Goal: Task Accomplishment & Management: Complete application form

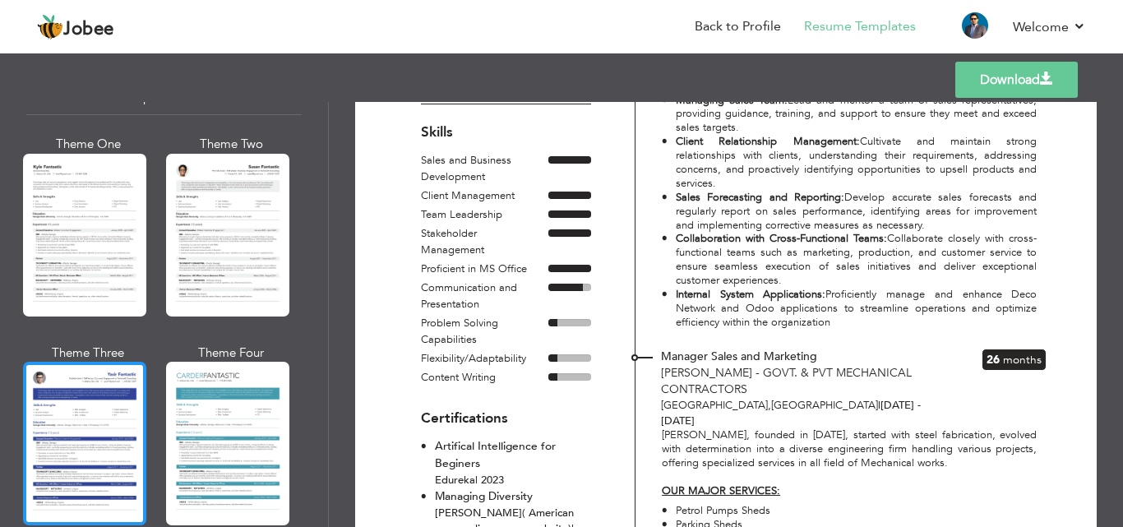
scroll to position [2926, 0]
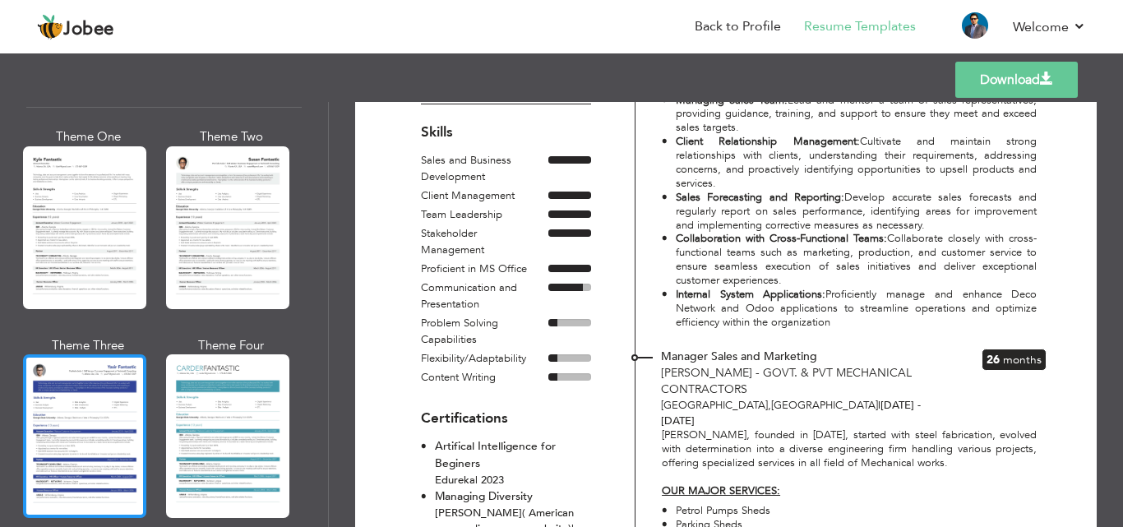
click at [89, 454] on div at bounding box center [84, 435] width 123 height 163
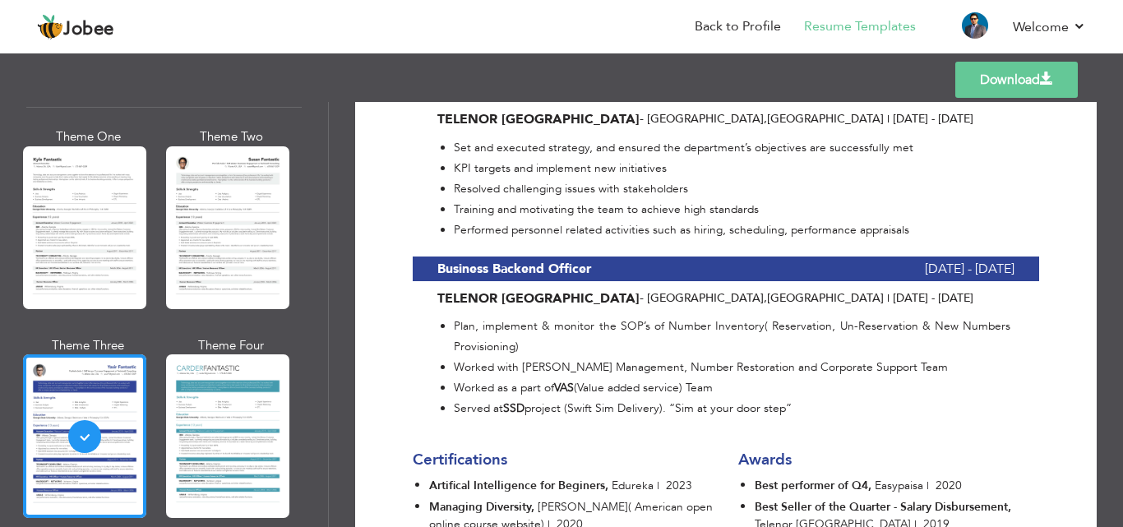
scroll to position [3902, 0]
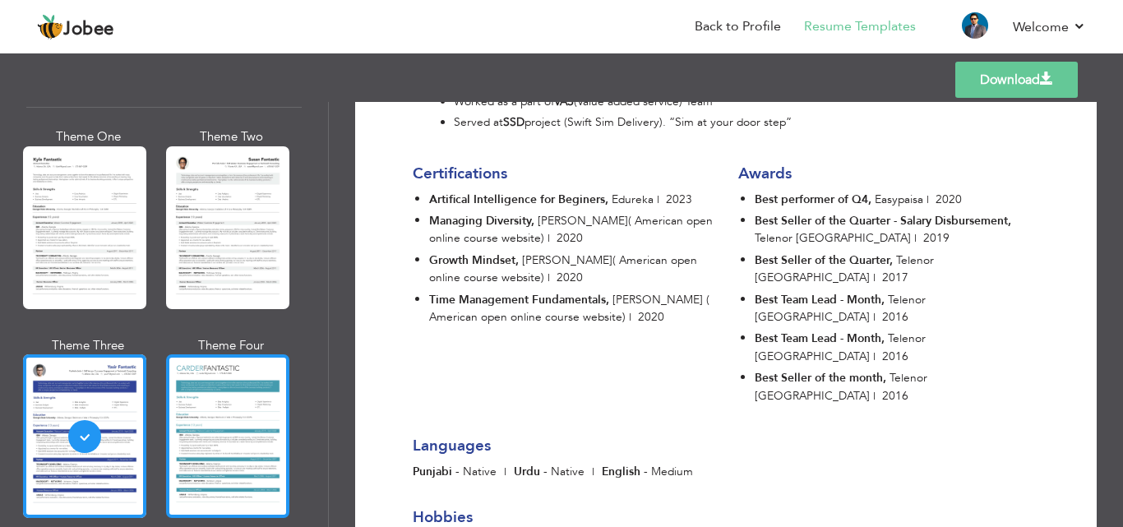
click at [216, 409] on div at bounding box center [227, 435] width 123 height 163
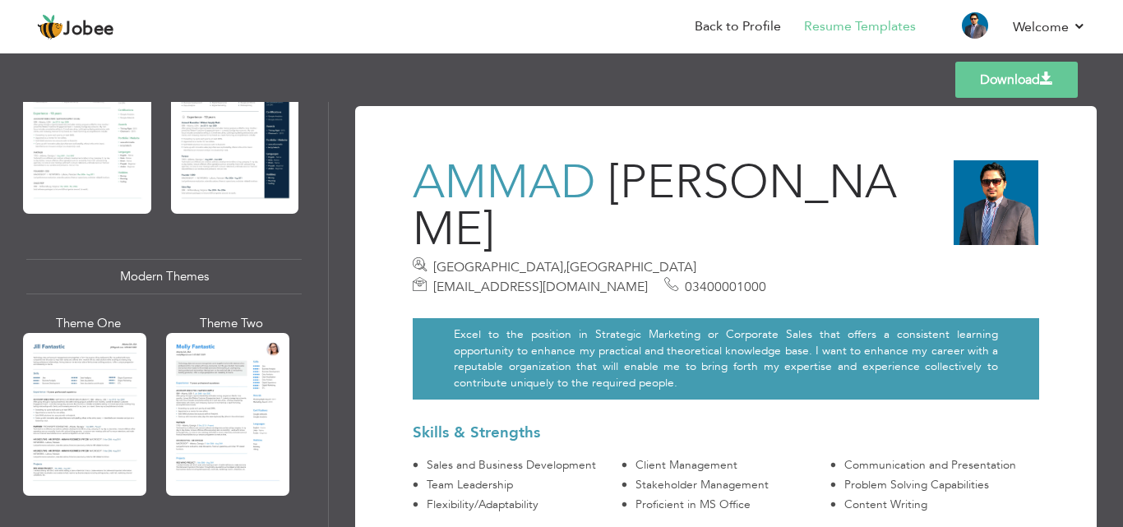
scroll to position [657, 0]
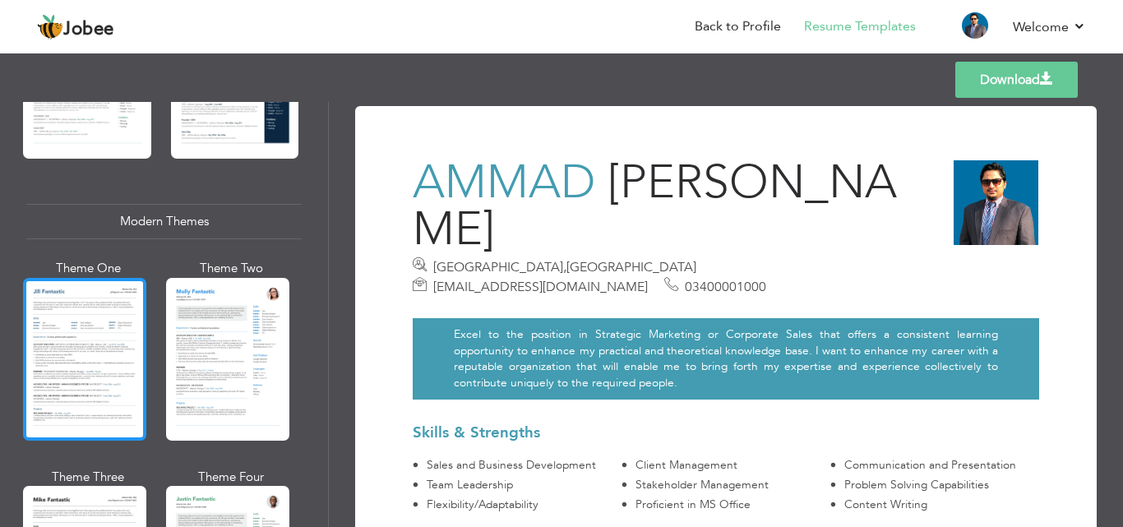
click at [67, 301] on div at bounding box center [84, 359] width 123 height 163
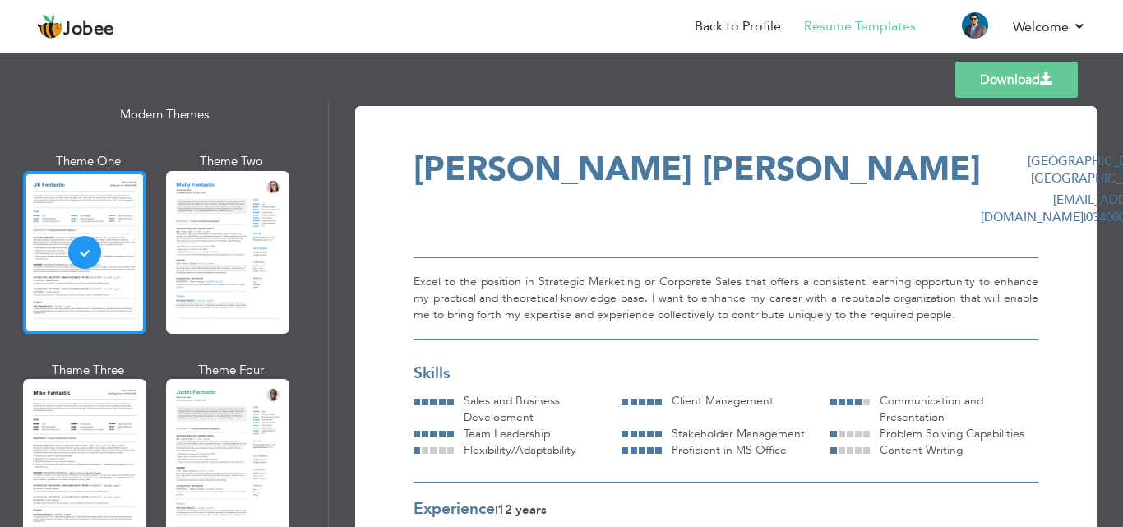
scroll to position [904, 0]
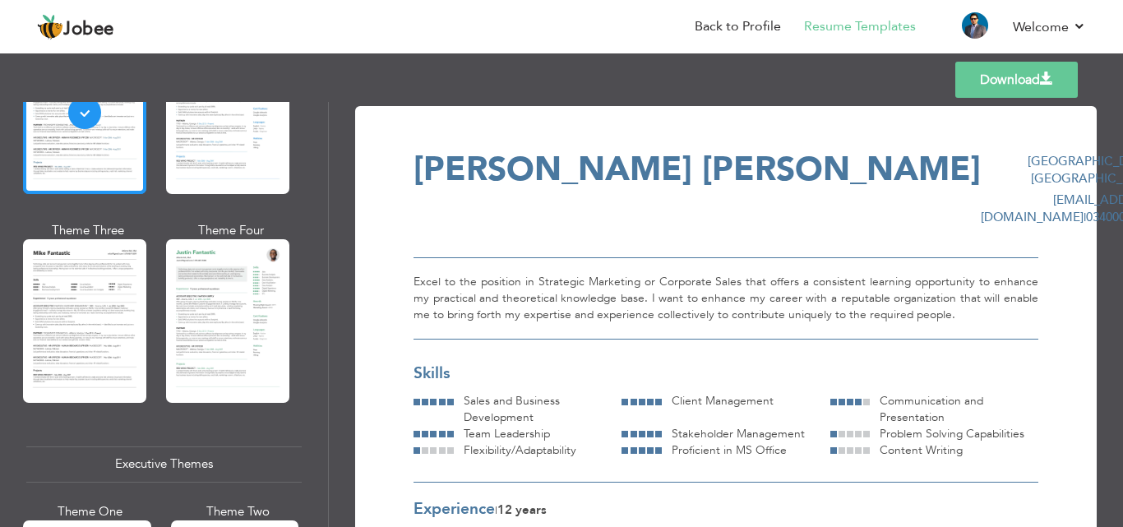
click at [101, 313] on div at bounding box center [84, 320] width 123 height 163
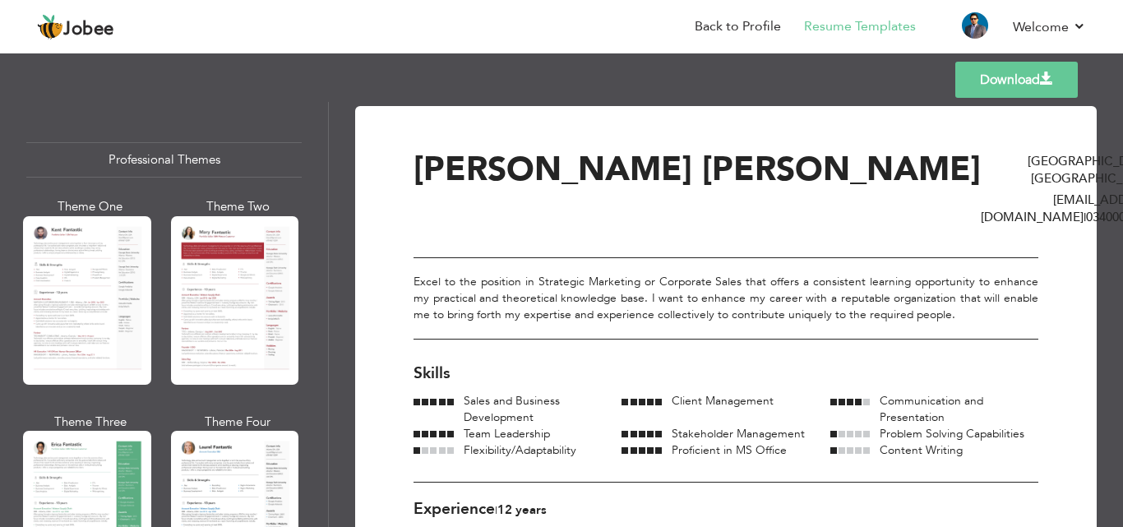
scroll to position [0, 0]
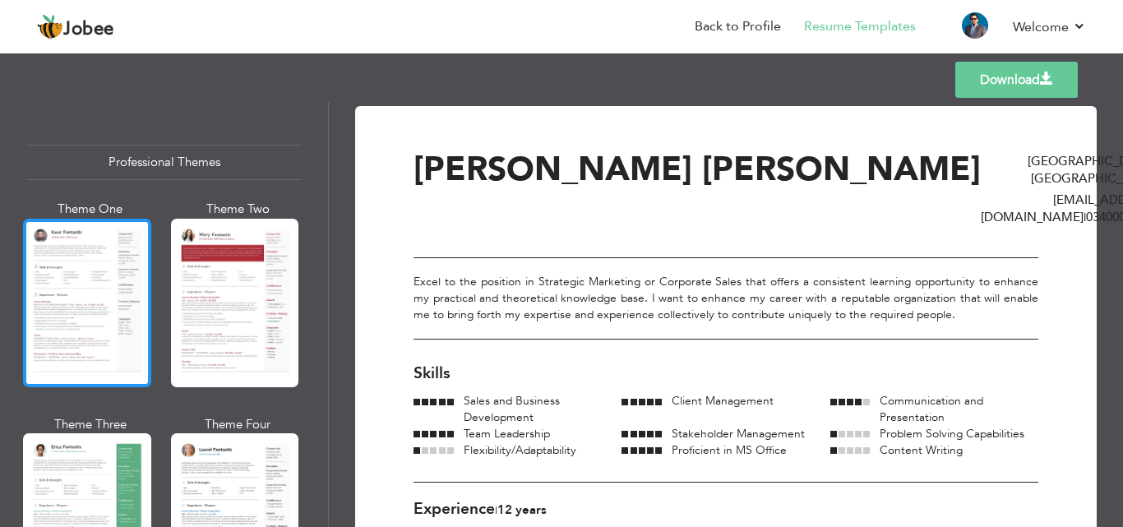
click at [48, 268] on div at bounding box center [87, 303] width 128 height 168
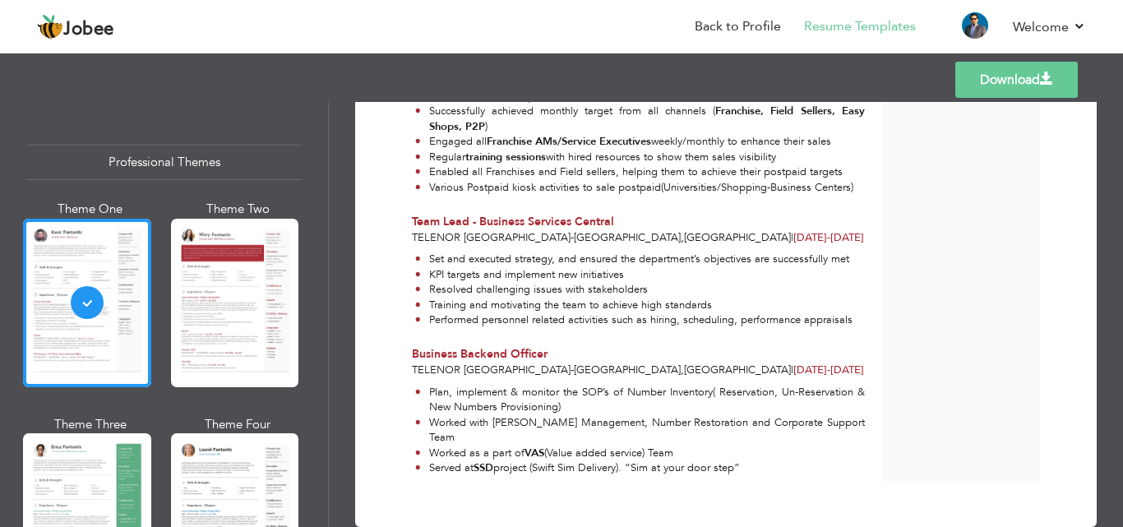
scroll to position [2851, 0]
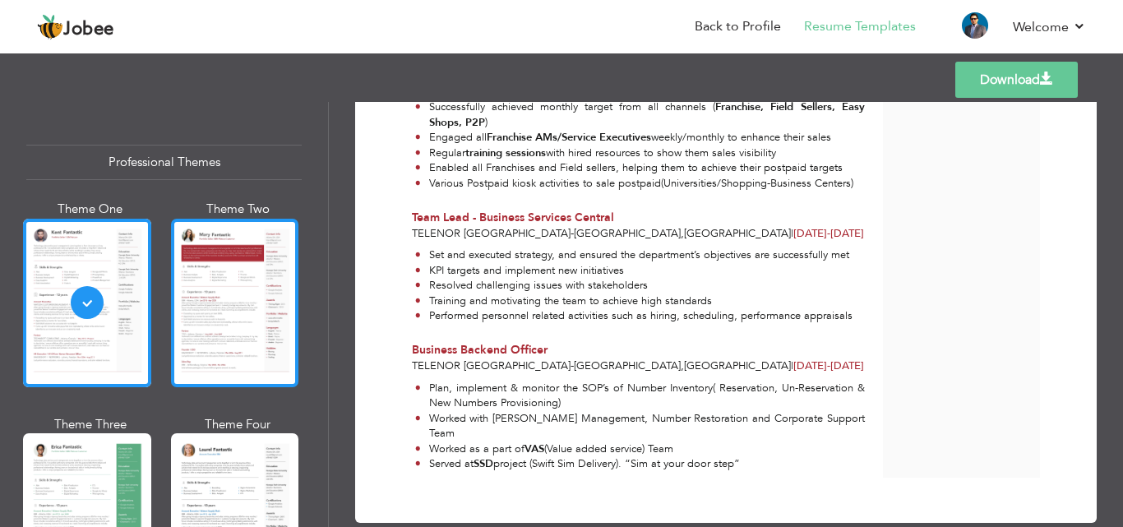
click at [233, 275] on div at bounding box center [235, 303] width 128 height 168
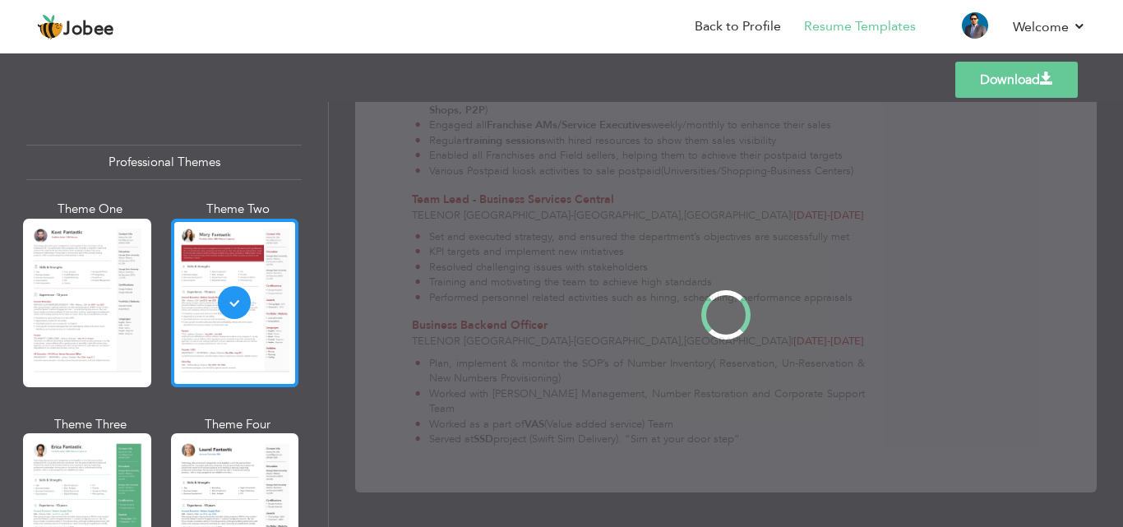
scroll to position [0, 0]
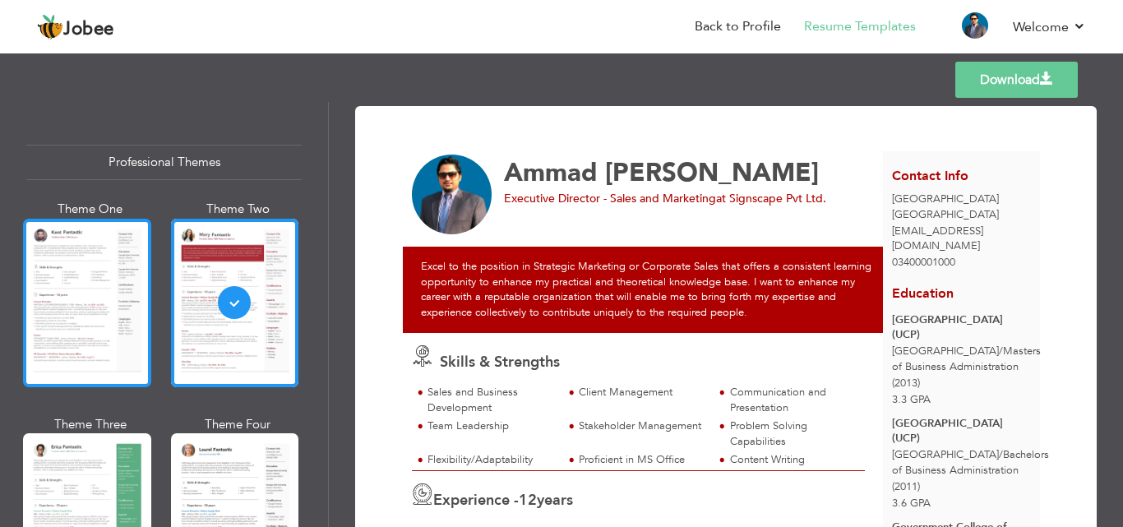
click at [67, 300] on div at bounding box center [87, 303] width 128 height 168
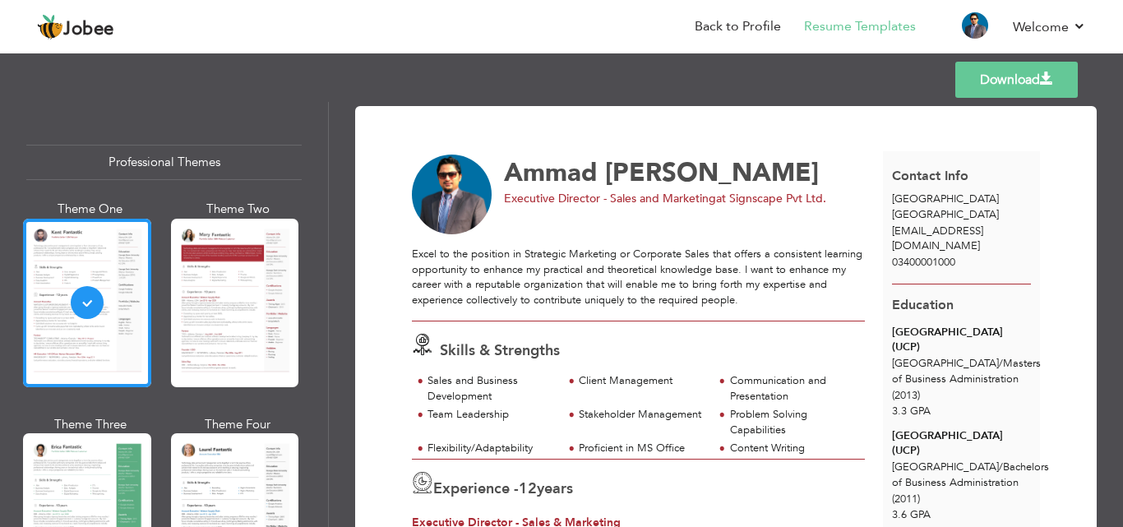
click at [1003, 80] on link "Download" at bounding box center [1016, 80] width 122 height 36
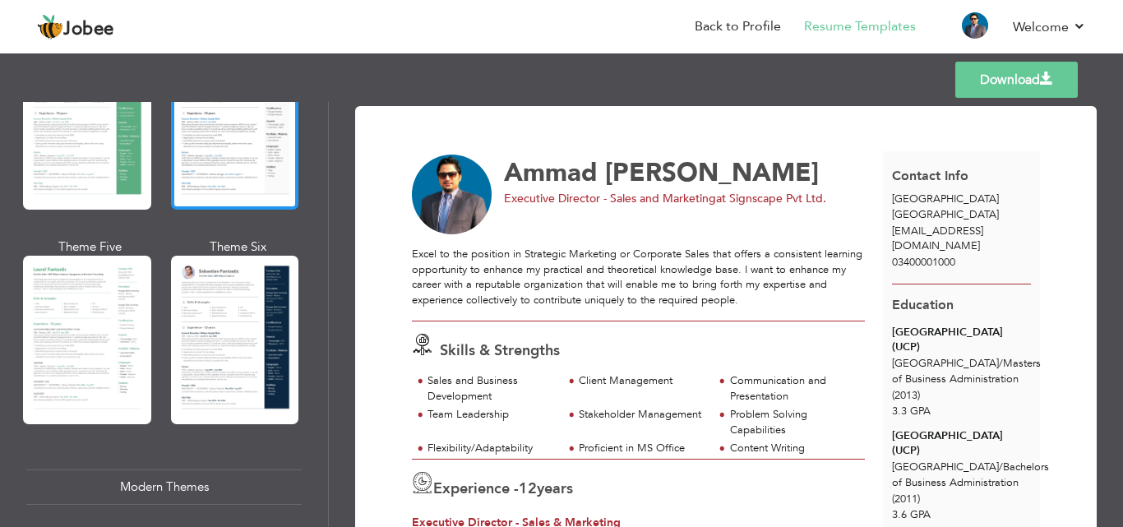
scroll to position [411, 0]
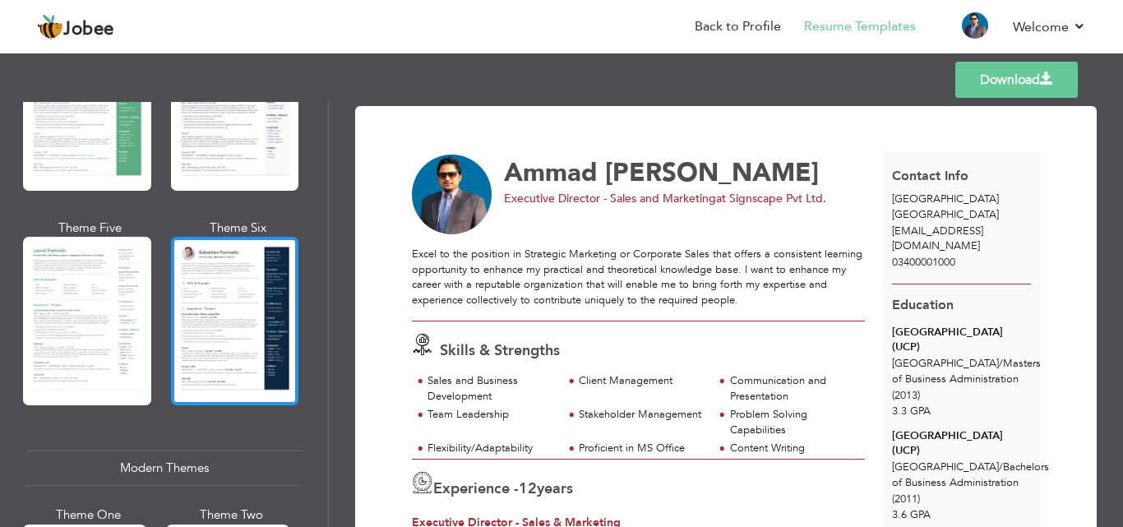
click at [189, 283] on div at bounding box center [235, 321] width 128 height 168
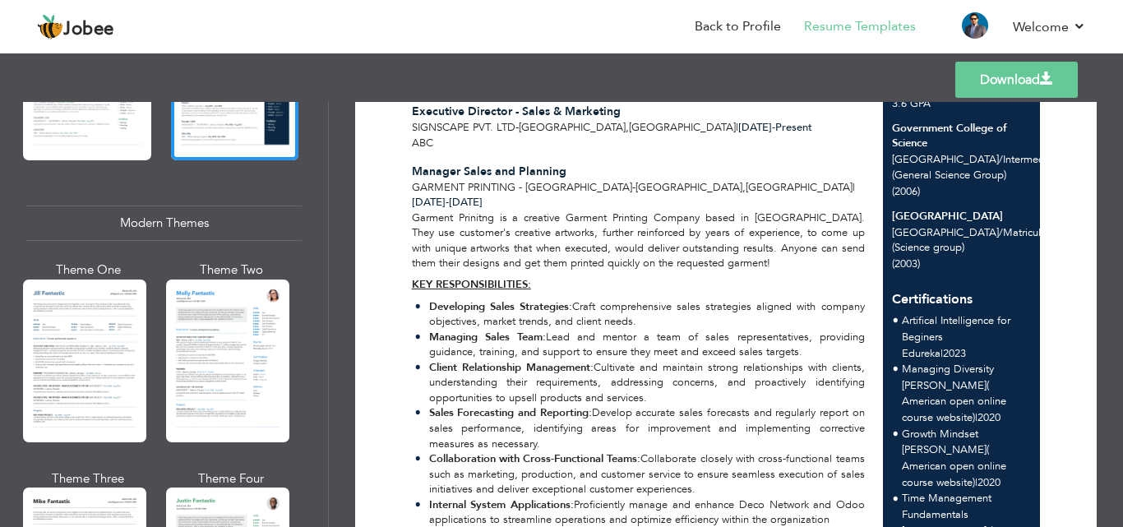
scroll to position [657, 0]
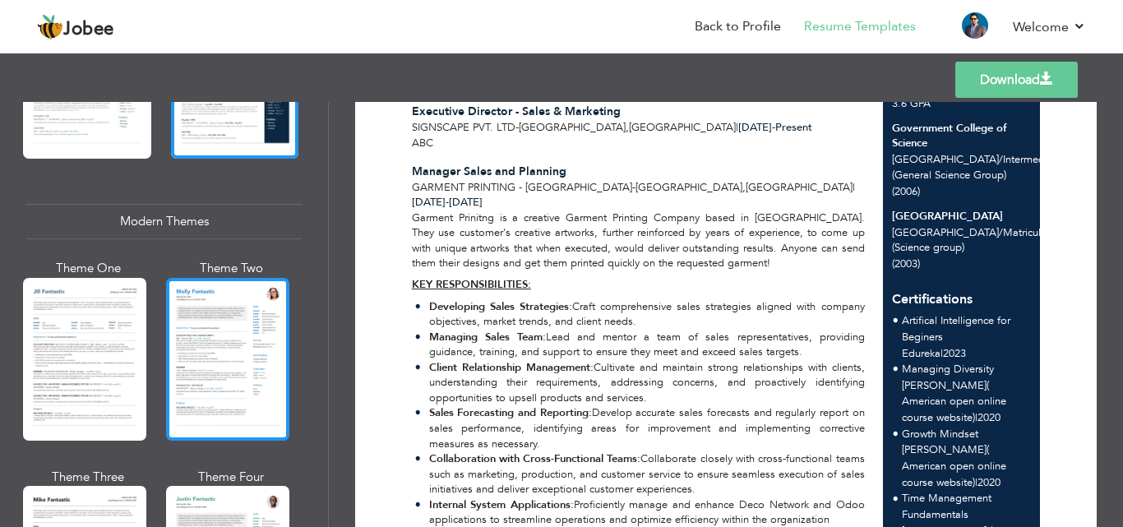
click at [223, 325] on div at bounding box center [227, 359] width 123 height 163
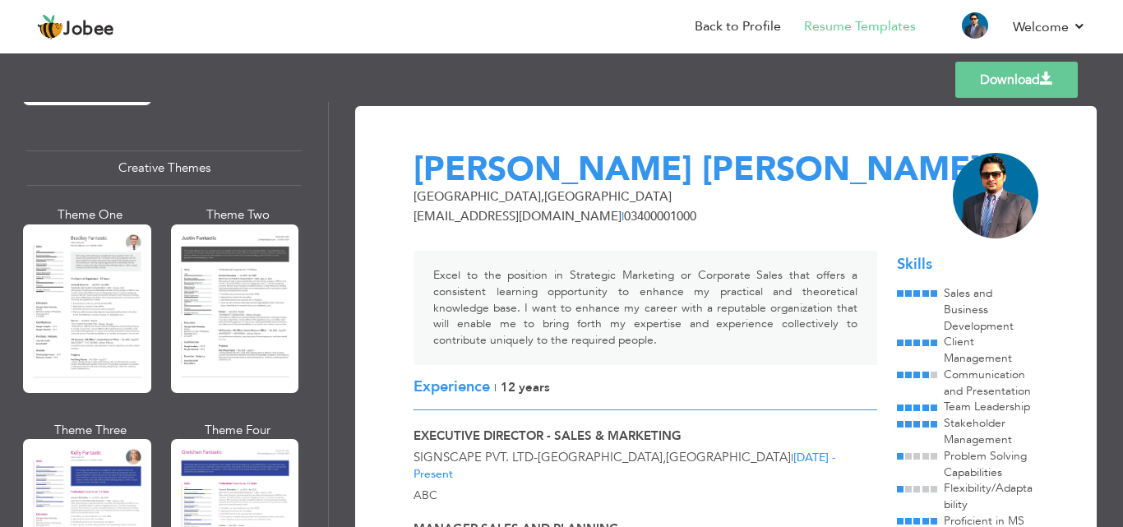
scroll to position [1972, 0]
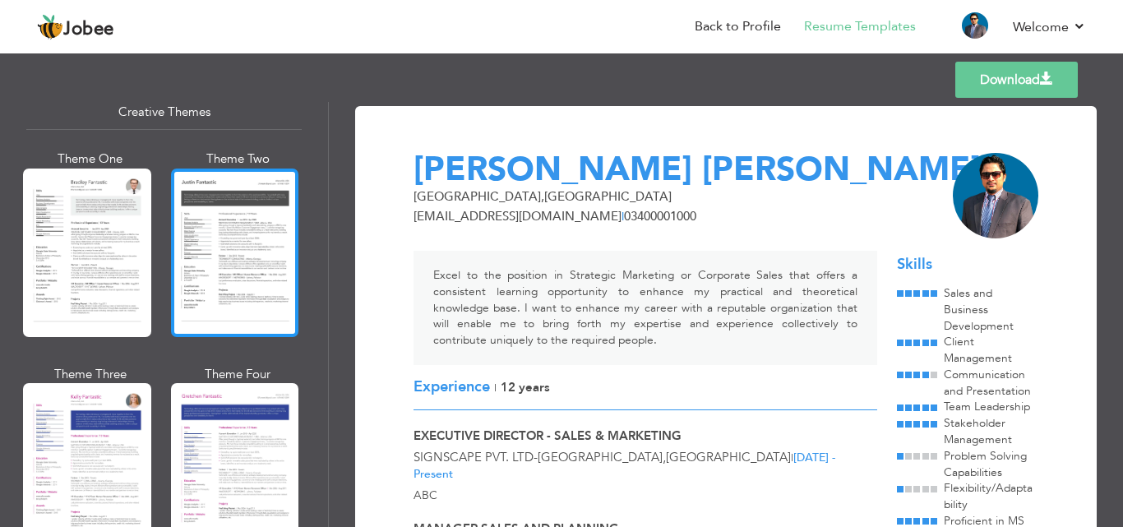
click at [240, 182] on div at bounding box center [235, 252] width 128 height 168
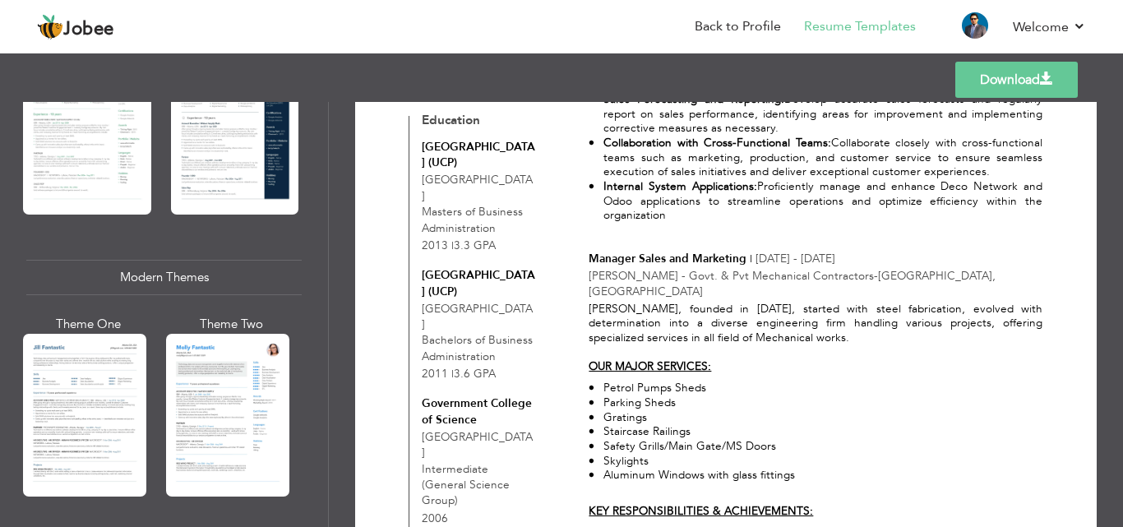
scroll to position [545, 0]
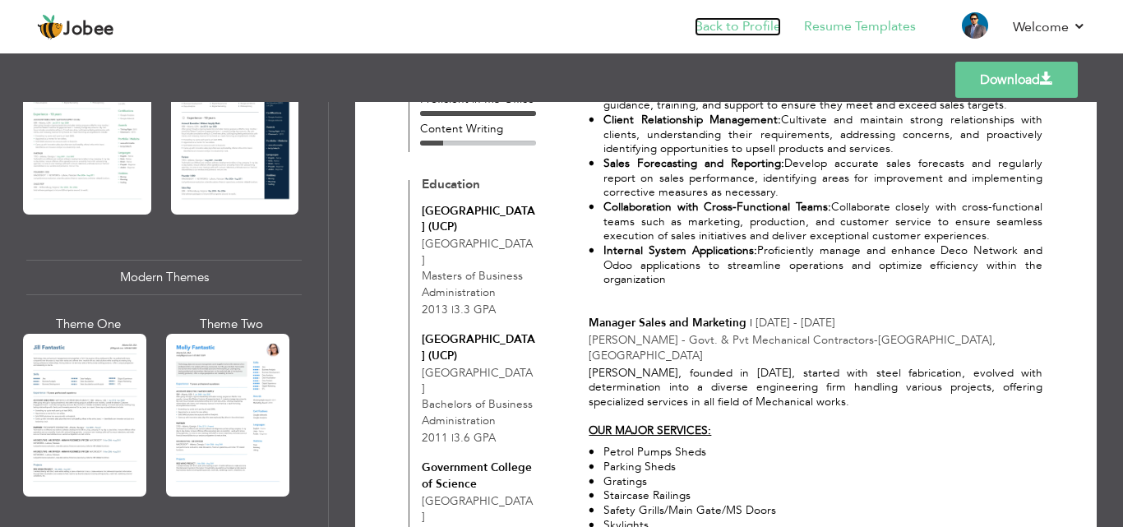
click at [734, 23] on link "Back to Profile" at bounding box center [737, 26] width 86 height 19
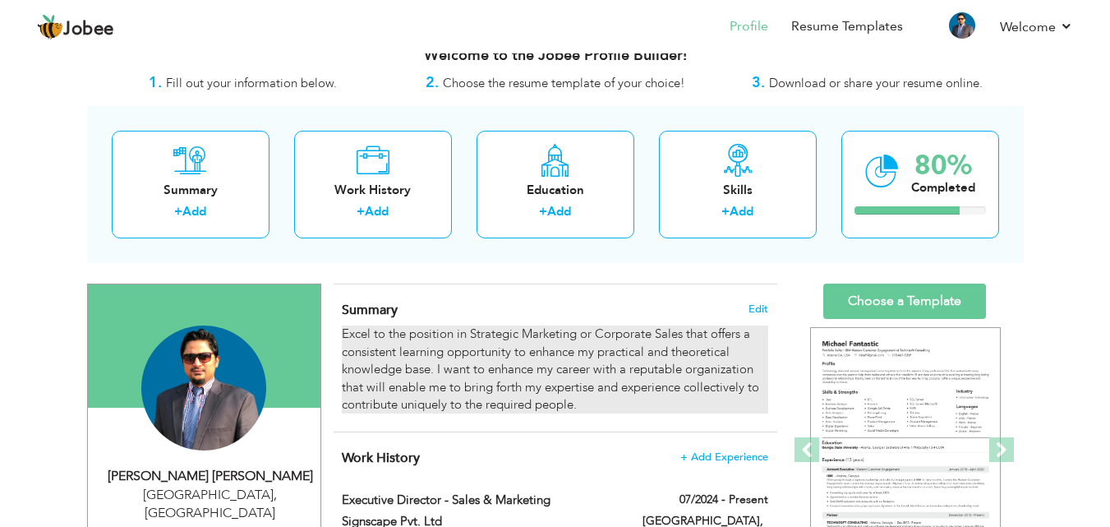
scroll to position [82, 0]
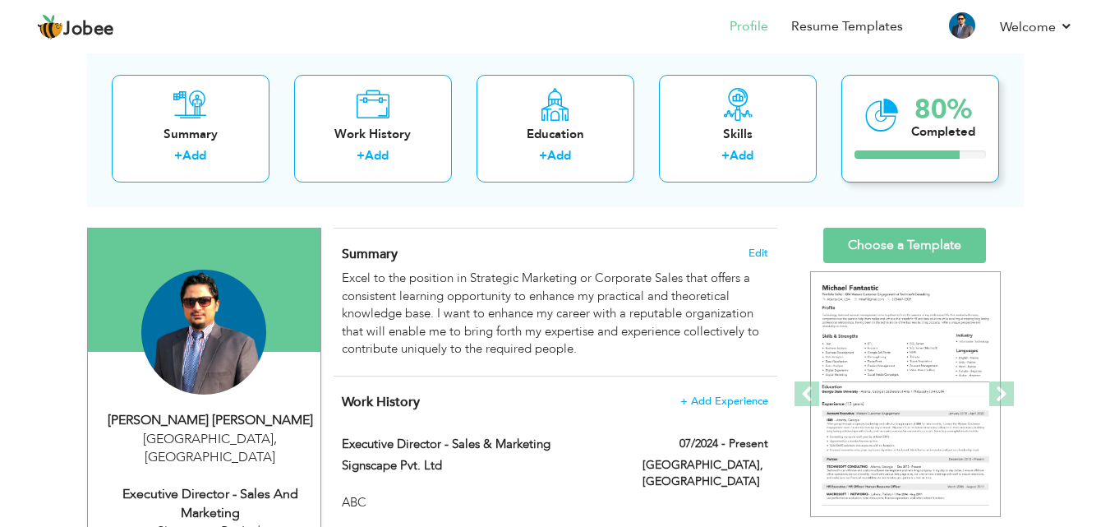
click at [931, 128] on div "Completed" at bounding box center [943, 131] width 64 height 17
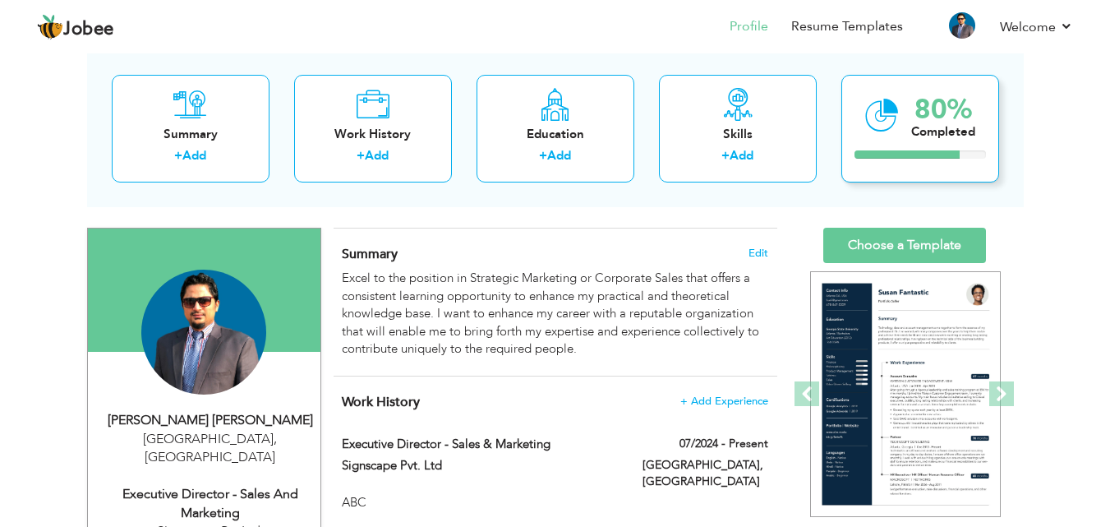
click at [935, 130] on div "Completed" at bounding box center [943, 131] width 64 height 17
click at [934, 119] on div "80%" at bounding box center [943, 109] width 64 height 27
click at [892, 146] on div "80% Completed" at bounding box center [921, 129] width 158 height 108
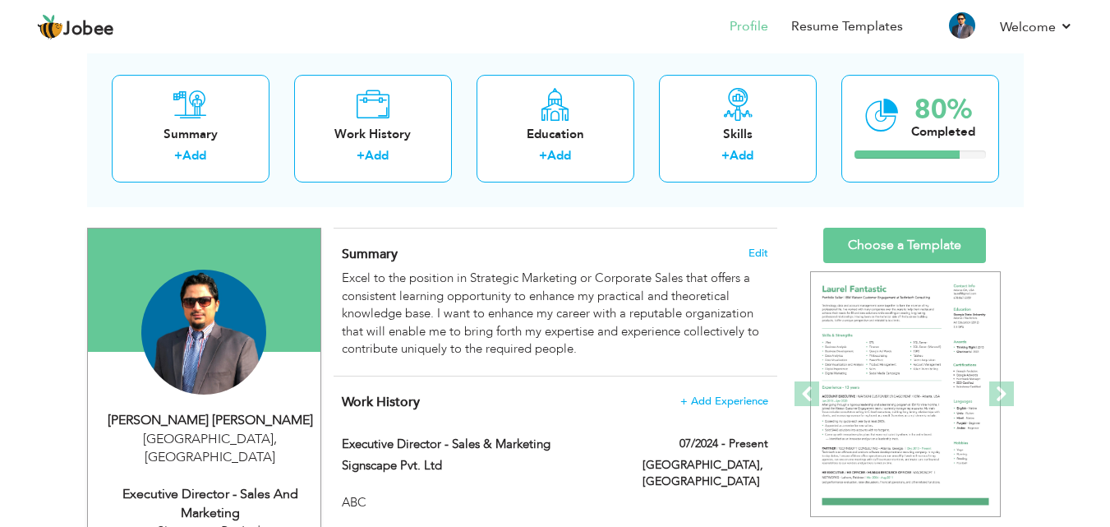
click at [755, 244] on div "Summary Edit Excel to the position in Strategic Marketing or Corporate Sales th…" at bounding box center [556, 301] width 444 height 147
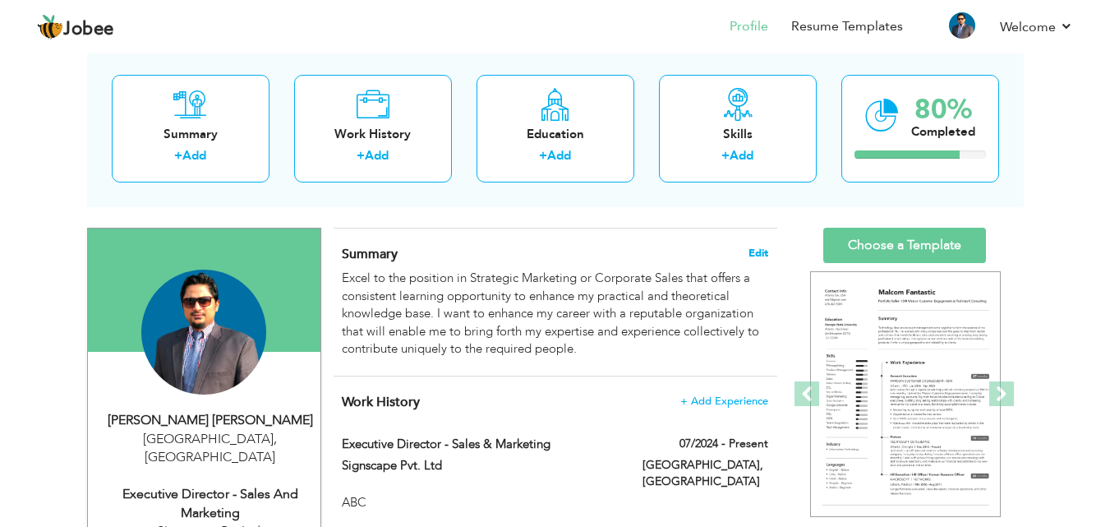
click at [755, 248] on span "Edit" at bounding box center [759, 253] width 20 height 12
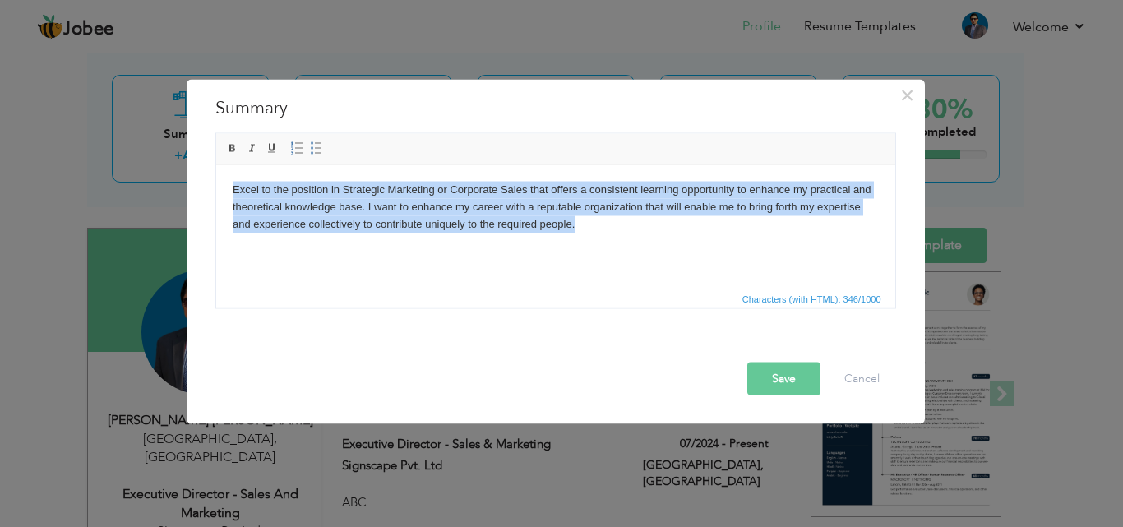
drag, startPoint x: 605, startPoint y: 232, endPoint x: 203, endPoint y: 181, distance: 405.1
click at [215, 181] on html "Excel to the position in Strategic Marketing or Corporate Sales that offers a c…" at bounding box center [554, 206] width 679 height 84
copy body "Excel to the position in Strategic Marketing or Corporate Sales that offers a c…"
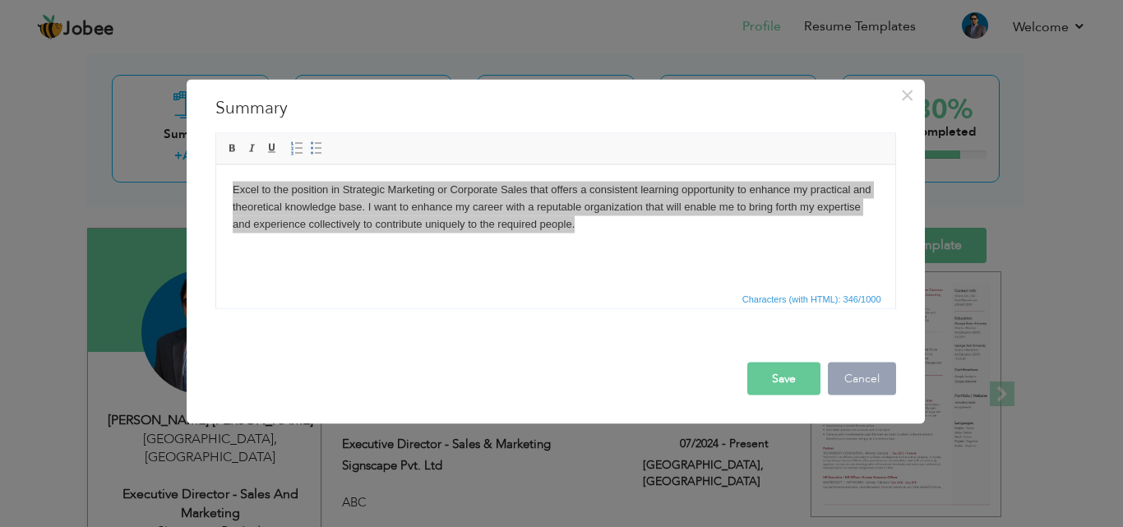
click at [865, 371] on button "Cancel" at bounding box center [862, 378] width 68 height 33
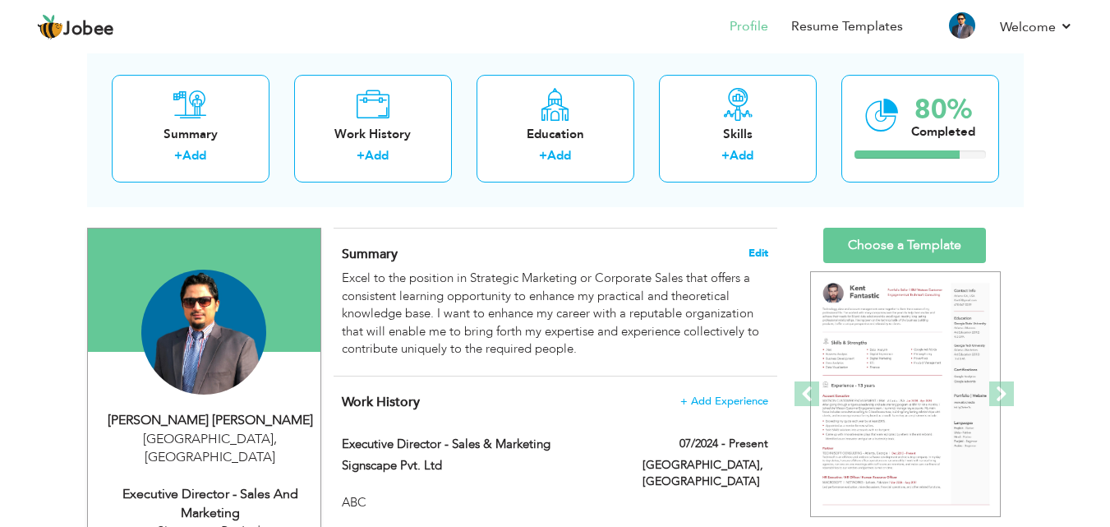
click at [757, 251] on span "Edit" at bounding box center [759, 253] width 20 height 12
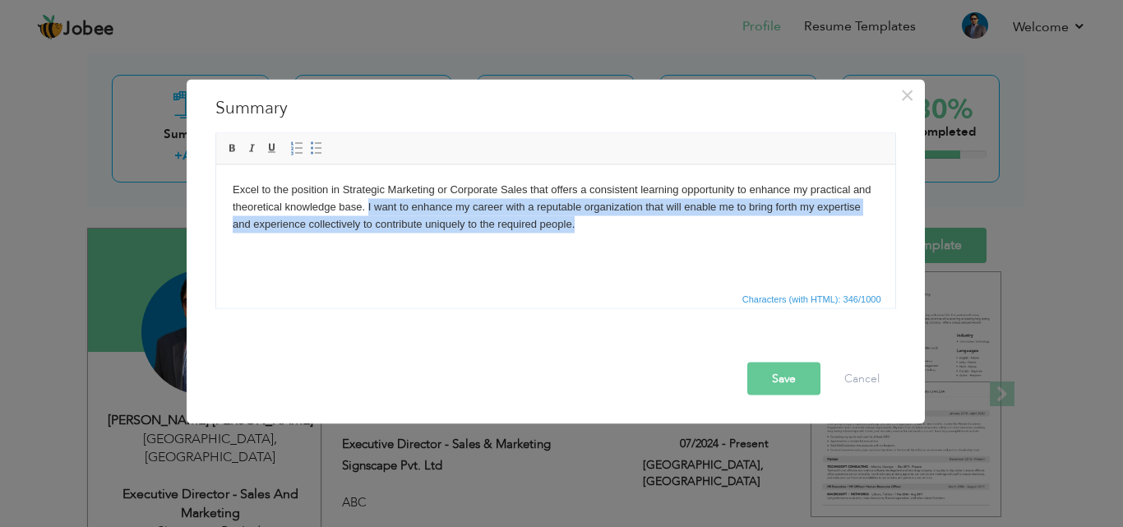
drag, startPoint x: 367, startPoint y: 205, endPoint x: 625, endPoint y: 225, distance: 258.9
click at [625, 225] on body "Excel to the position in Strategic Marketing or Corporate Sales that offers a c…" at bounding box center [555, 206] width 646 height 51
copy body "I want to enhance my career with a reputable organization that will enable me t…"
click at [588, 235] on html "Excel to the position in Strategic Marketing or Corporate Sales that offers a c…" at bounding box center [554, 206] width 679 height 84
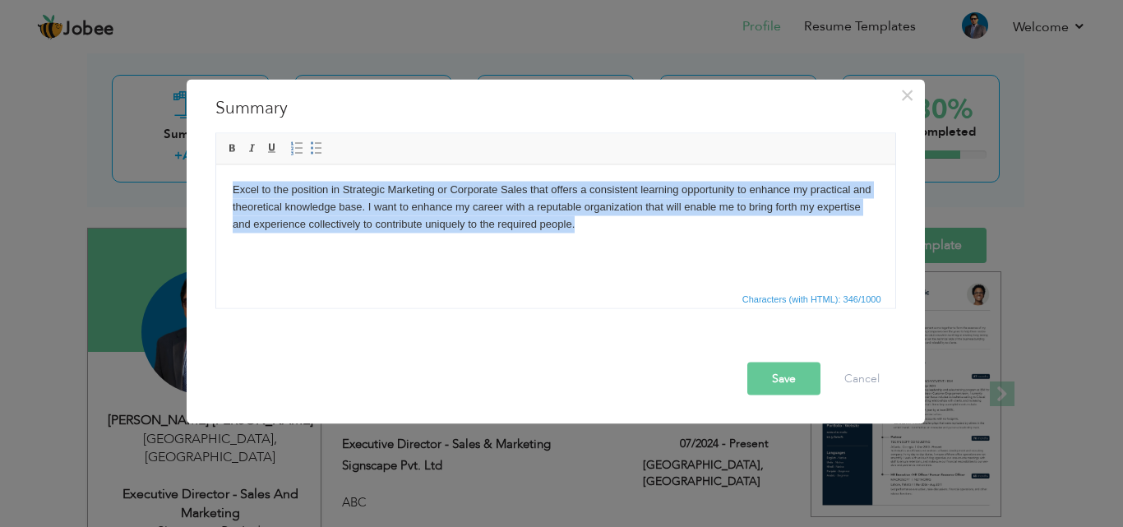
drag, startPoint x: 590, startPoint y: 228, endPoint x: 229, endPoint y: 178, distance: 364.3
click at [229, 178] on html "Excel to the position in Strategic Marketing or Corporate Sales that offers a c…" at bounding box center [554, 206] width 679 height 84
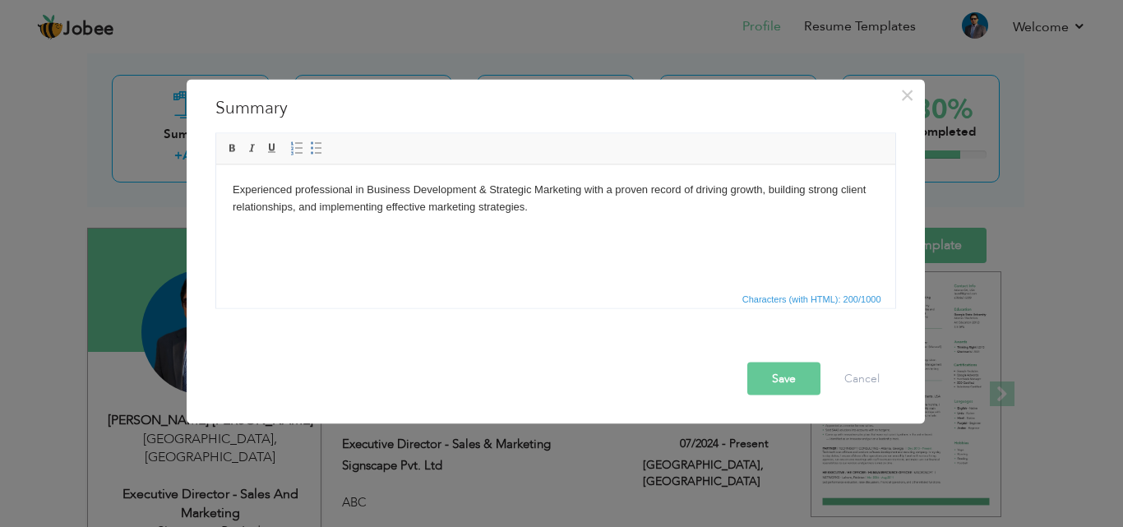
click at [555, 210] on body "Experienced professional in Business Development & Strategic Marketing with a p…" at bounding box center [555, 198] width 646 height 35
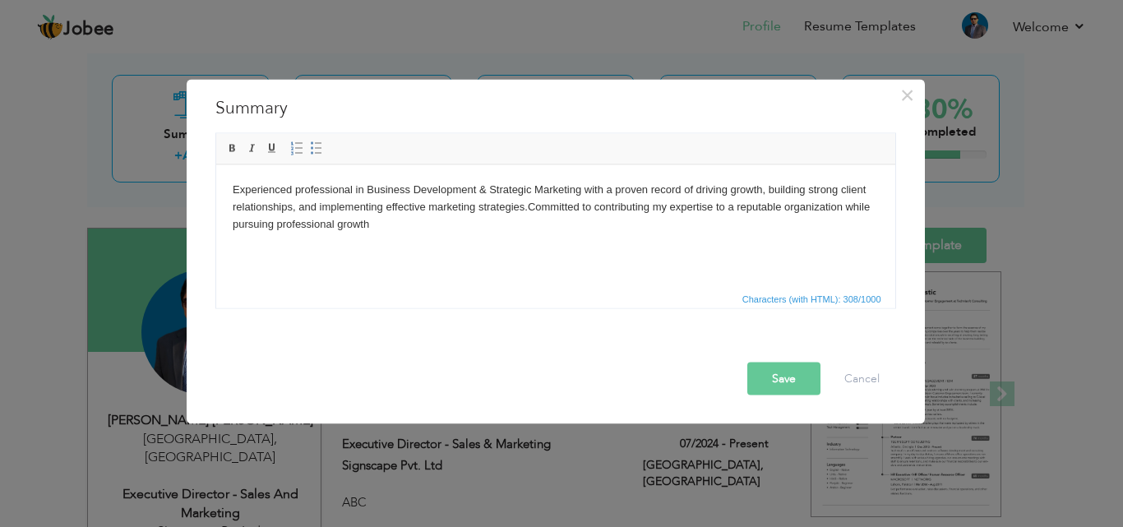
drag, startPoint x: 796, startPoint y: 378, endPoint x: 763, endPoint y: 379, distance: 32.9
click at [798, 378] on button "Save" at bounding box center [783, 378] width 73 height 33
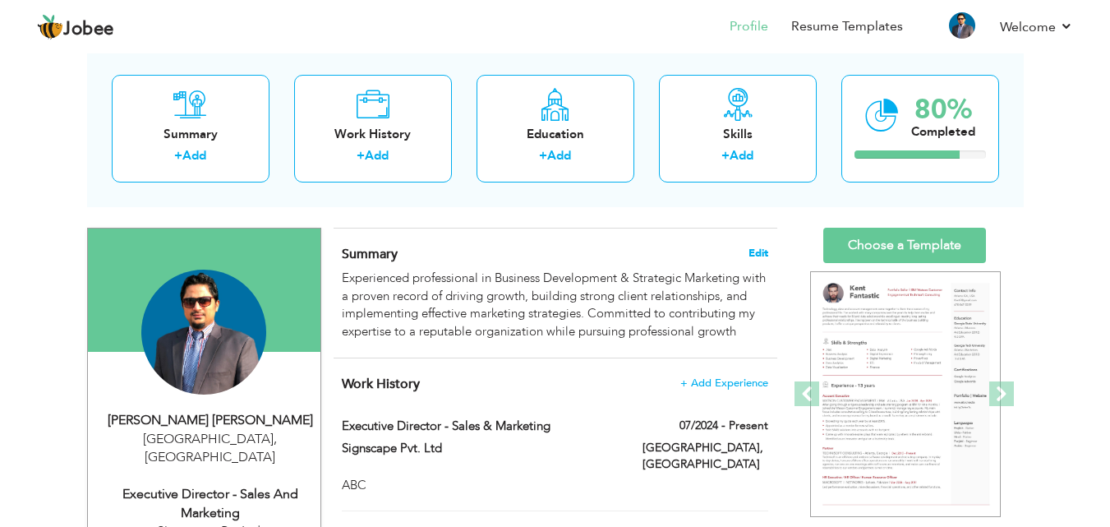
click at [768, 249] on span "Edit" at bounding box center [759, 253] width 20 height 12
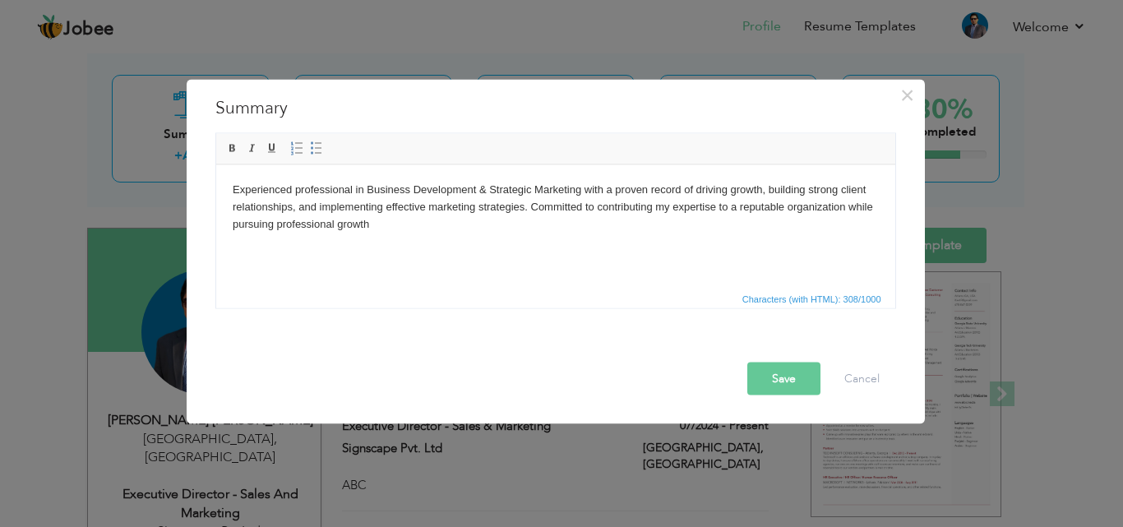
click at [419, 204] on body "Experienced professional in Business Development & Strategic Marketing with a p…" at bounding box center [555, 206] width 646 height 51
click at [371, 240] on html "Experienced professional in Business Development & Strategic Marketing with a p…" at bounding box center [554, 206] width 679 height 84
click at [795, 389] on button "Save" at bounding box center [783, 378] width 73 height 33
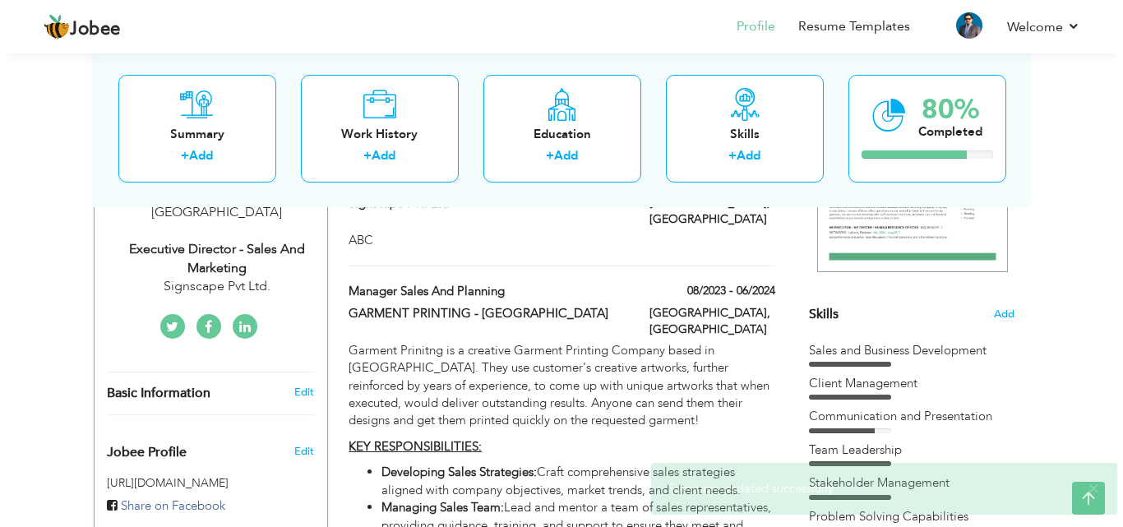
scroll to position [329, 0]
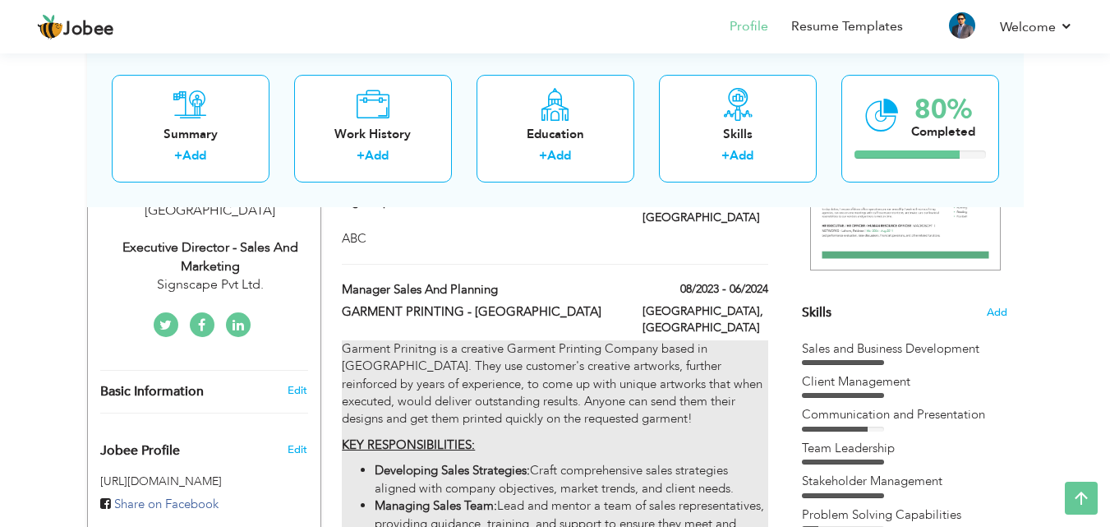
click at [644, 355] on p "Garment Prinitng is a creative Garment Printing Company based in [GEOGRAPHIC_DA…" at bounding box center [555, 384] width 426 height 88
type input "Manager Sales and Planning"
type input "GARMENT PRINTING - [GEOGRAPHIC_DATA]"
type input "08/2023"
type input "06/2024"
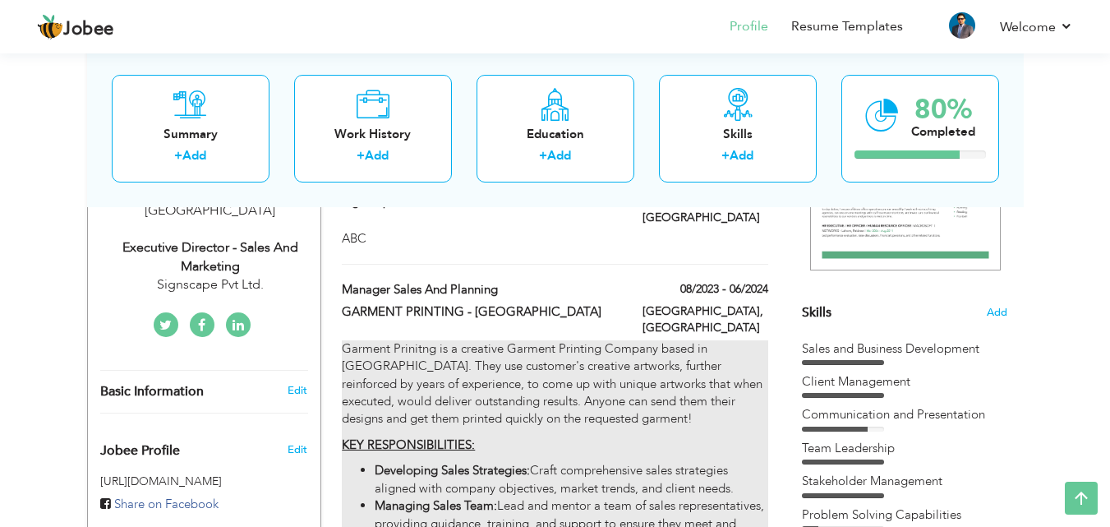
type input "[GEOGRAPHIC_DATA]"
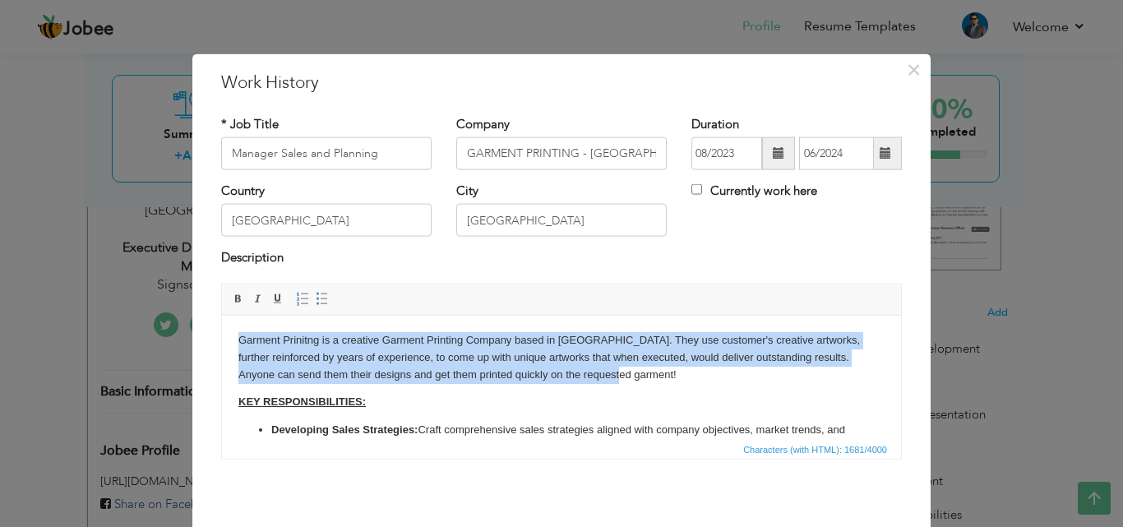
drag, startPoint x: 241, startPoint y: 337, endPoint x: 659, endPoint y: 365, distance: 419.2
click at [659, 365] on p "Garment Prinitng is a creative Garment Printing Company based in [GEOGRAPHIC_DA…" at bounding box center [561, 356] width 646 height 51
copy p "Garment Prinitng is a creative Garment Printing Company based in [GEOGRAPHIC_DA…"
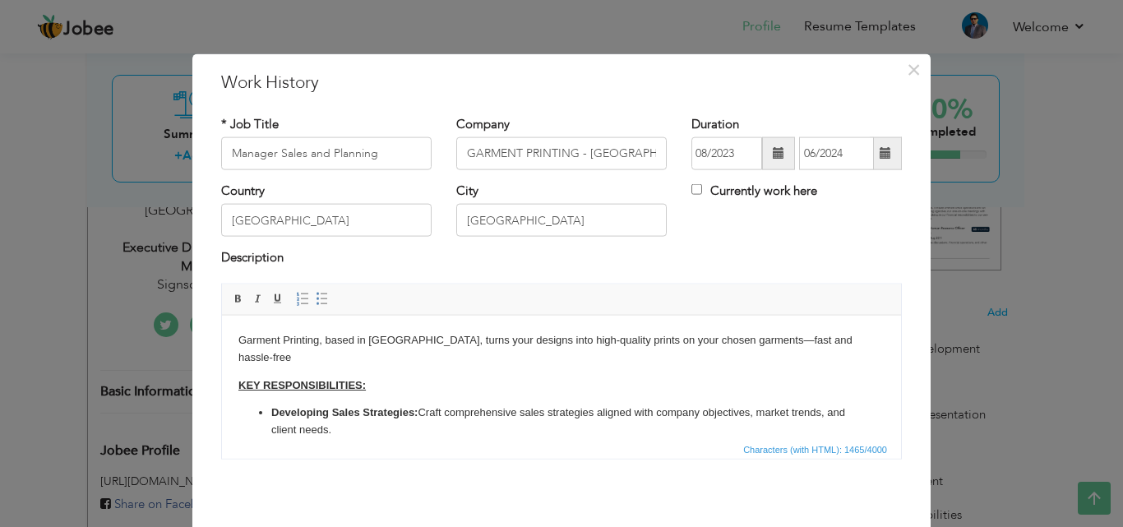
click at [382, 342] on p "Garment Printing, based in [GEOGRAPHIC_DATA], turns your designs into high-qual…" at bounding box center [561, 348] width 646 height 35
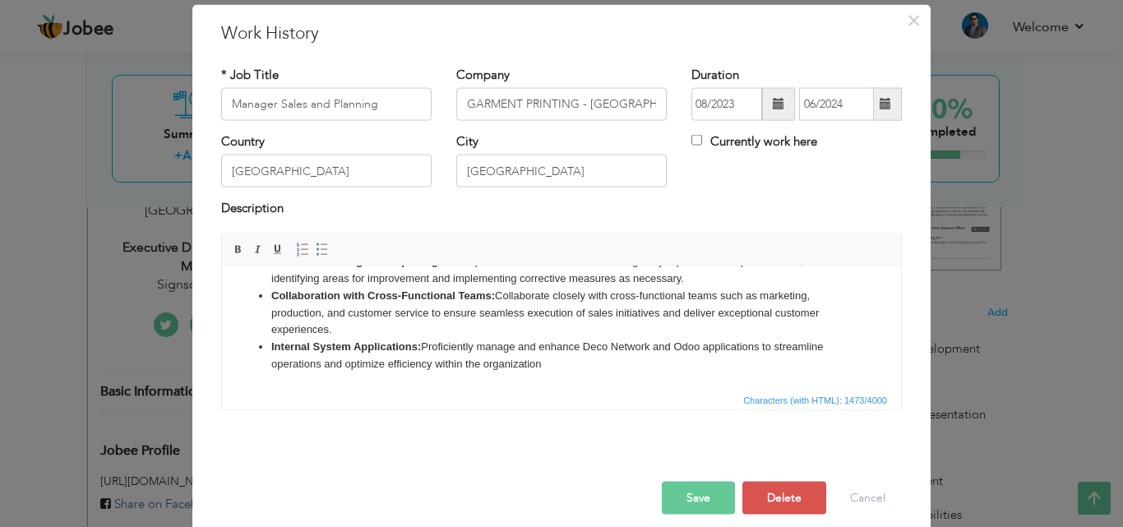
scroll to position [65, 0]
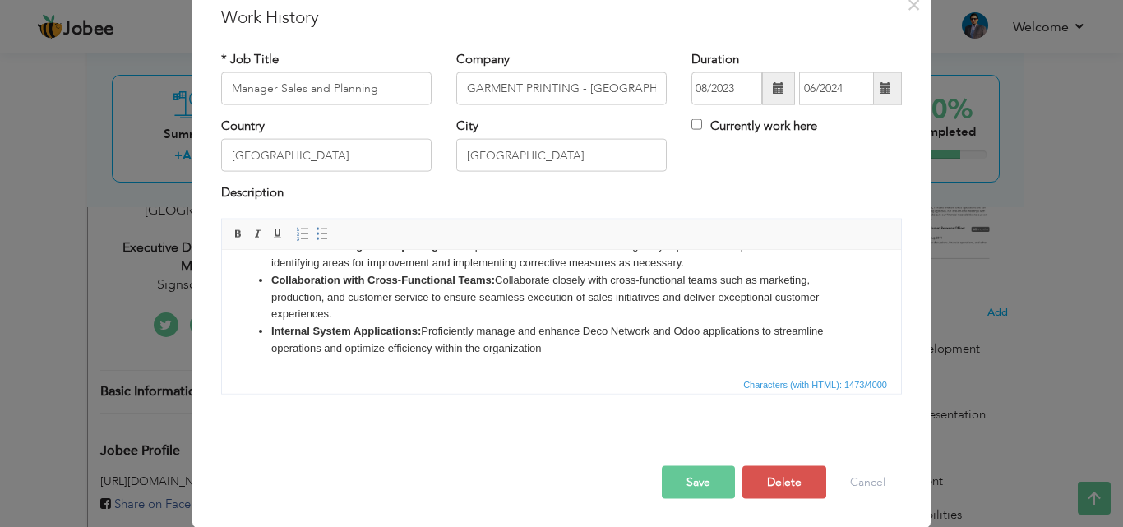
click at [677, 469] on button "Save" at bounding box center [698, 481] width 73 height 33
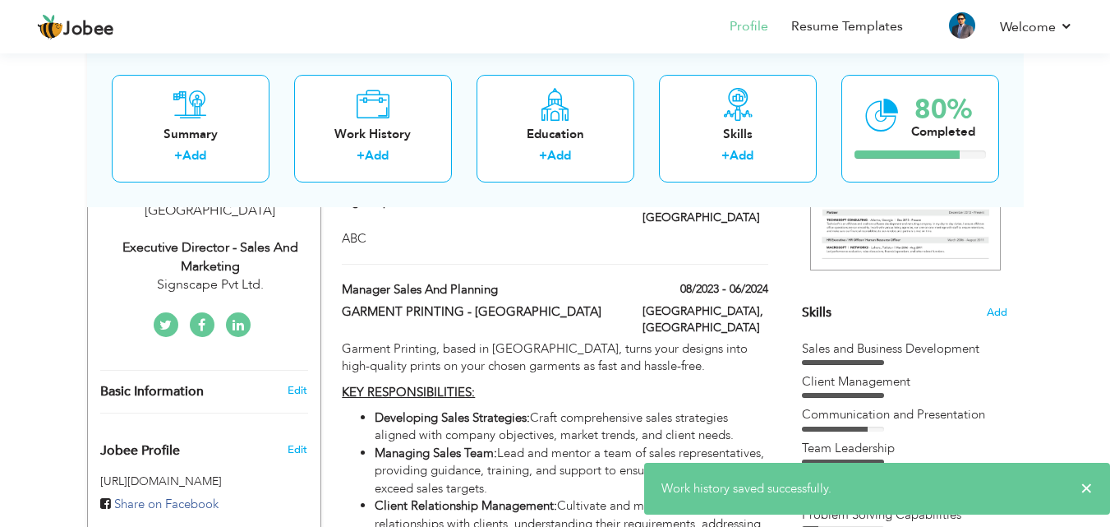
scroll to position [411, 0]
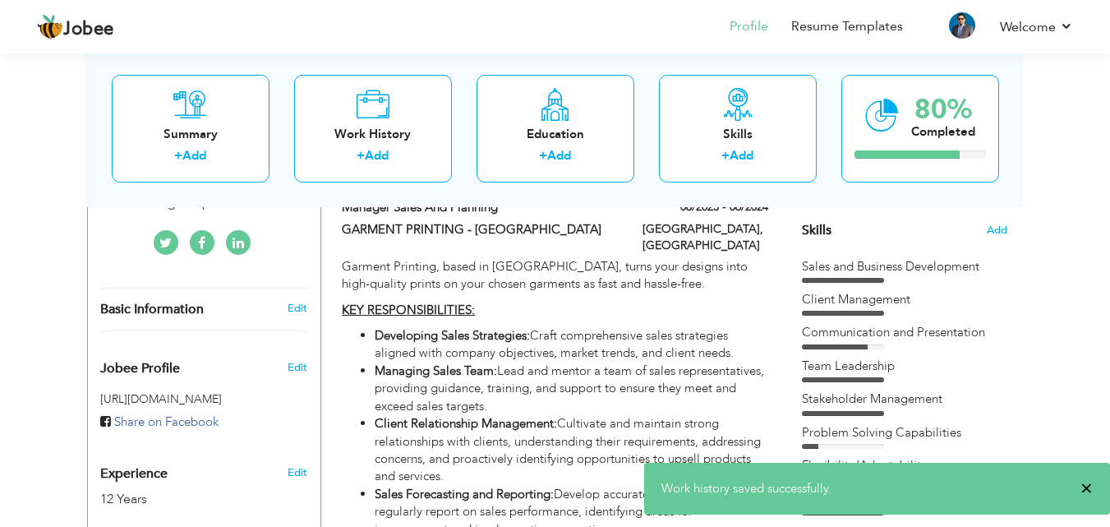
click at [1086, 489] on span "×" at bounding box center [1087, 488] width 12 height 16
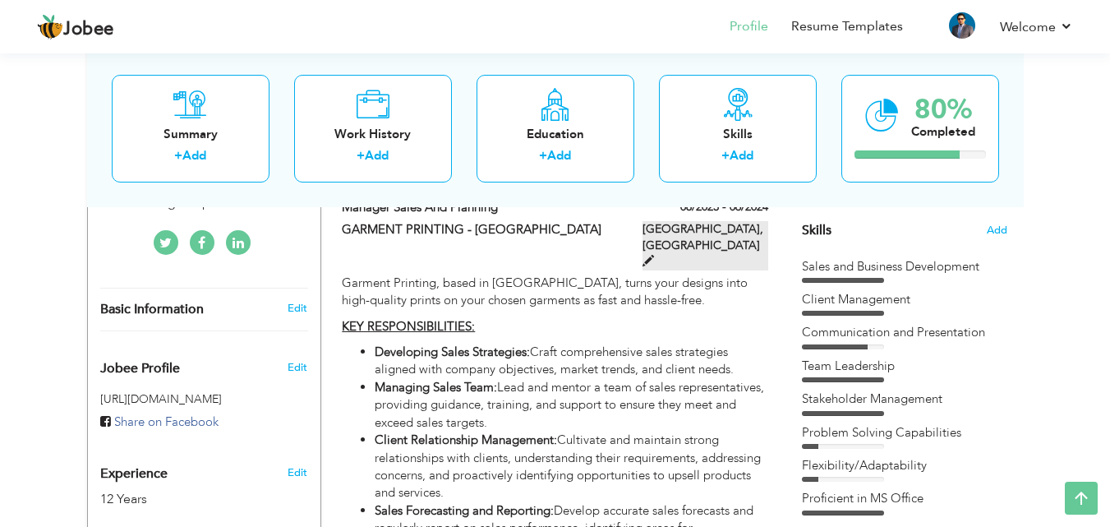
click at [654, 255] on span at bounding box center [649, 261] width 12 height 12
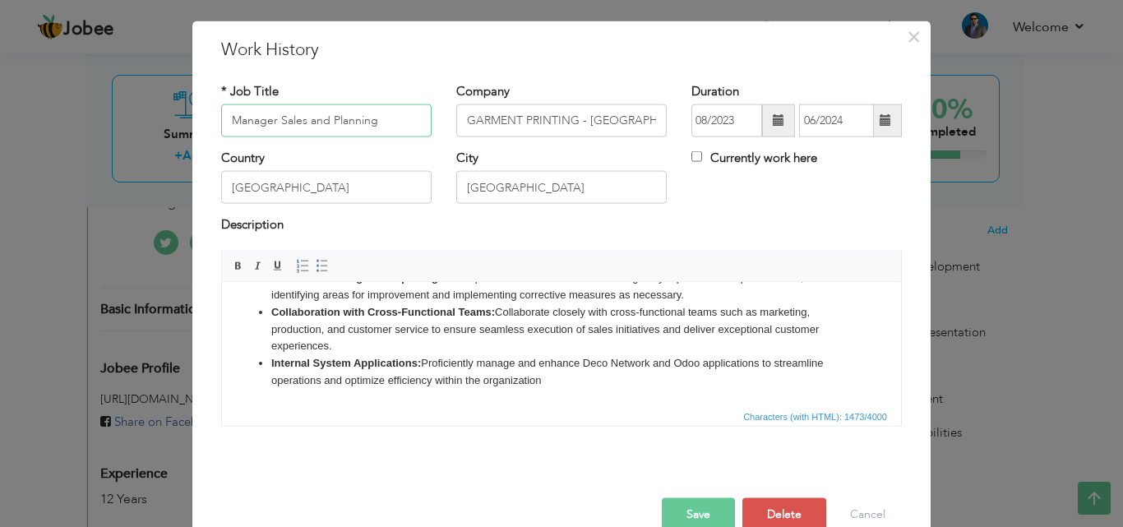
scroll to position [65, 0]
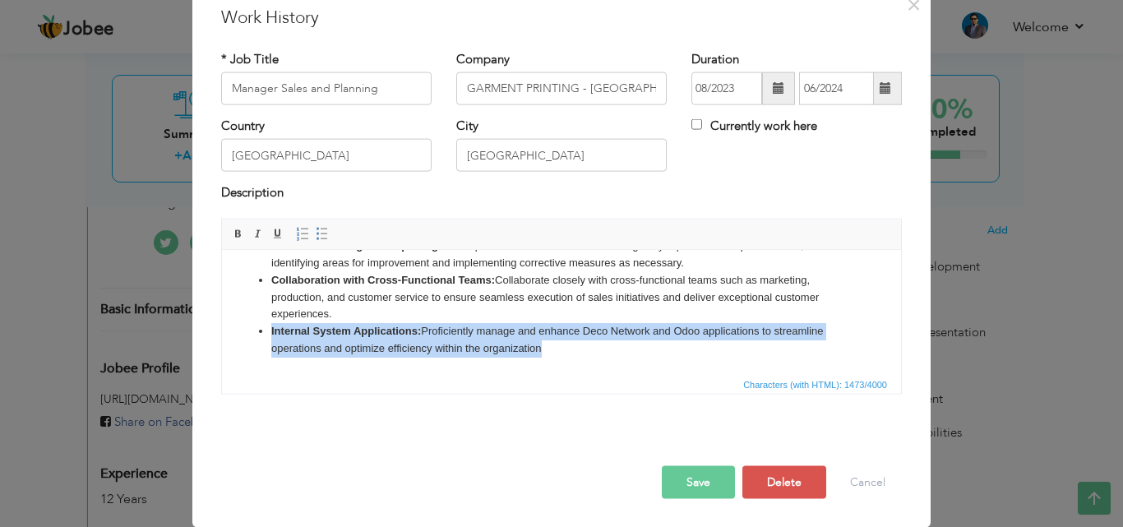
drag, startPoint x: 573, startPoint y: 351, endPoint x: 272, endPoint y: 338, distance: 301.1
click at [272, 338] on li "Internal System Applications: Proficiently manage and enhance Deco Network and …" at bounding box center [561, 339] width 580 height 35
click at [571, 345] on li "Internal System Applications: Proficiently manage and enhance Deco Network and …" at bounding box center [561, 339] width 580 height 35
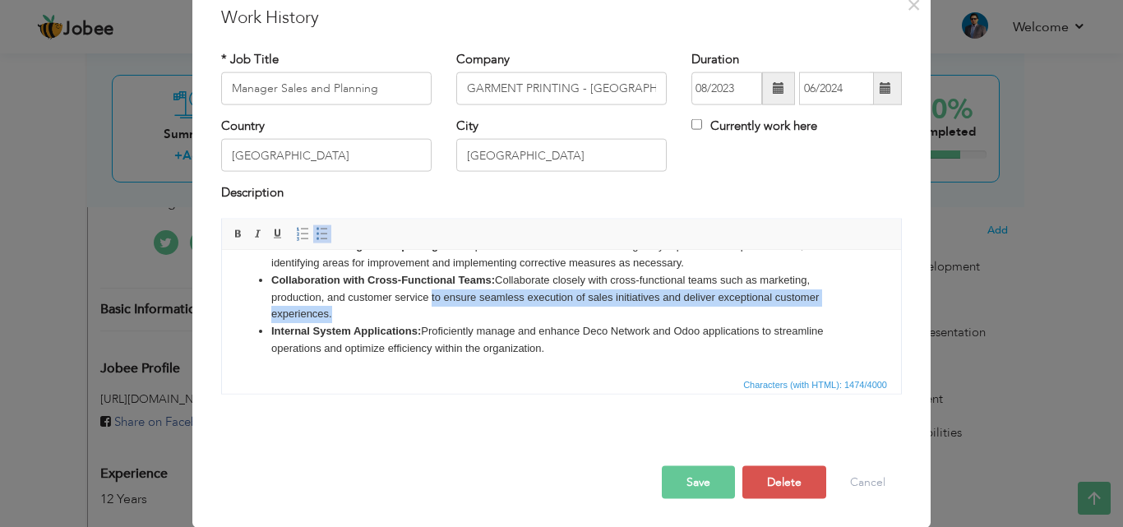
drag, startPoint x: 431, startPoint y: 298, endPoint x: 454, endPoint y: 310, distance: 25.0
click at [454, 310] on li "Collaboration with Cross-Functional Teams: Collaborate closely with cross-funct…" at bounding box center [561, 296] width 580 height 51
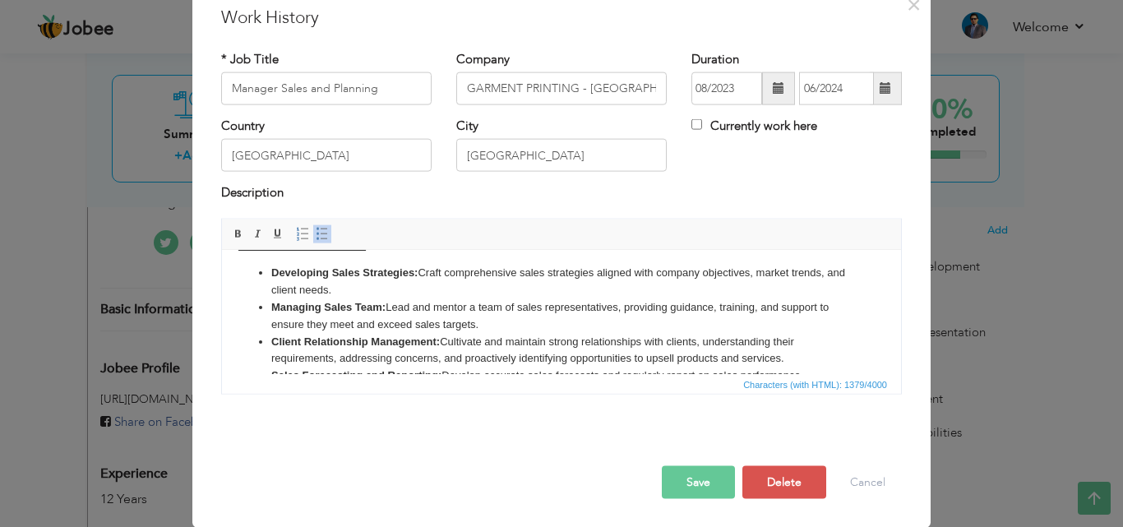
scroll to position [82, 0]
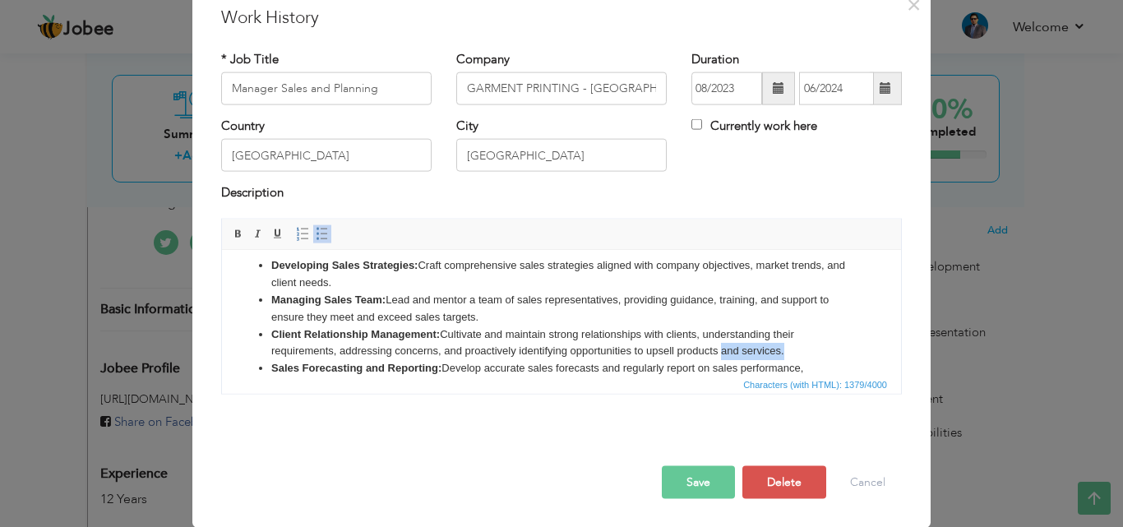
drag, startPoint x: 788, startPoint y: 351, endPoint x: 720, endPoint y: 356, distance: 68.4
click at [720, 356] on li "Client Relationship Management: Cultivate and maintain strong relationships wit…" at bounding box center [561, 342] width 580 height 35
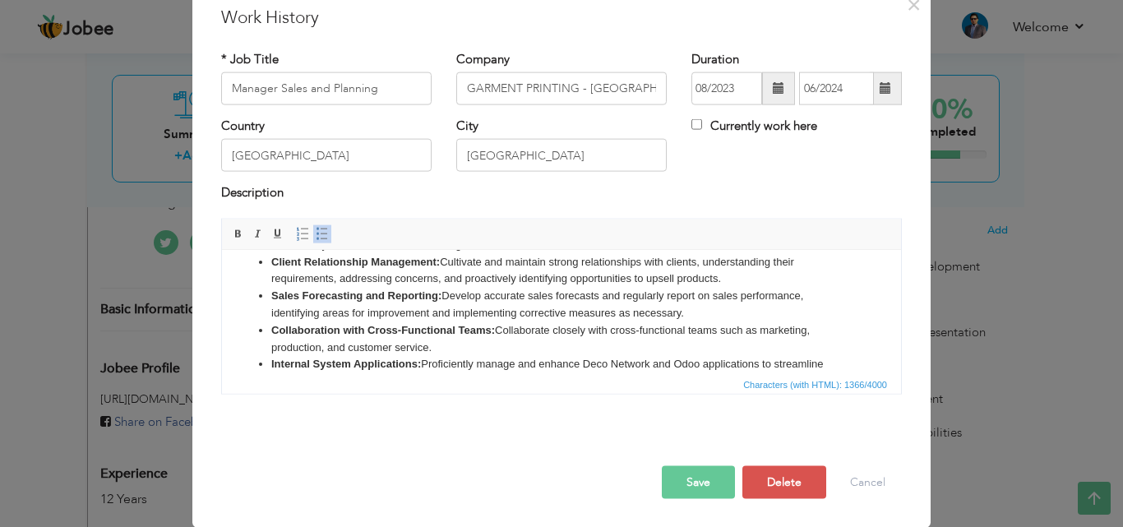
scroll to position [164, 0]
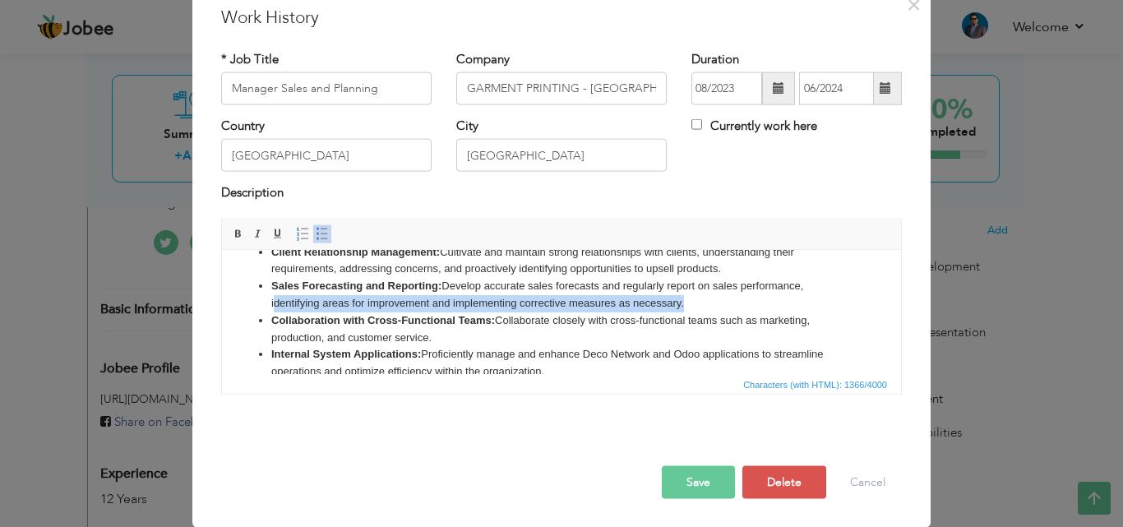
drag, startPoint x: 699, startPoint y: 301, endPoint x: 274, endPoint y: 302, distance: 424.9
click at [274, 302] on li "Sales Forecasting and Reporting: Develop accurate sales forecasts and regularly…" at bounding box center [561, 294] width 580 height 35
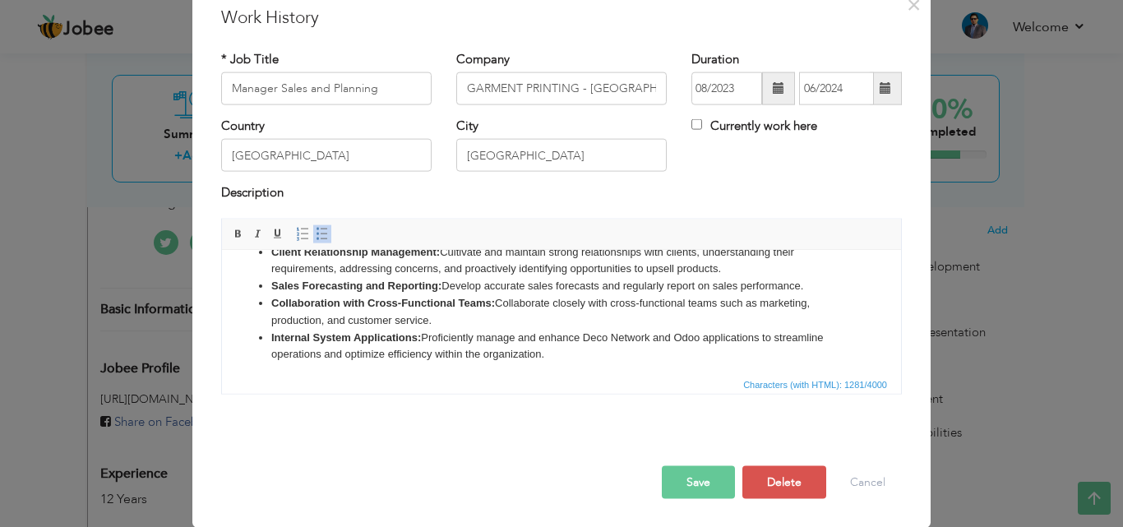
click at [556, 352] on li "Internal System Applications: Proficiently manage and enhance Deco Network and …" at bounding box center [561, 346] width 580 height 35
click at [438, 319] on li "Collaboration with Cross-Functional Teams: Collaborate closely with cross-funct…" at bounding box center [561, 311] width 580 height 35
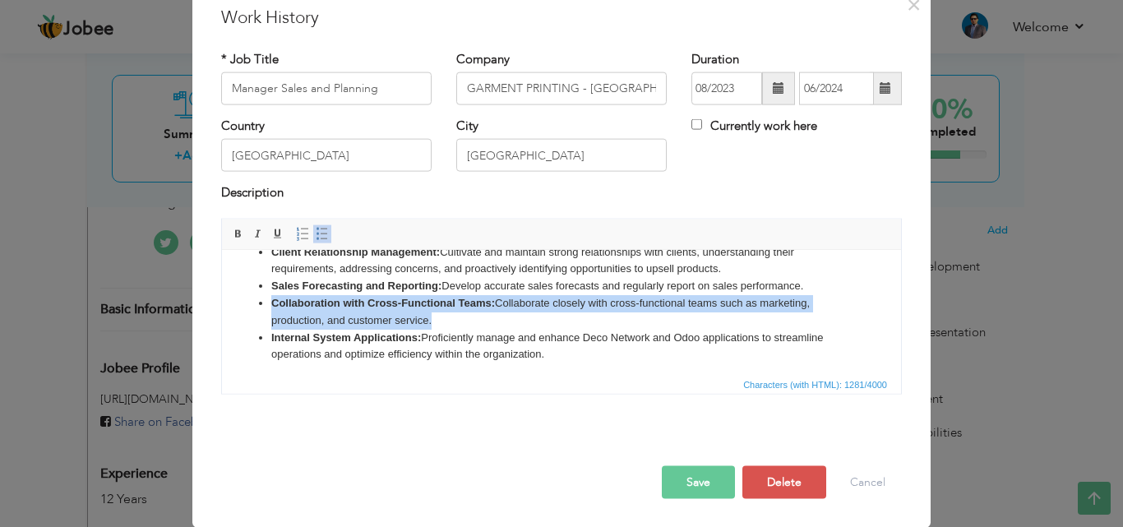
drag, startPoint x: 438, startPoint y: 319, endPoint x: 270, endPoint y: 299, distance: 169.6
click at [270, 299] on ul "Developing Sales Strategies: Craft comprehensive sales strategies aligned with …" at bounding box center [561, 268] width 646 height 188
click at [565, 320] on li "Collaboration with Cross-Functional Teams: Collaborate closely with cross-funct…" at bounding box center [561, 311] width 580 height 35
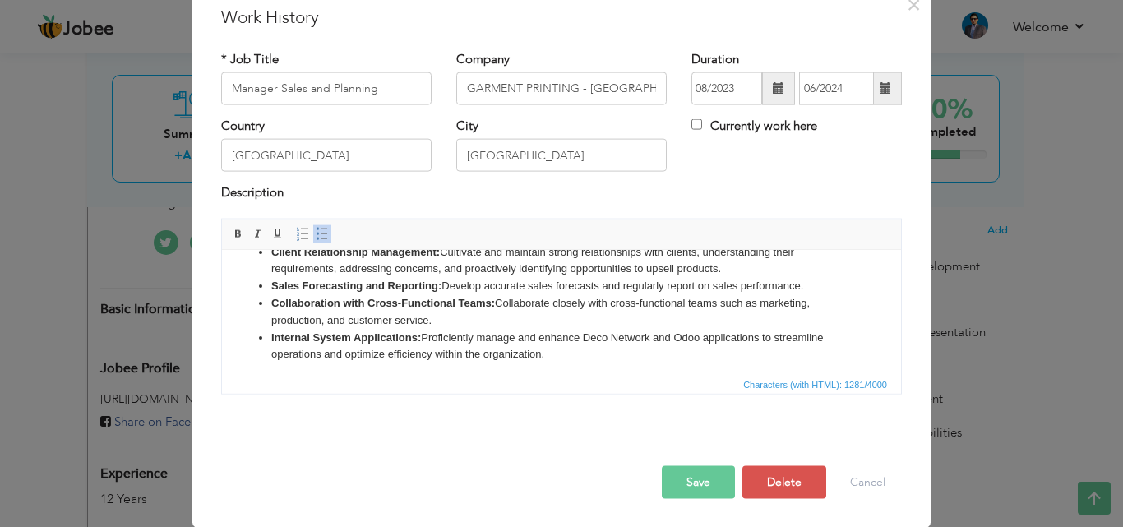
click at [682, 485] on button "Save" at bounding box center [698, 481] width 73 height 33
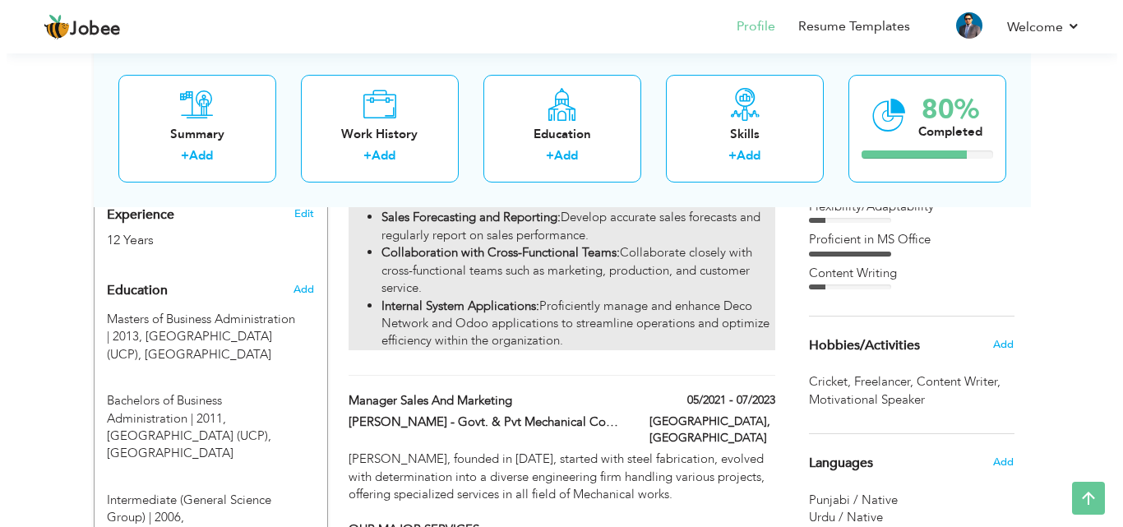
scroll to position [740, 0]
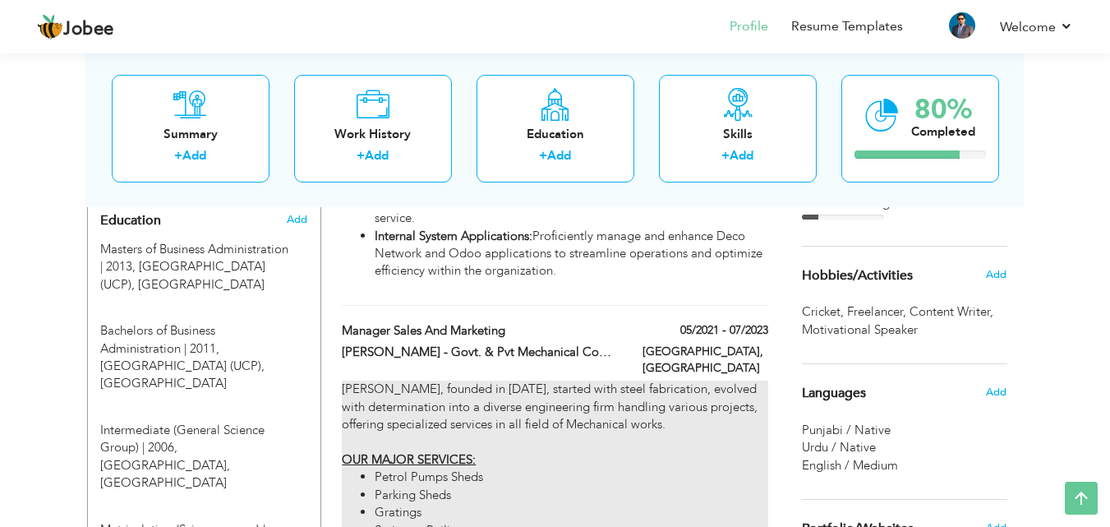
type input "Manager Sales and Marketing"
type input "[PERSON_NAME] - Govt. & Pvt Mechanical Contractors"
type input "05/2021"
type input "07/2023"
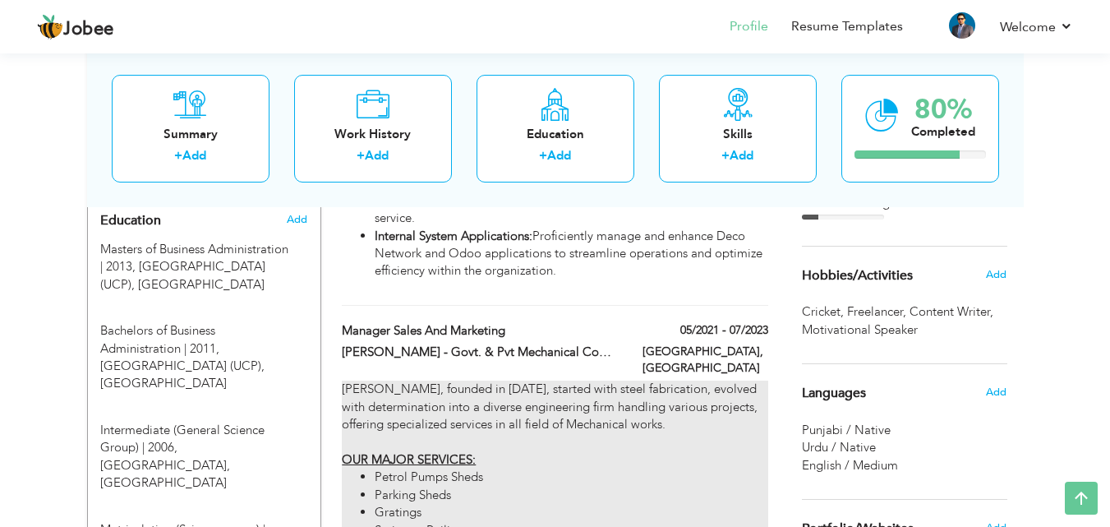
type input "[GEOGRAPHIC_DATA]"
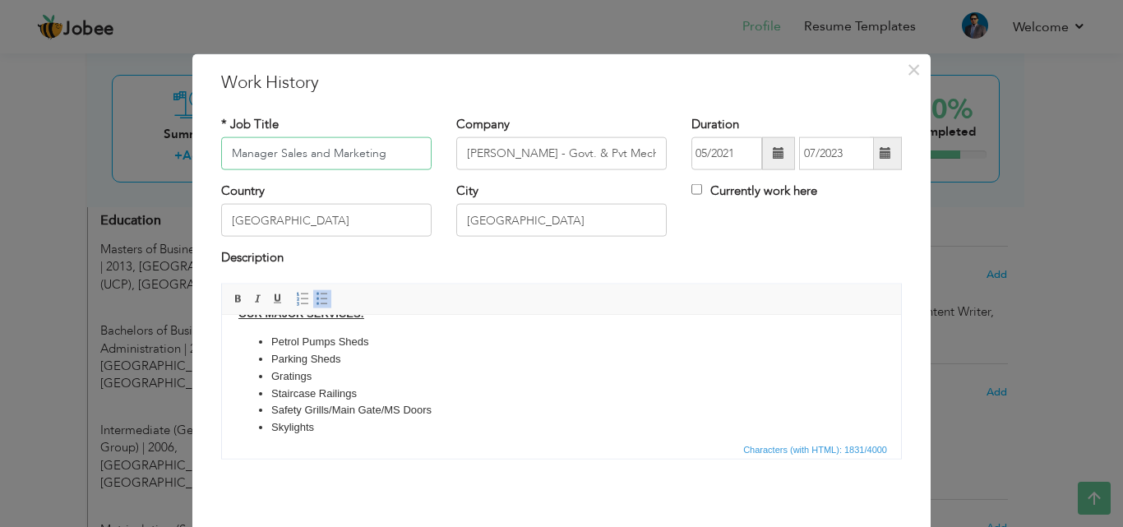
scroll to position [82, 0]
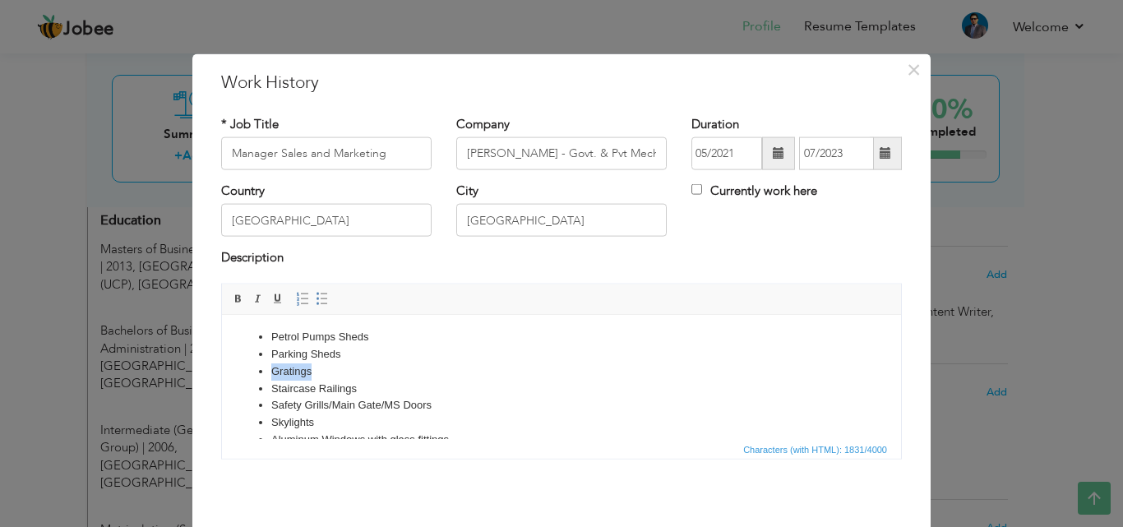
drag, startPoint x: 325, startPoint y: 372, endPoint x: 231, endPoint y: 377, distance: 94.6
click at [231, 377] on html "[PERSON_NAME], founded in [DATE], started with steel fabrication, evolved with …" at bounding box center [561, 488] width 679 height 510
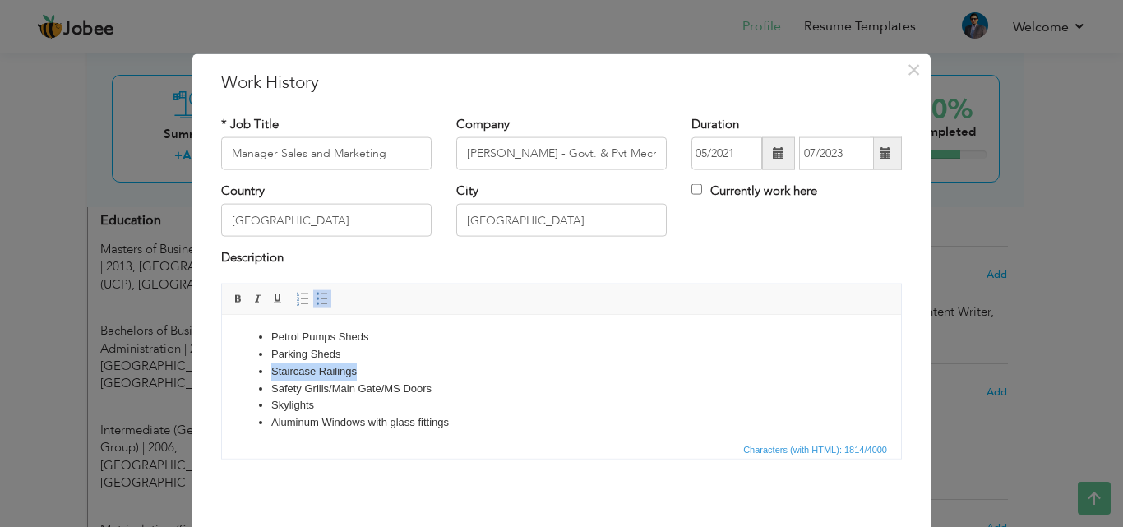
drag, startPoint x: 367, startPoint y: 371, endPoint x: 254, endPoint y: 368, distance: 112.6
click at [254, 368] on ul "Petrol Pumps Sheds Parking Sheds Staircase Railings Safety Grills/Main Gate/MS …" at bounding box center [561, 379] width 646 height 103
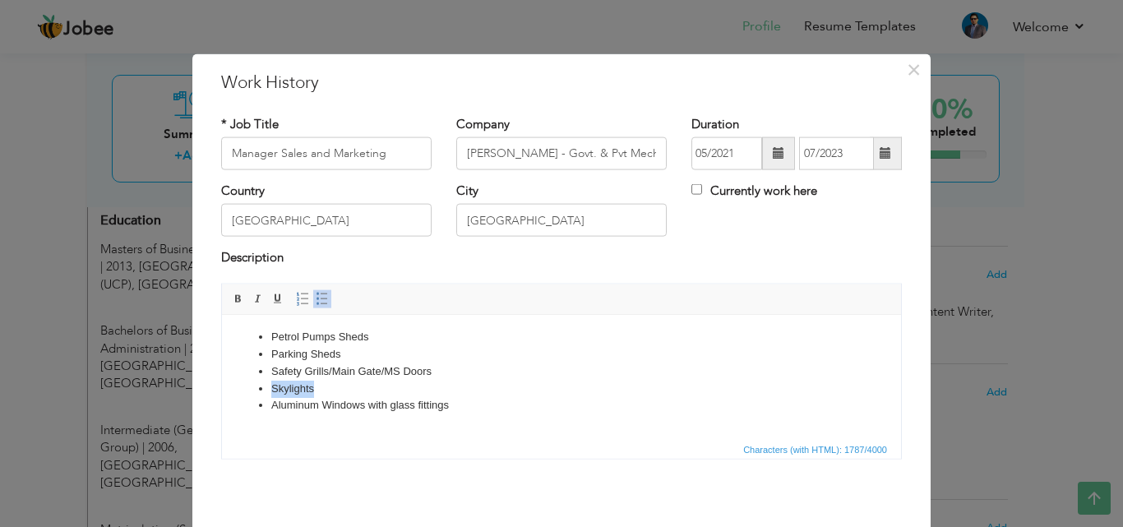
drag, startPoint x: 336, startPoint y: 387, endPoint x: 242, endPoint y: 385, distance: 94.5
click at [242, 385] on ul "Petrol Pumps Sheds Parking Sheds Safety Grills/Main Gate/MS Doors Skylights Alu…" at bounding box center [561, 370] width 646 height 85
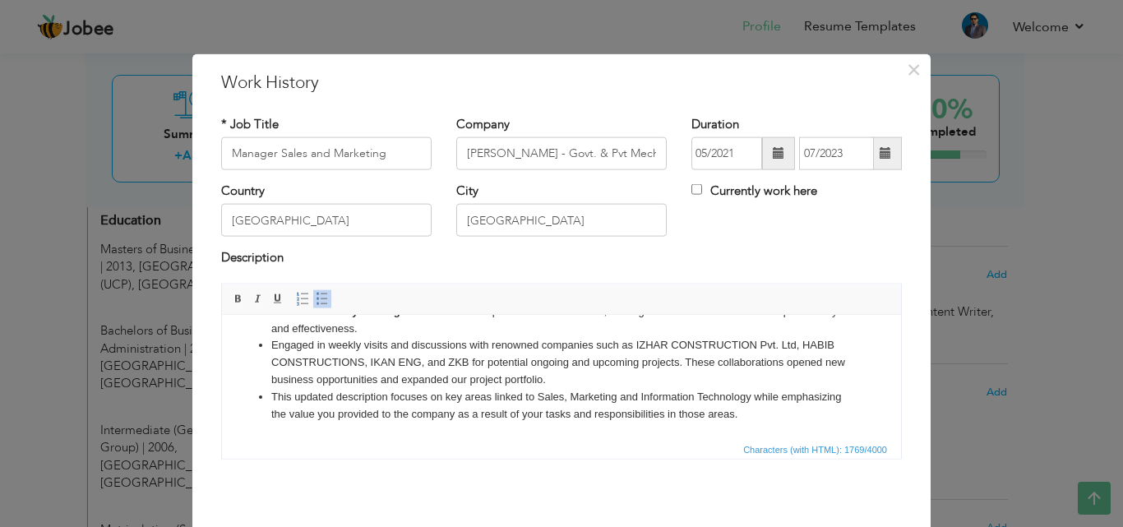
scroll to position [65, 0]
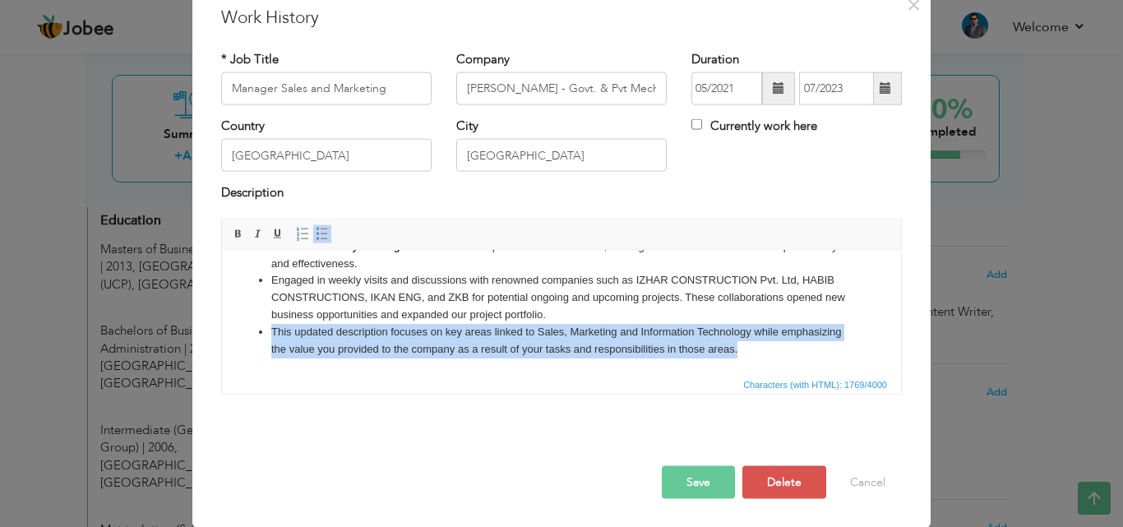
drag, startPoint x: 811, startPoint y: 348, endPoint x: 243, endPoint y: 334, distance: 568.0
click at [243, 334] on ul "Successfully achieved a significant milestone by acquiring the Steel/Aluminum b…" at bounding box center [561, 246] width 646 height 222
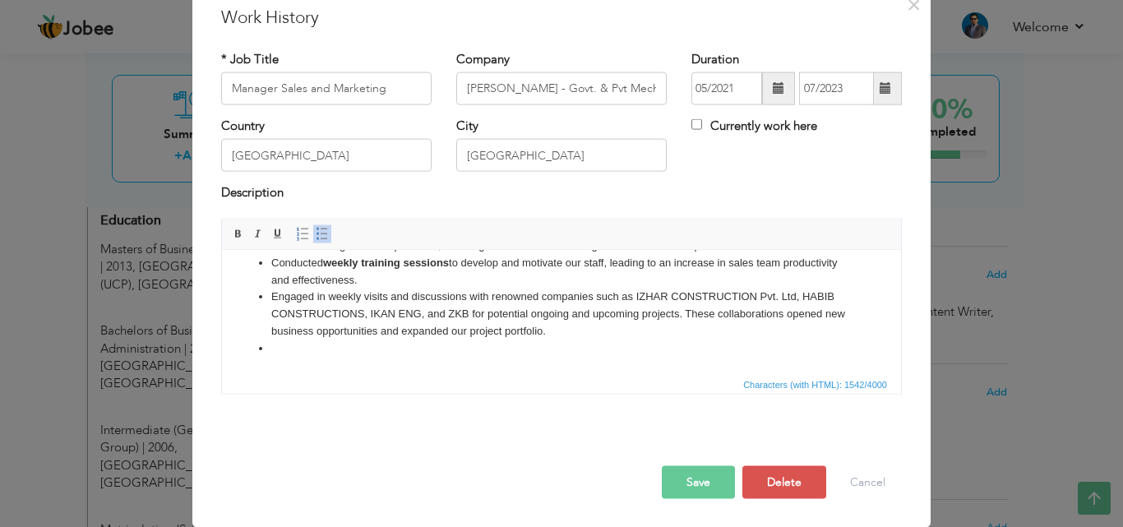
scroll to position [301, 0]
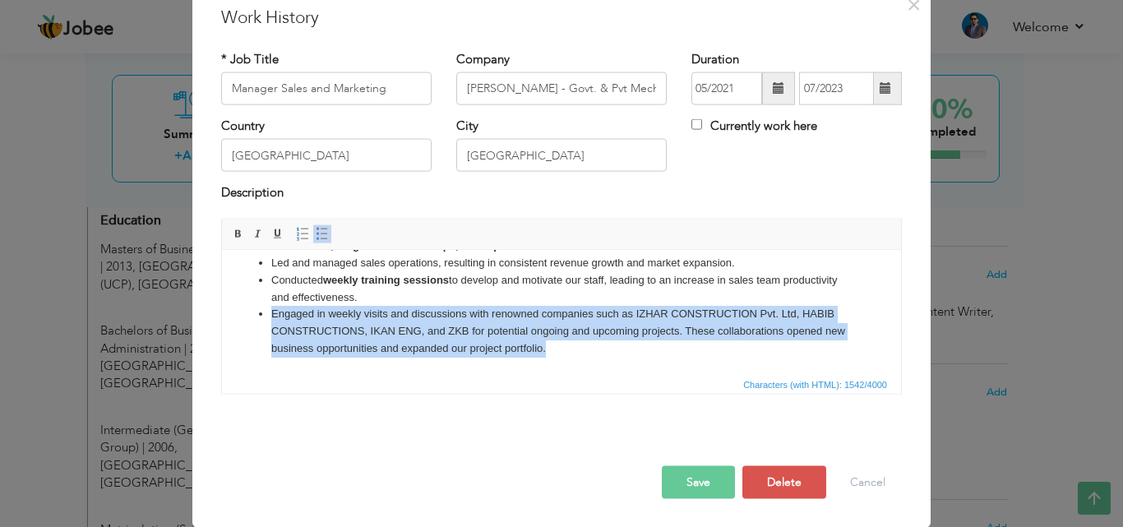
drag, startPoint x: 584, startPoint y: 343, endPoint x: 269, endPoint y: 317, distance: 316.6
click at [269, 317] on ul "Successfully achieved a significant milestone by acquiring the Steel/Aluminum b…" at bounding box center [561, 262] width 646 height 188
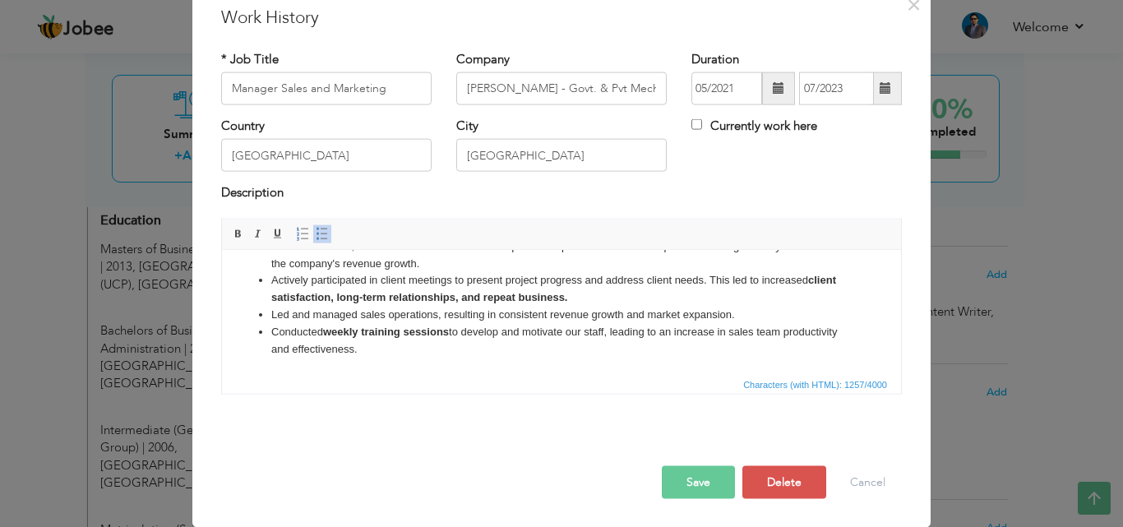
scroll to position [167, 0]
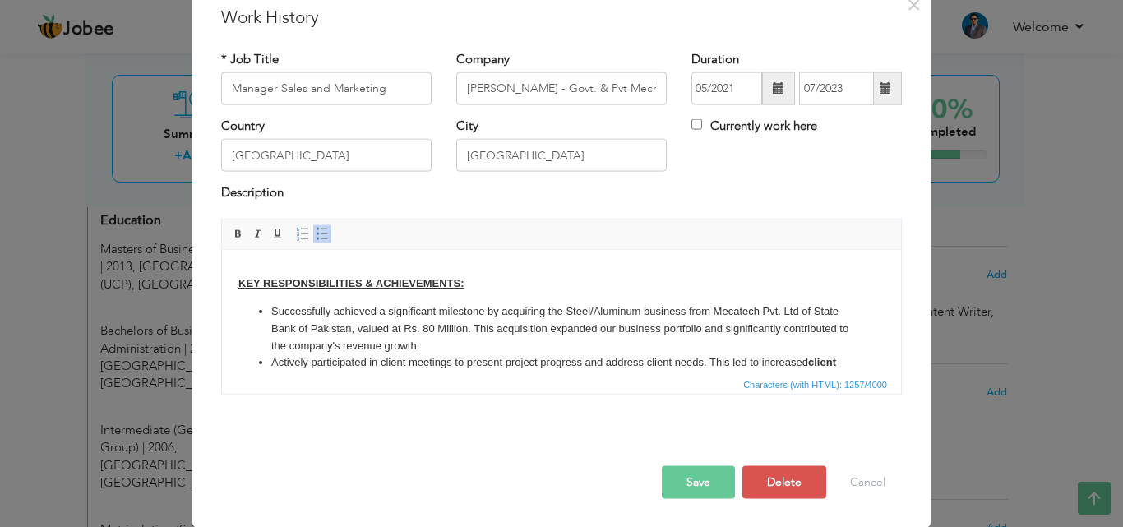
click at [428, 323] on li "Successfully achieved a significant milestone by acquiring the Steel/Aluminum b…" at bounding box center [561, 327] width 580 height 51
click at [687, 485] on button "Save" at bounding box center [698, 481] width 73 height 33
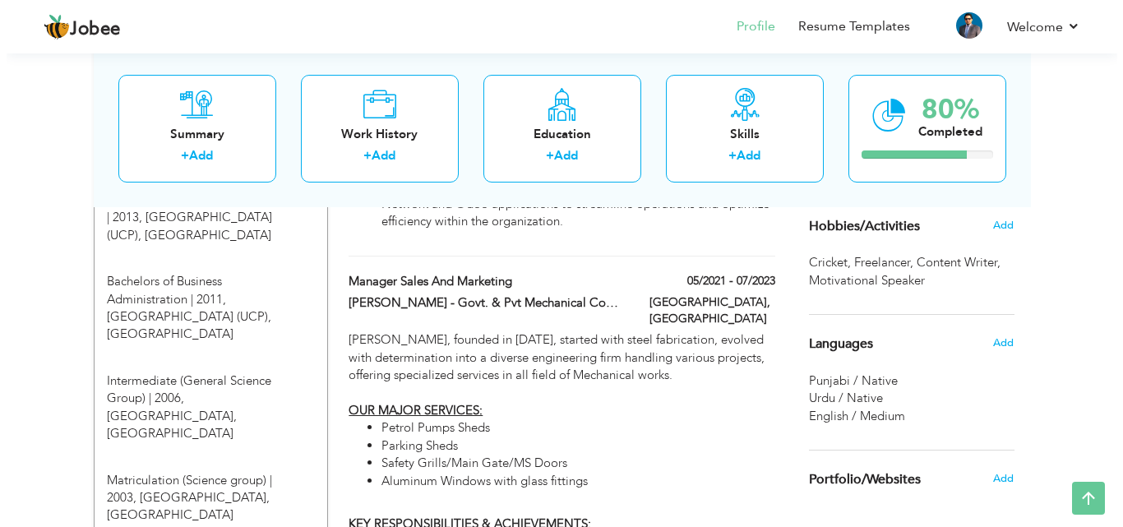
scroll to position [740, 0]
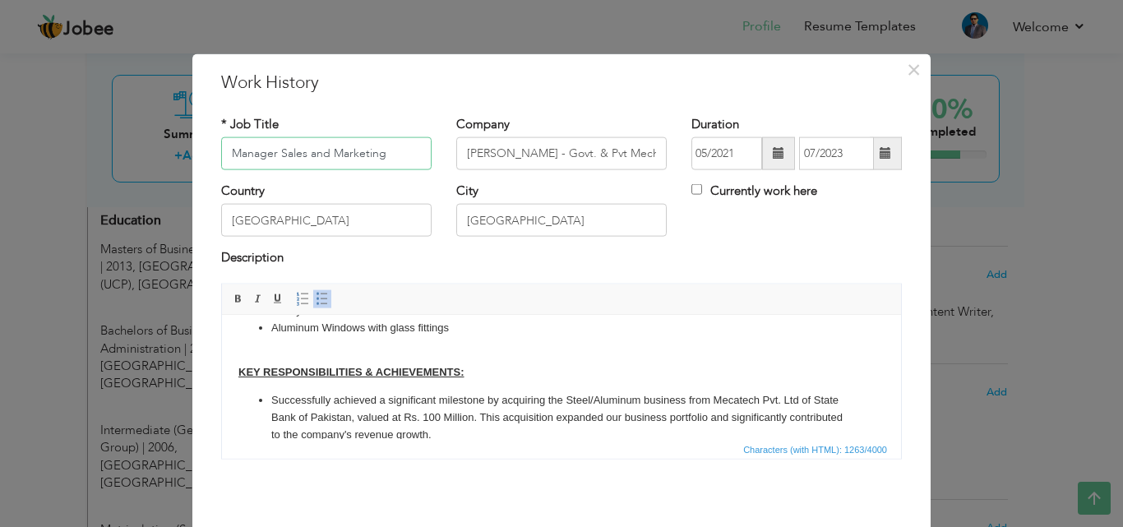
scroll to position [164, 0]
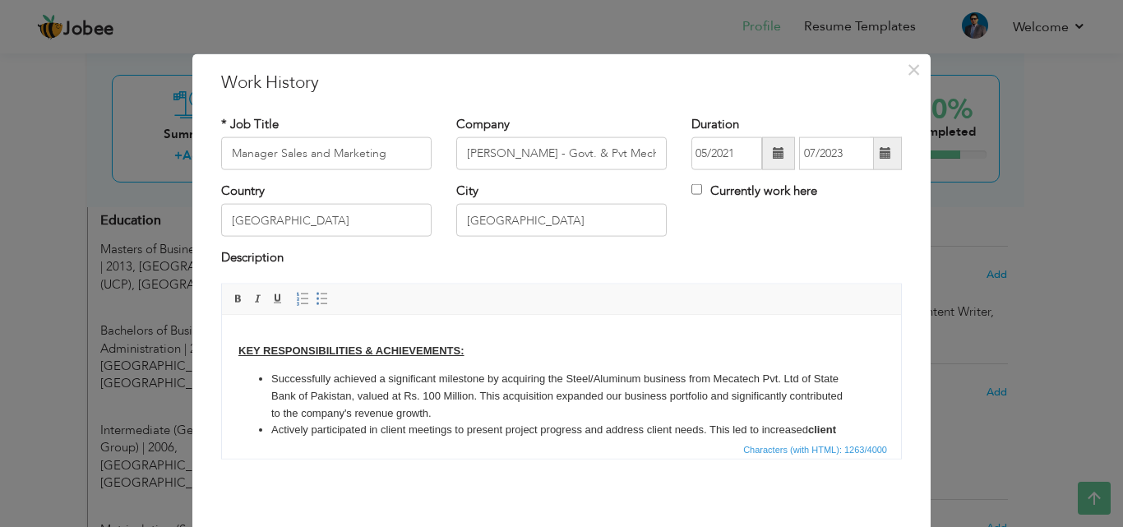
click at [543, 390] on li "Successfully achieved a significant milestone by acquiring the Steel/Aluminum b…" at bounding box center [561, 395] width 580 height 51
click at [695, 394] on li "Successfully achieved a significant milestone by acquiring the Steel/Aluminum b…" at bounding box center [561, 395] width 580 height 51
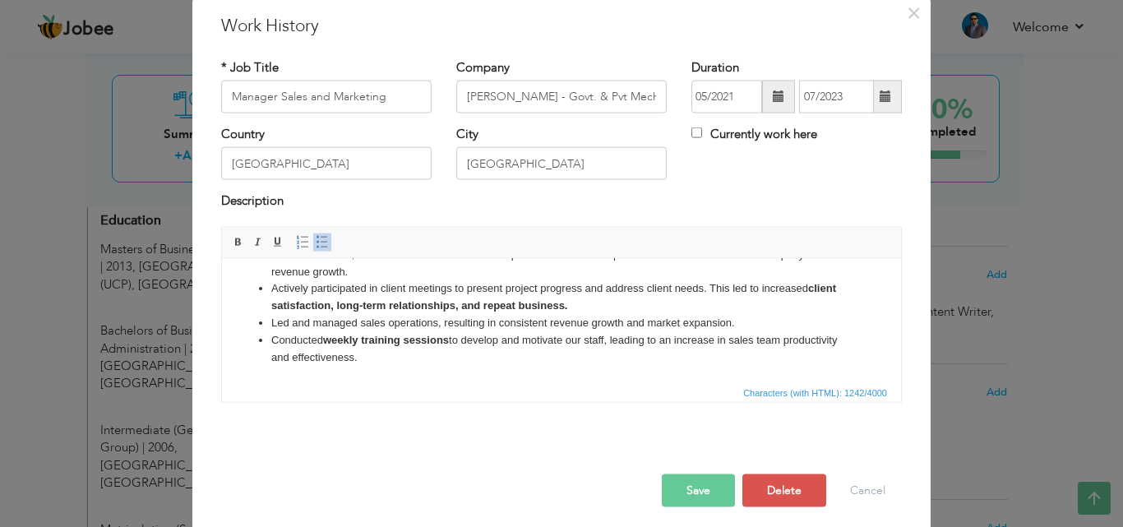
scroll to position [65, 0]
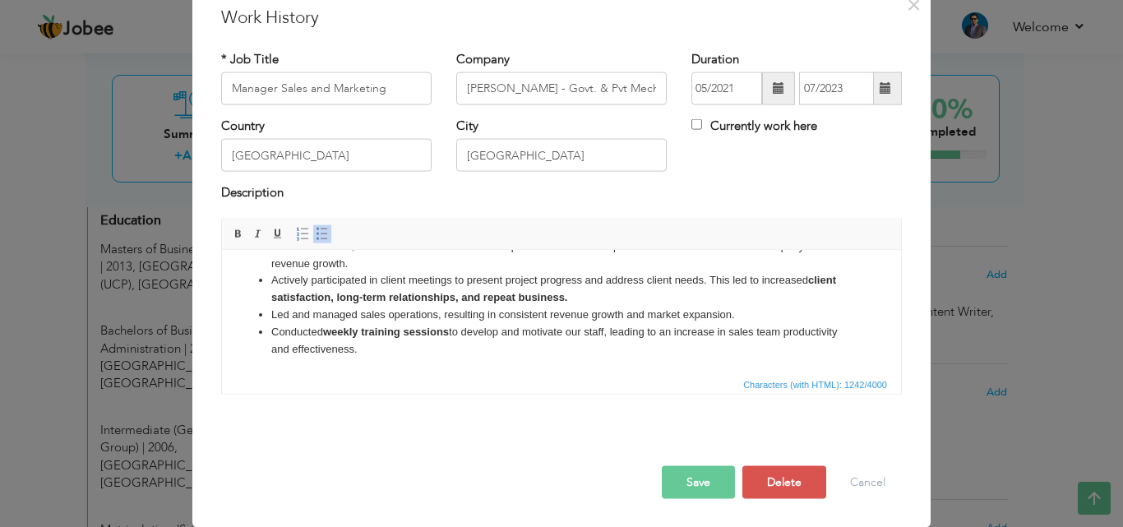
click at [679, 478] on button "Save" at bounding box center [698, 481] width 73 height 33
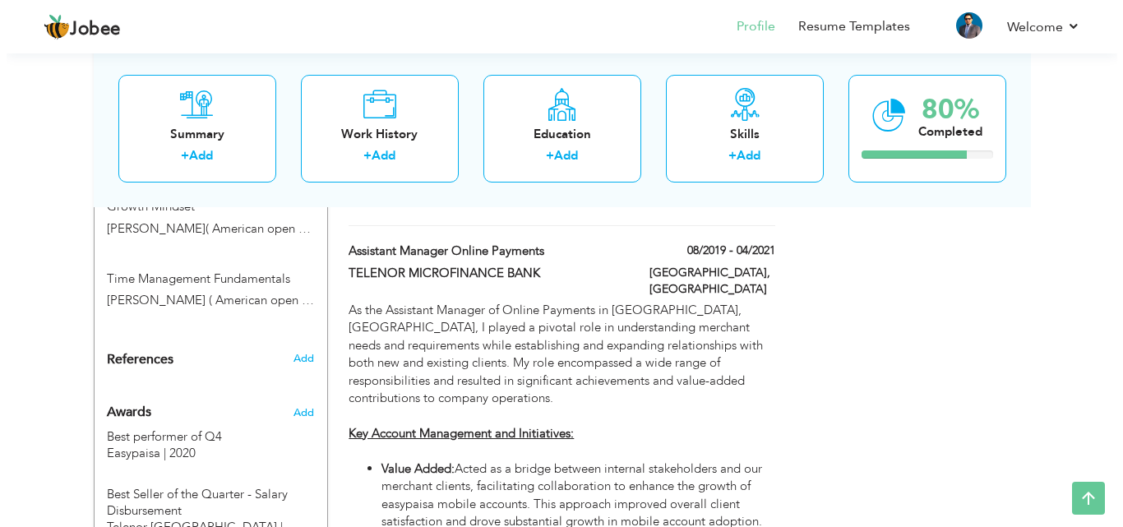
scroll to position [1233, 0]
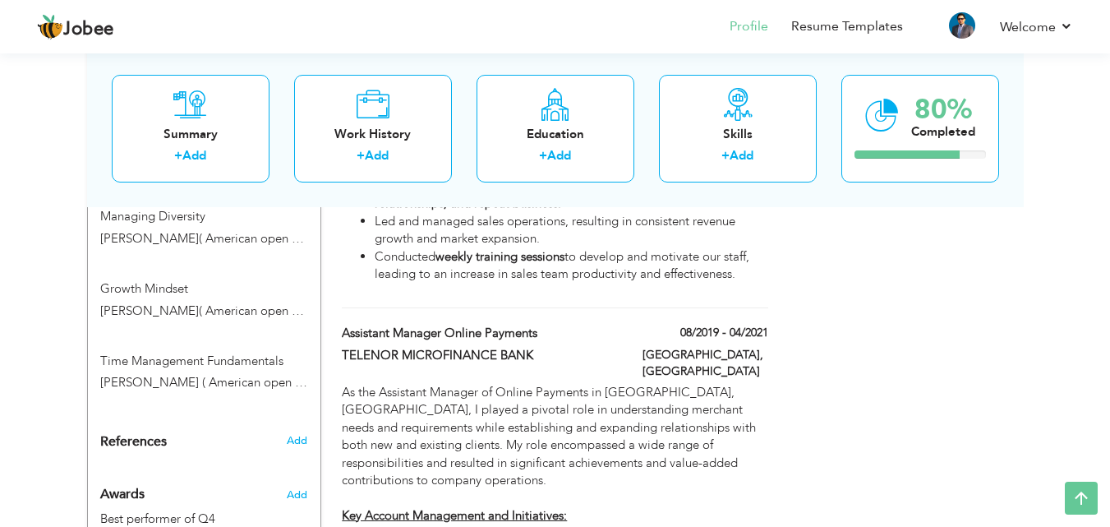
type input "Assistant Manager Online Payments"
type input "TELENOR MICROFINANCE BANK"
type input "08/2019"
type input "04/2021"
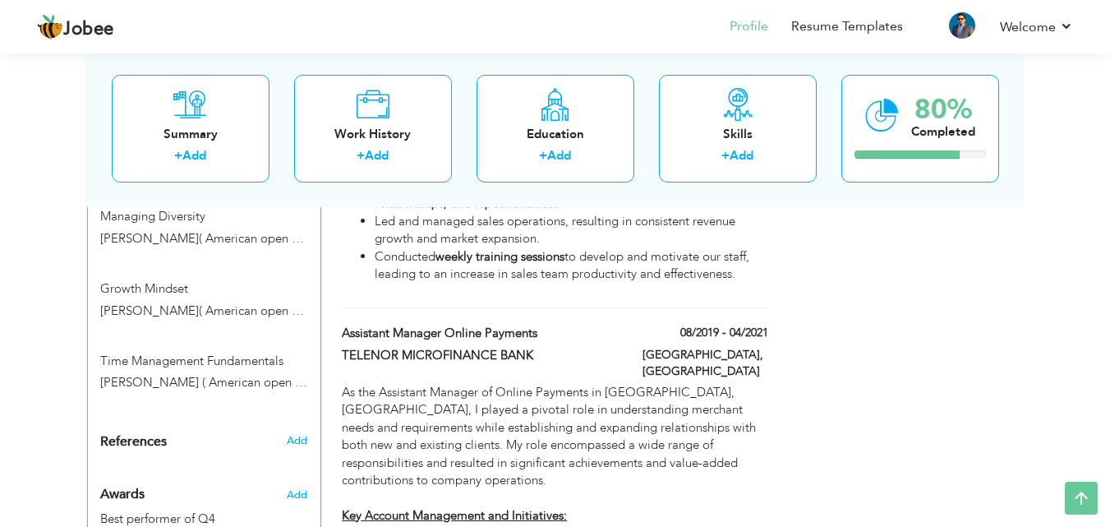
type input "[GEOGRAPHIC_DATA]"
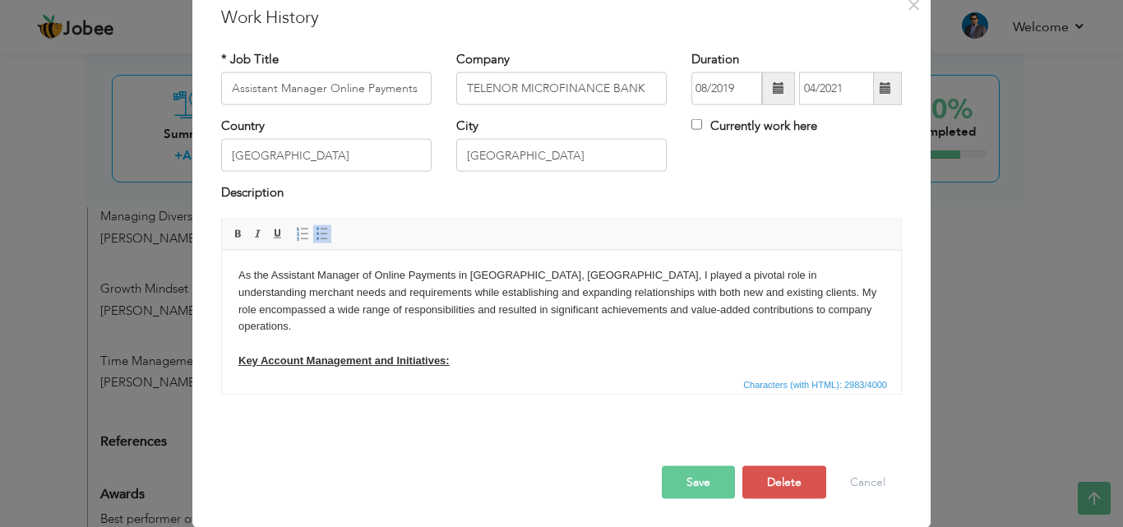
scroll to position [0, 0]
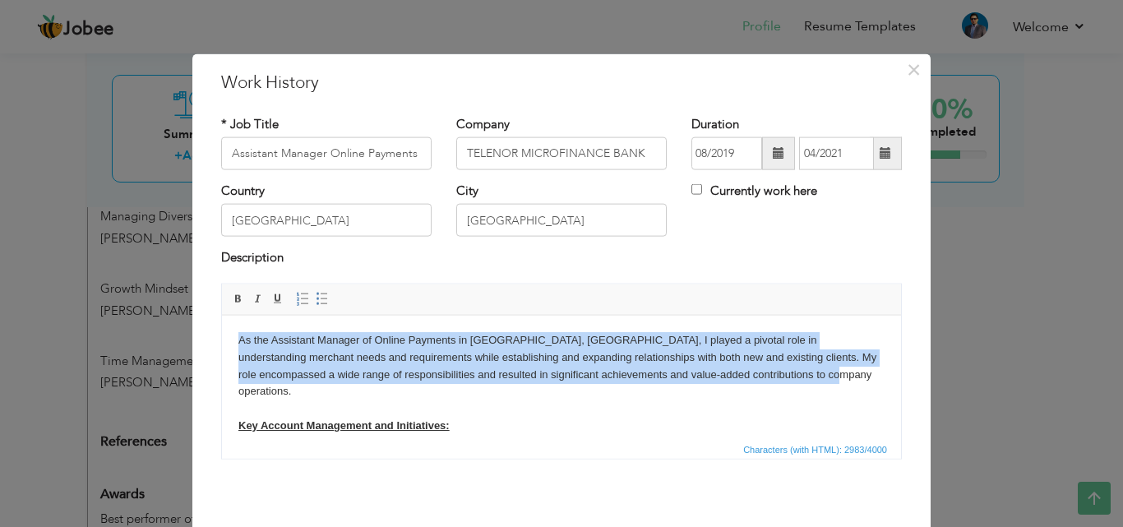
drag, startPoint x: 777, startPoint y: 377, endPoint x: 226, endPoint y: 316, distance: 553.9
copy body "As the Assistant Manager of Online Payments in [GEOGRAPHIC_DATA], [GEOGRAPHIC_D…"
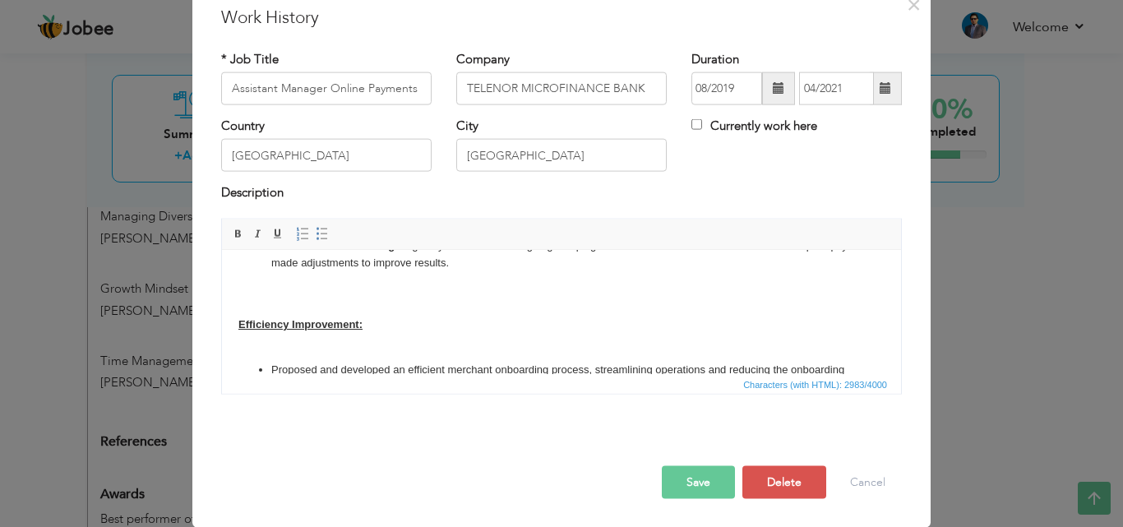
scroll to position [496, 0]
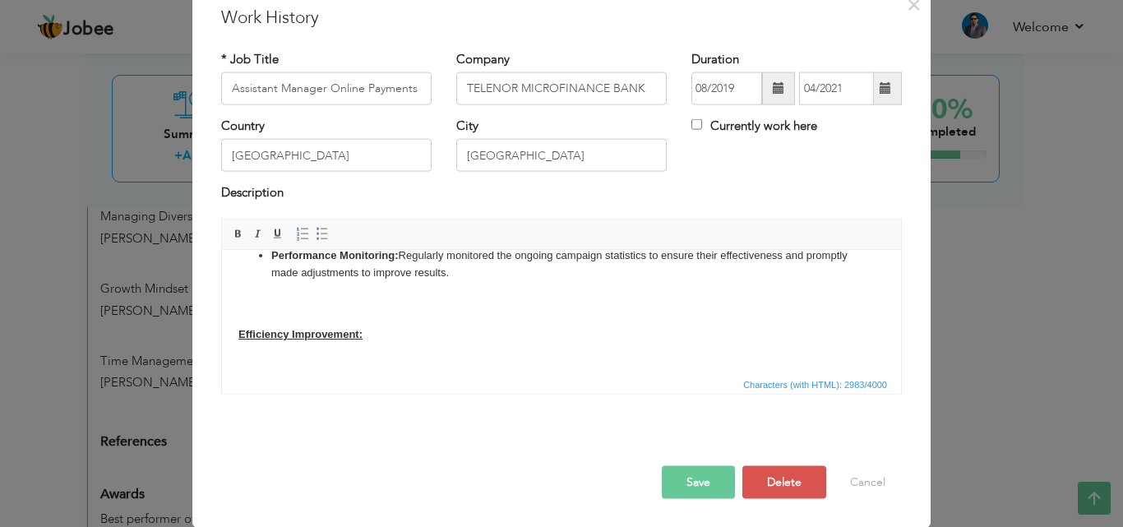
click at [377, 306] on body "As the Assistant Manager of Online Payments in [GEOGRAPHIC_DATA], [GEOGRAPHIC_D…" at bounding box center [561, 104] width 646 height 669
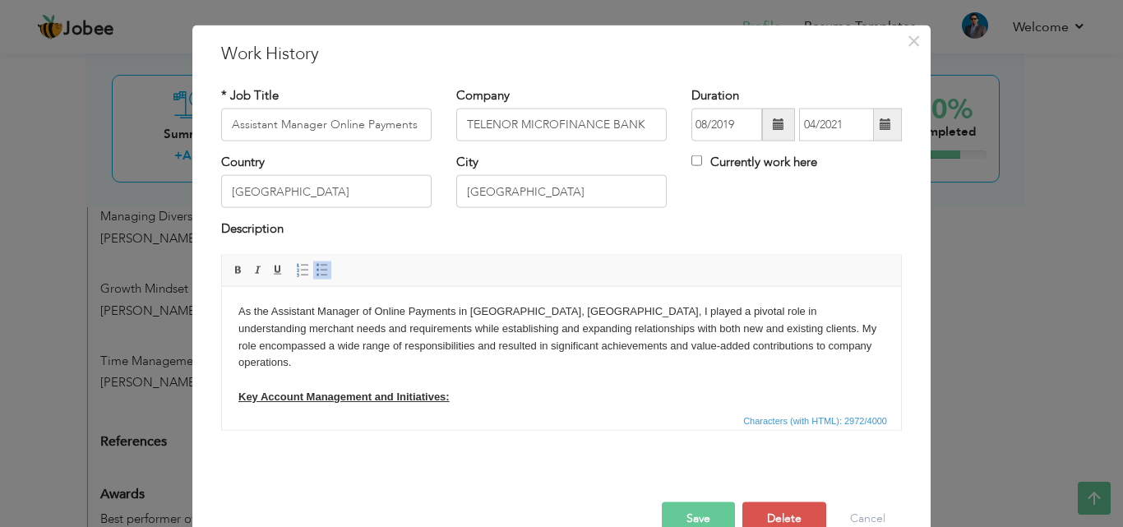
scroll to position [0, 0]
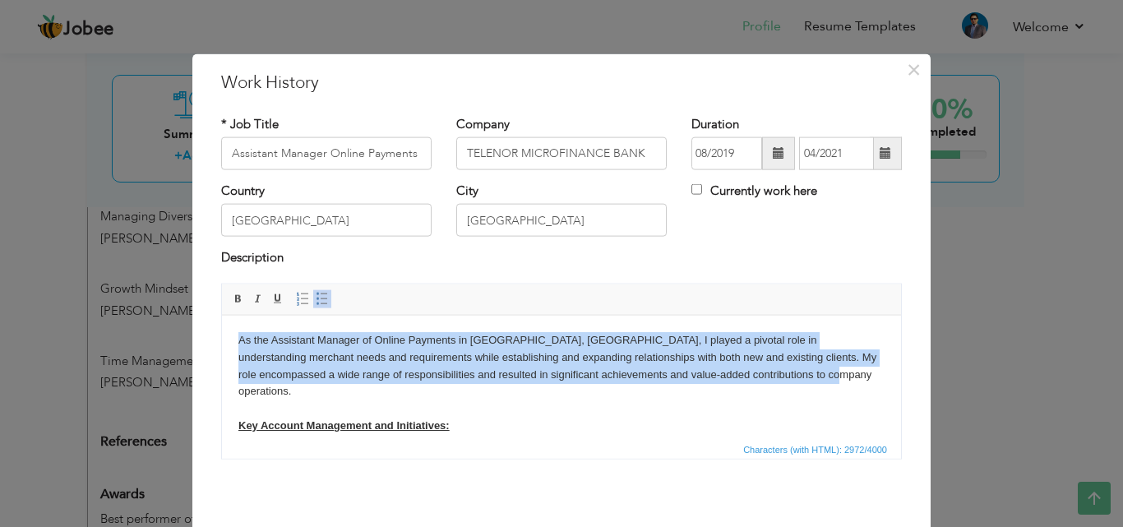
drag, startPoint x: 779, startPoint y: 373, endPoint x: 231, endPoint y: 335, distance: 549.4
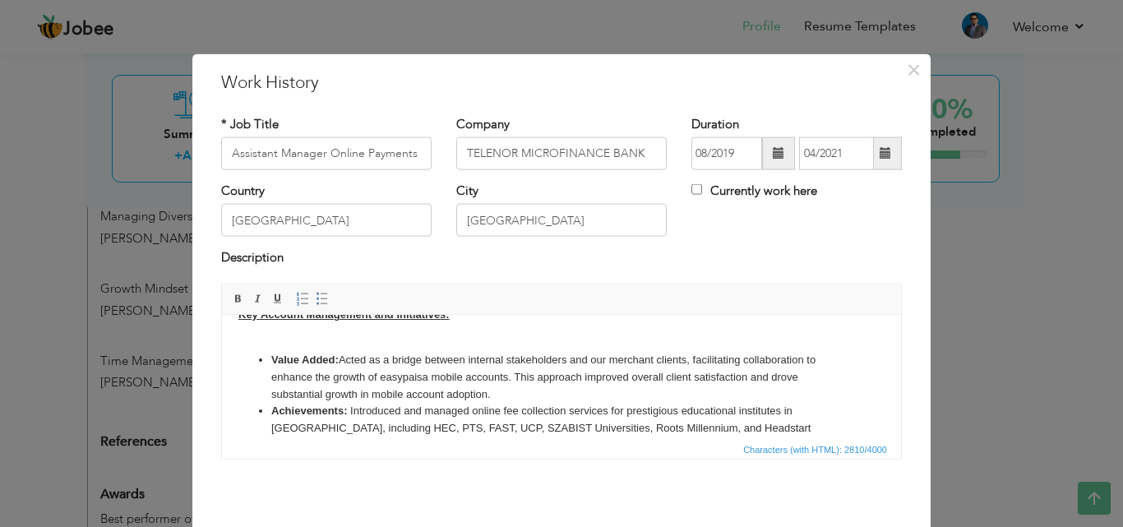
scroll to position [82, 0]
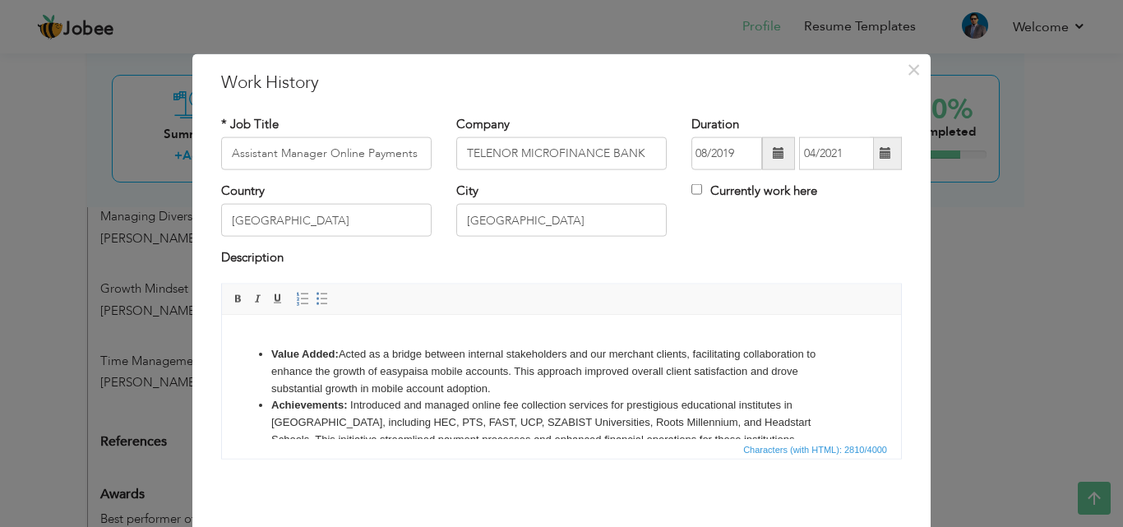
drag, startPoint x: 513, startPoint y: 371, endPoint x: 523, endPoint y: 385, distance: 17.8
click at [523, 385] on li "Value Added: Acted as a bridge between internal stakeholders and our merchant c…" at bounding box center [561, 370] width 580 height 51
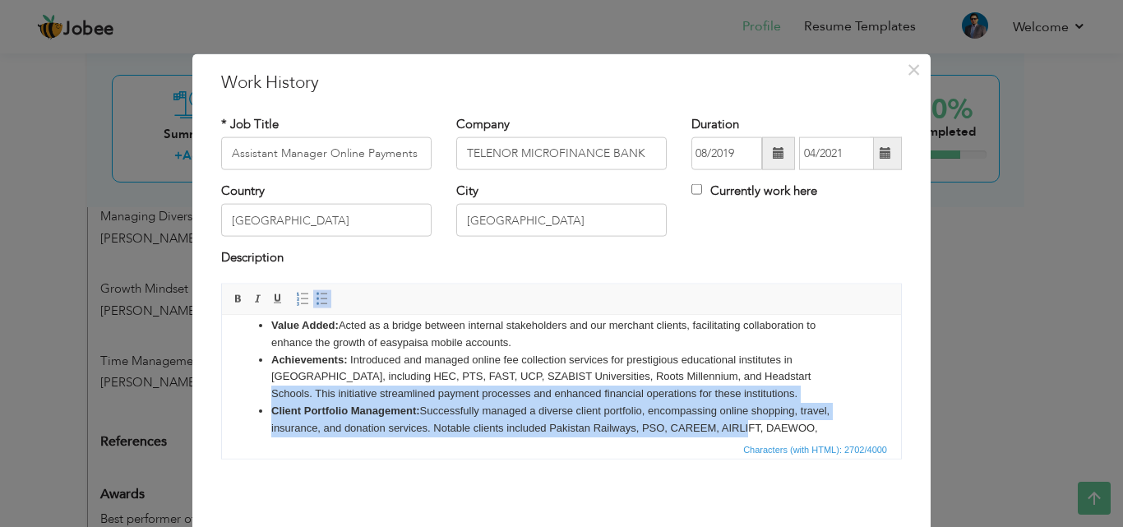
scroll to position [141, 0]
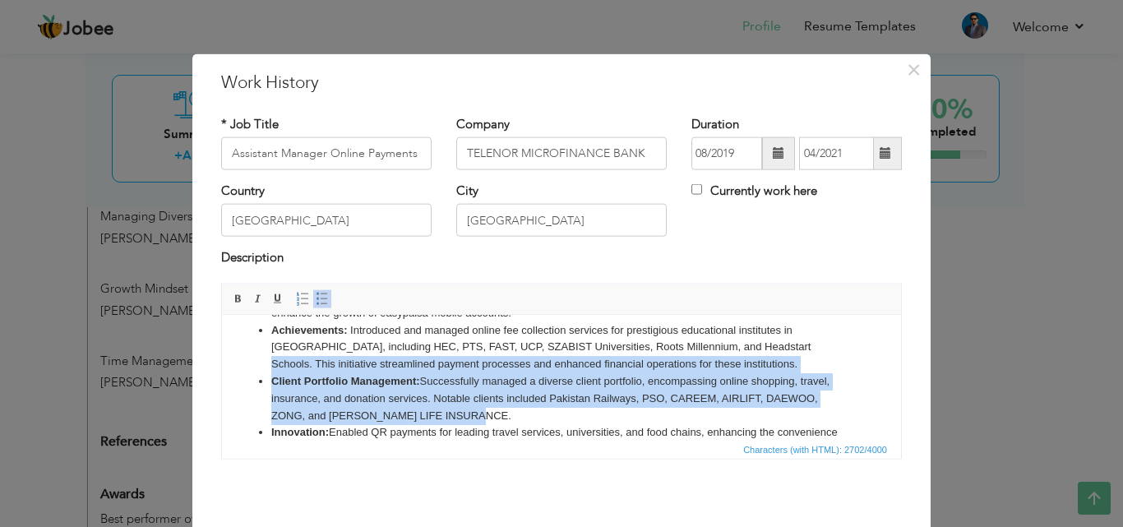
drag, startPoint x: 739, startPoint y: 401, endPoint x: 745, endPoint y: 425, distance: 24.7
click ul "Value Added: Acted as a bridge between internal stakeholders and our merchant c…"
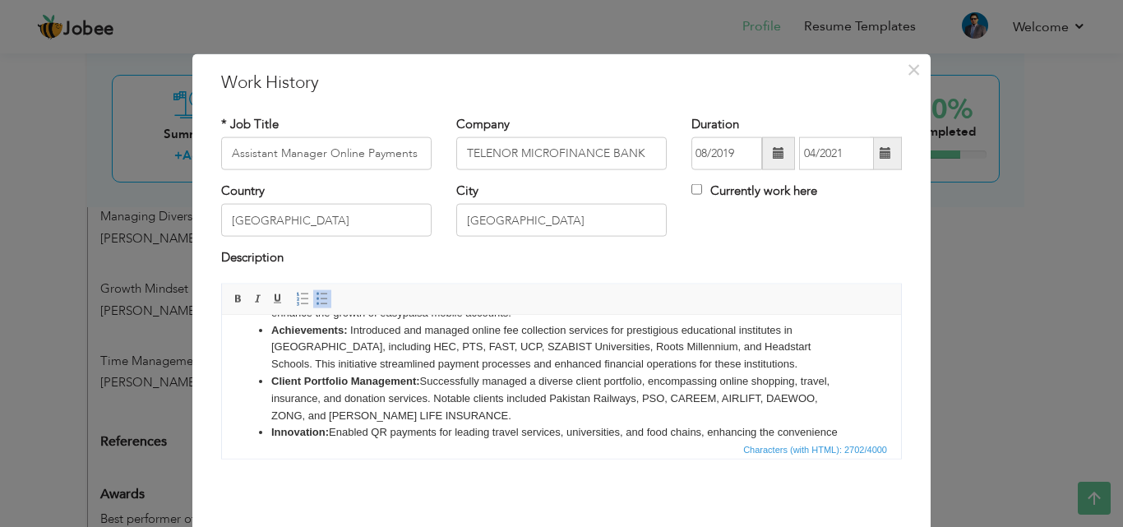
click at [736, 346] on li "Achievements: Introduced and managed online fee collection services for prestig…" at bounding box center [561, 346] width 580 height 51
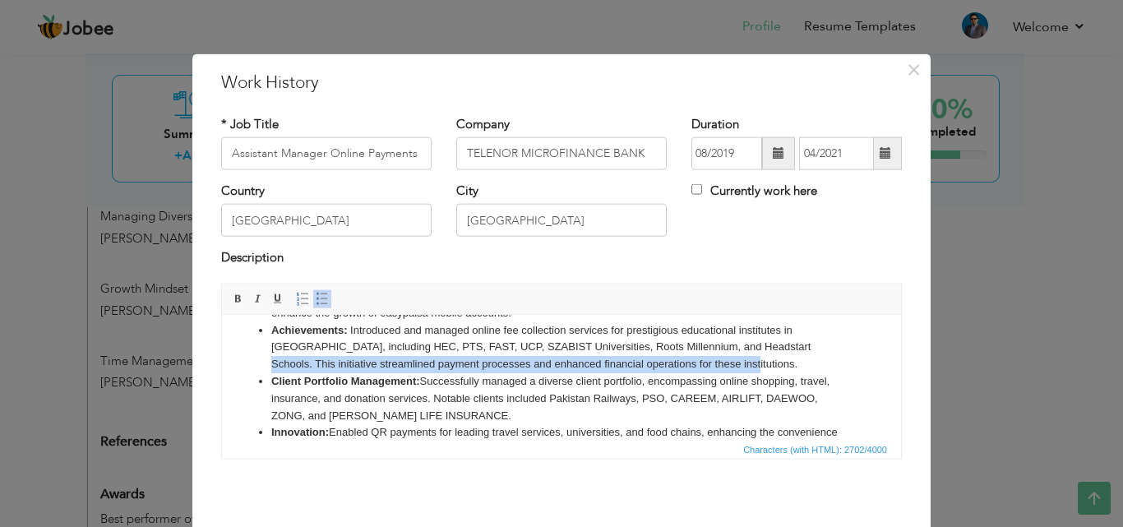
drag, startPoint x: 739, startPoint y: 343, endPoint x: 751, endPoint y: 357, distance: 18.6
click at [751, 357] on li "Achievements: Introduced and managed online fee collection services for prestig…" at bounding box center [561, 346] width 580 height 51
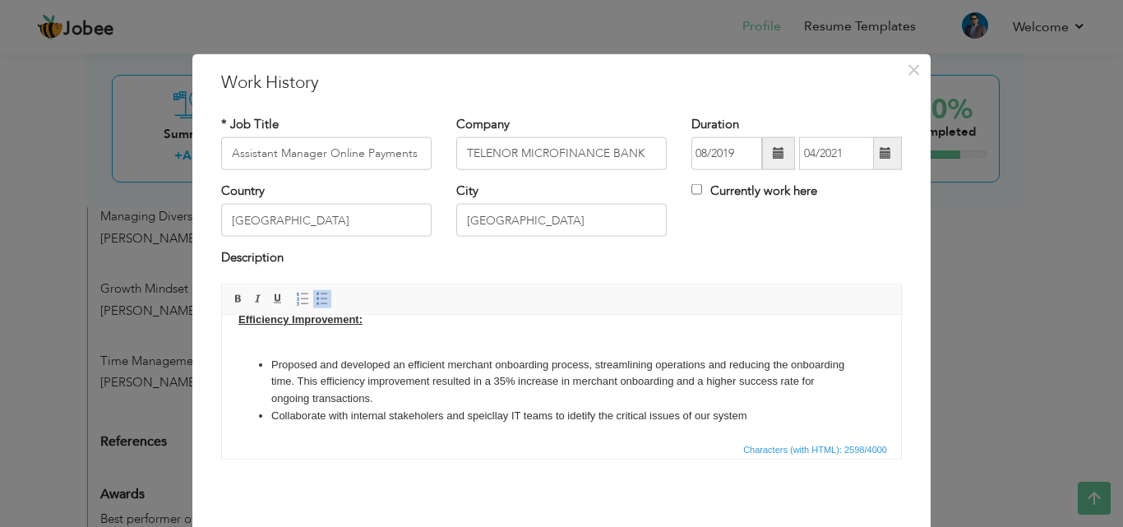
scroll to position [493, 0]
click at [324, 338] on body "Assistant Manager – Online Payments, I managed merchant requirements, built and…" at bounding box center [561, 129] width 646 height 583
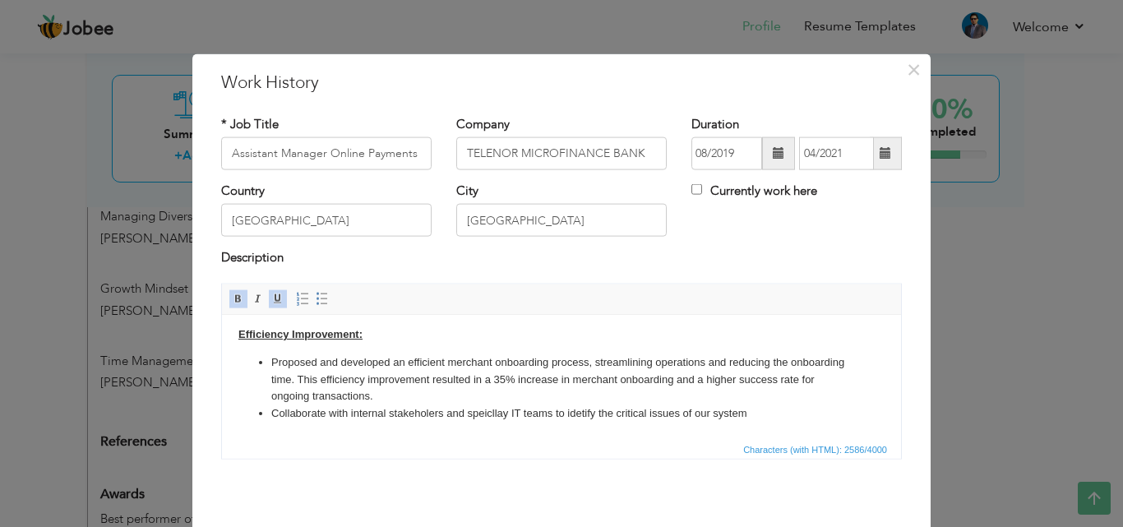
click at [366, 378] on li "Proposed and developed an efficient merchant onboarding process, streamlining o…" at bounding box center [561, 378] width 580 height 51
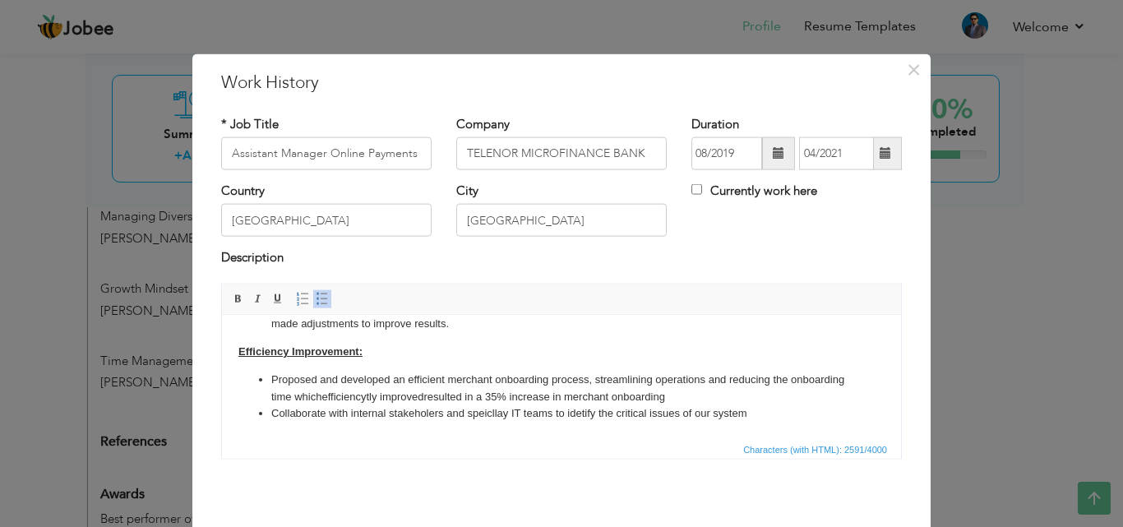
scroll to position [459, 0]
click at [785, 411] on li "Collaborate with internal stakeholers and speicllay IT teams to idetify the cri…" at bounding box center [561, 412] width 580 height 17
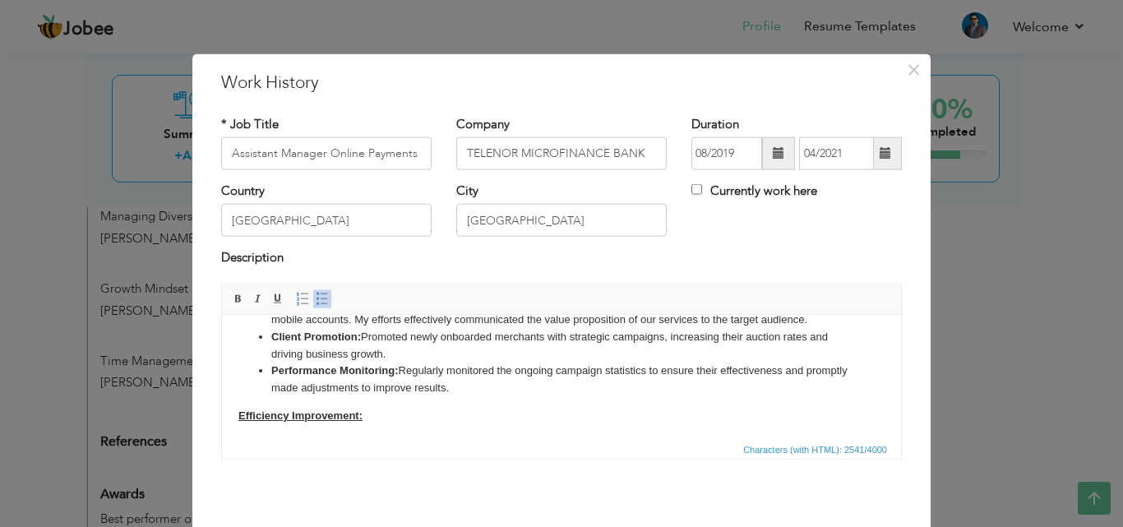
scroll to position [256, 0]
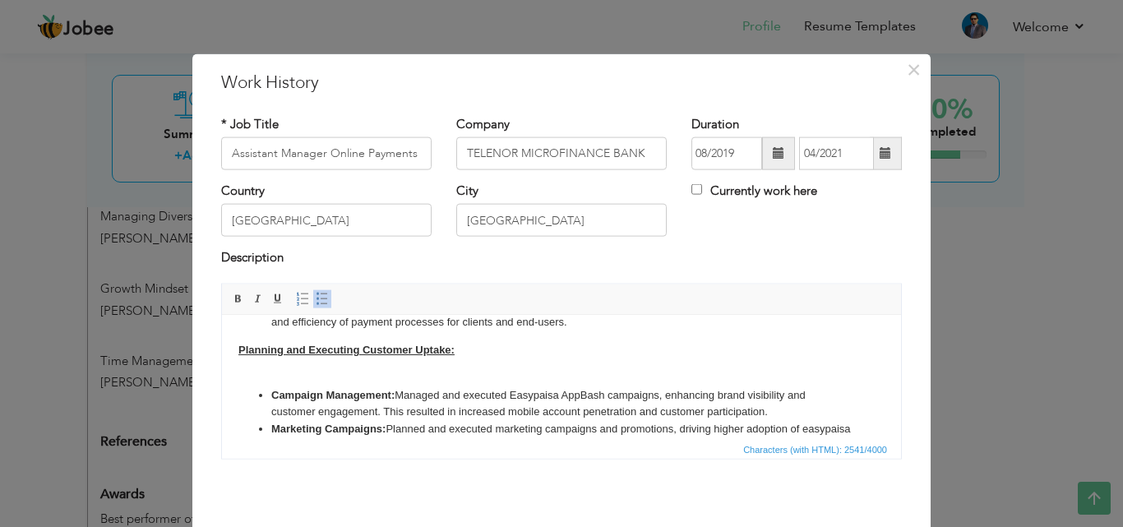
drag, startPoint x: 779, startPoint y: 332, endPoint x: 286, endPoint y: 325, distance: 493.1
click at [293, 316] on body "Assistant Manager – Online Payments, I managed merchant requirements, built and…" at bounding box center [561, 337] width 646 height 549
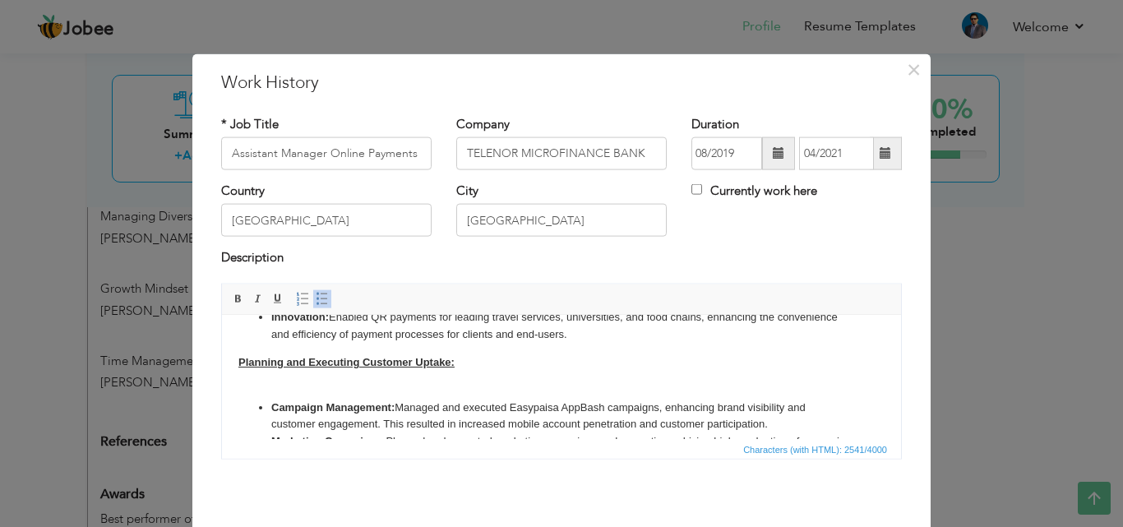
click at [303, 409] on li "Campaign Management: Managed and executed Easypaisa AppBash campaigns, enhancin…" at bounding box center [561, 416] width 580 height 35
drag, startPoint x: 772, startPoint y: 410, endPoint x: 260, endPoint y: 379, distance: 512.9
click at [260, 379] on body "Assistant Manager – Online Payments, I managed merchant requirements, built and…" at bounding box center [561, 350] width 646 height 549
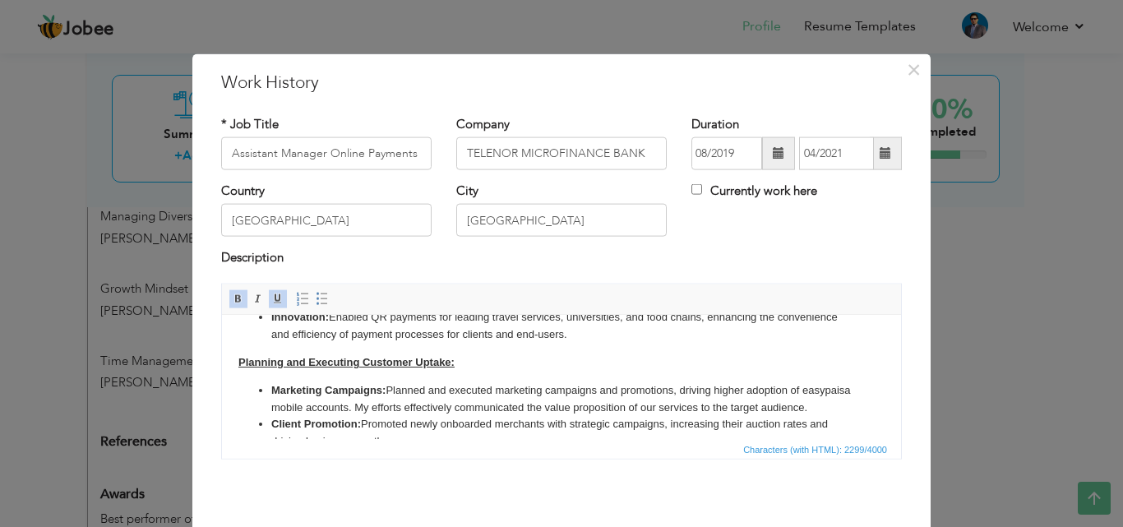
drag, startPoint x: 407, startPoint y: 390, endPoint x: 478, endPoint y: 399, distance: 72.0
click at [478, 399] on li "Marketing Campaigns: Planned and executed marketing campaigns and promotions, d…" at bounding box center [561, 398] width 580 height 35
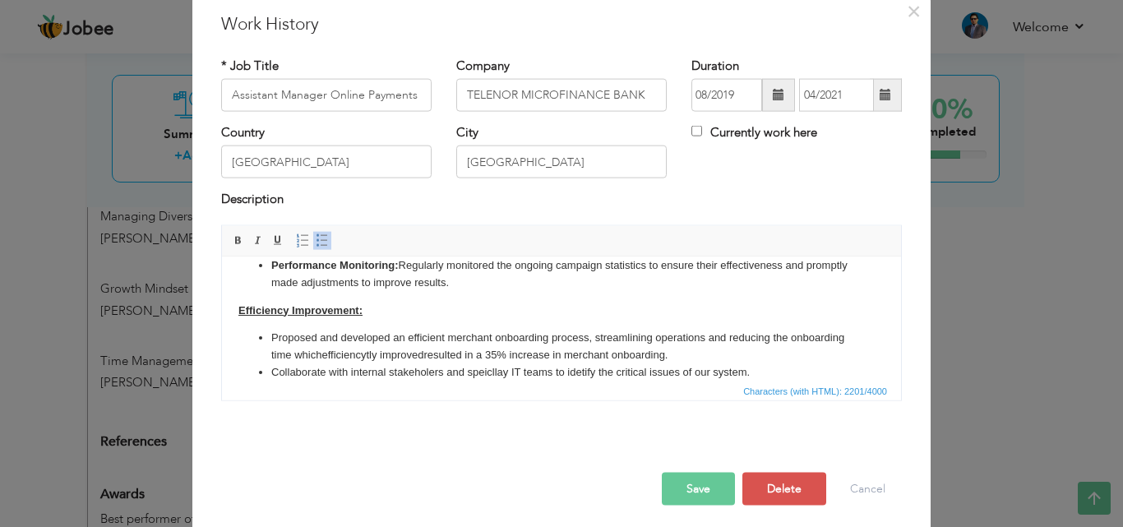
scroll to position [65, 0]
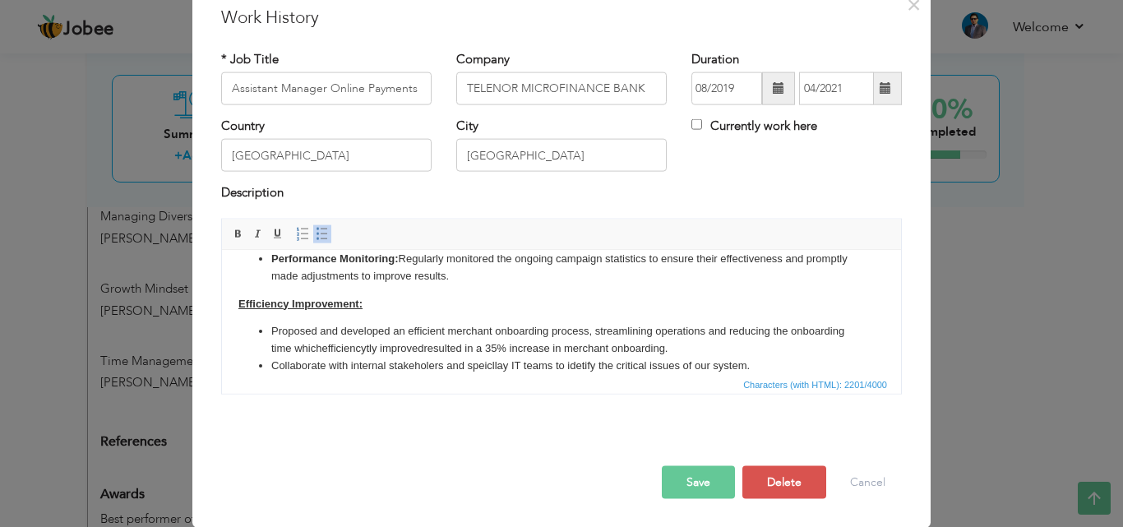
click at [743, 357] on li "Collaborate with internal stakeholers and speicllay IT teams to idetify the cri…" at bounding box center [561, 365] width 580 height 17
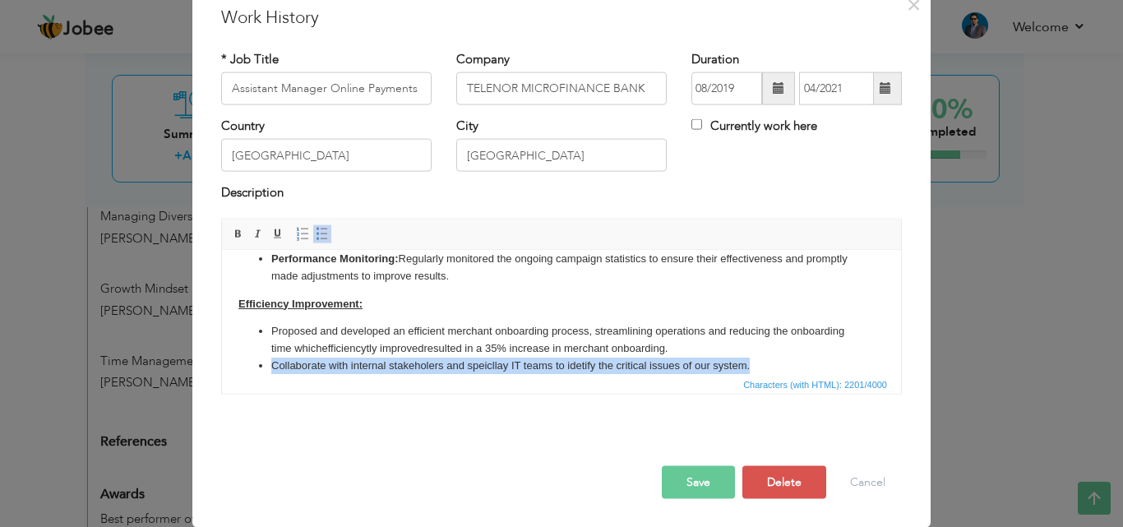
drag, startPoint x: 715, startPoint y: 348, endPoint x: 234, endPoint y: 349, distance: 480.7
click at [234, 349] on html "Assistant Manager – Online Payments, I managed merchant requirements, built and…" at bounding box center [561, 124] width 679 height 531
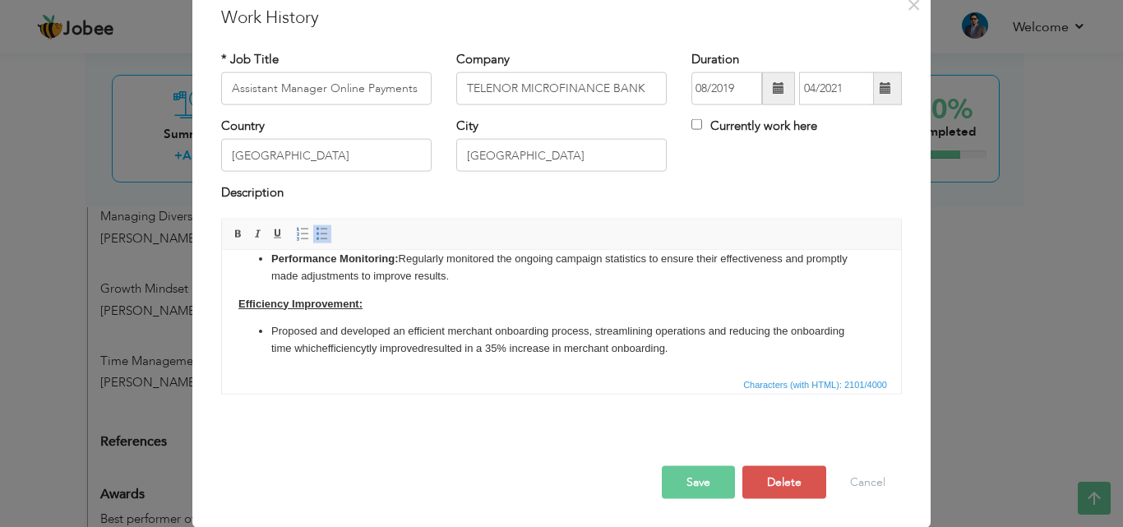
scroll to position [373, 0]
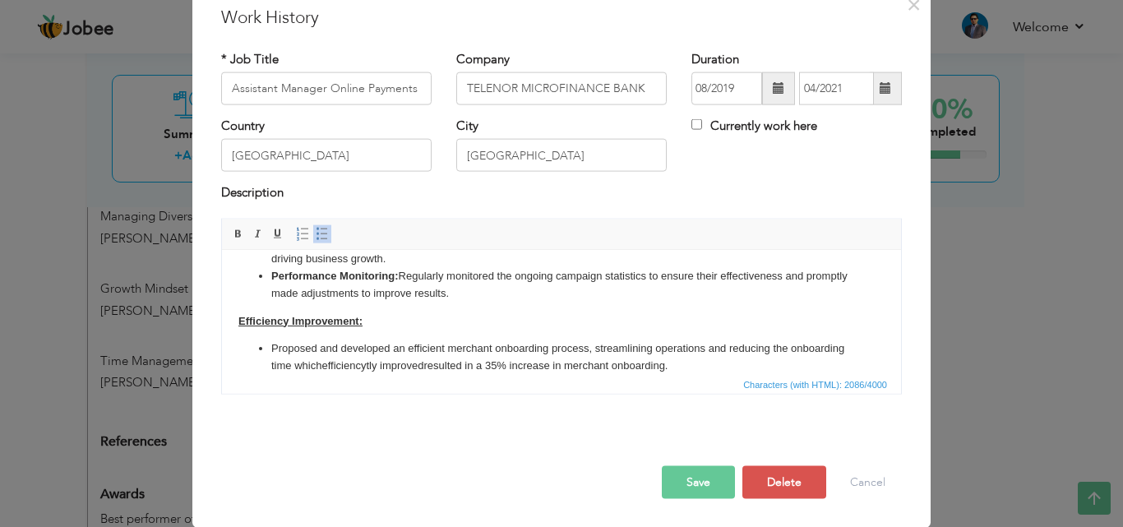
click at [733, 491] on div "Save Save and Continue Delete Cancel" at bounding box center [561, 464] width 705 height 92
click at [684, 492] on button "Save" at bounding box center [698, 481] width 73 height 33
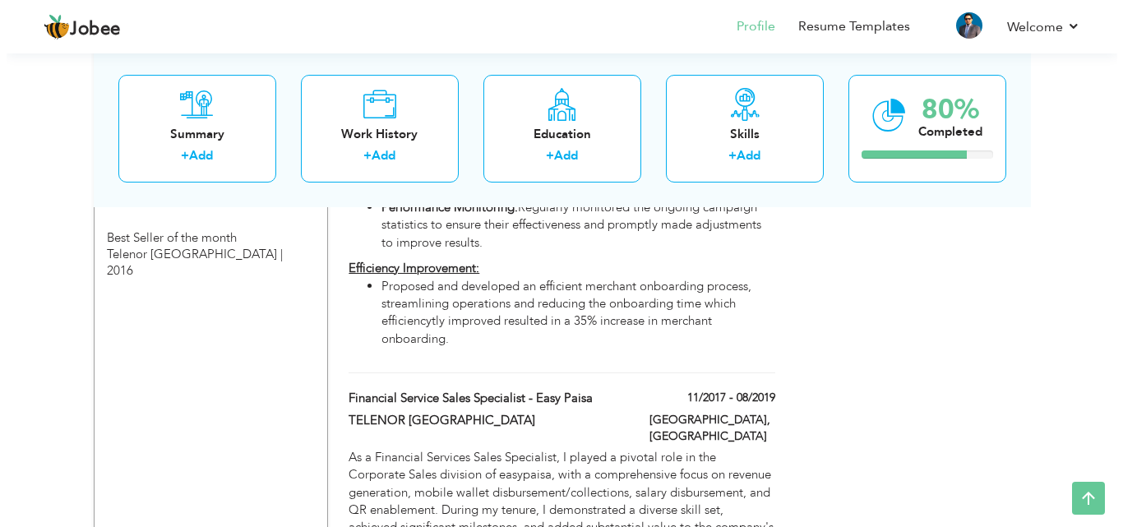
scroll to position [1890, 0]
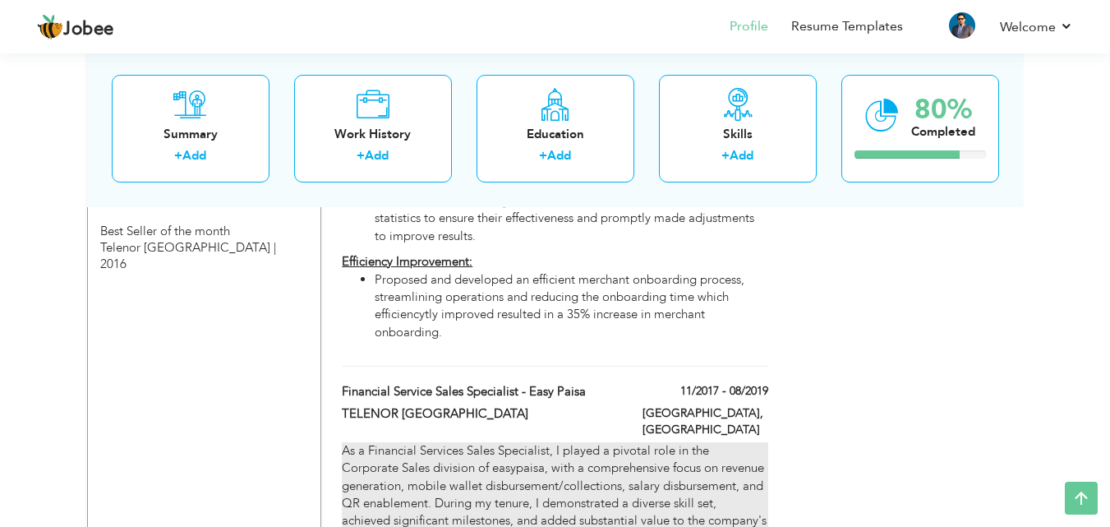
type input "Financial Service Sales Specialist - Easy Paisa"
type input "TELENOR [GEOGRAPHIC_DATA]"
type input "11/2017"
type input "08/2019"
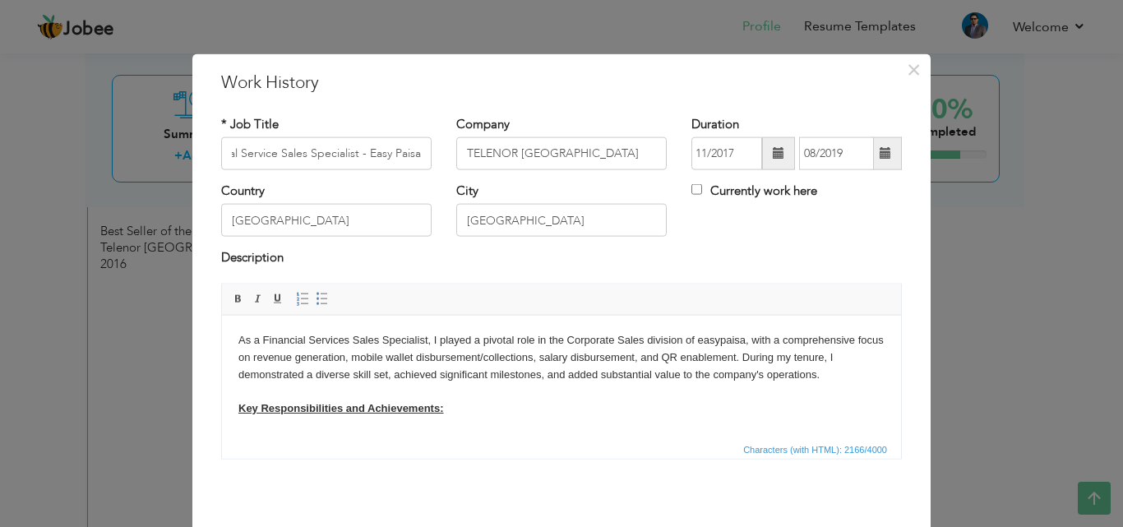
scroll to position [0, 0]
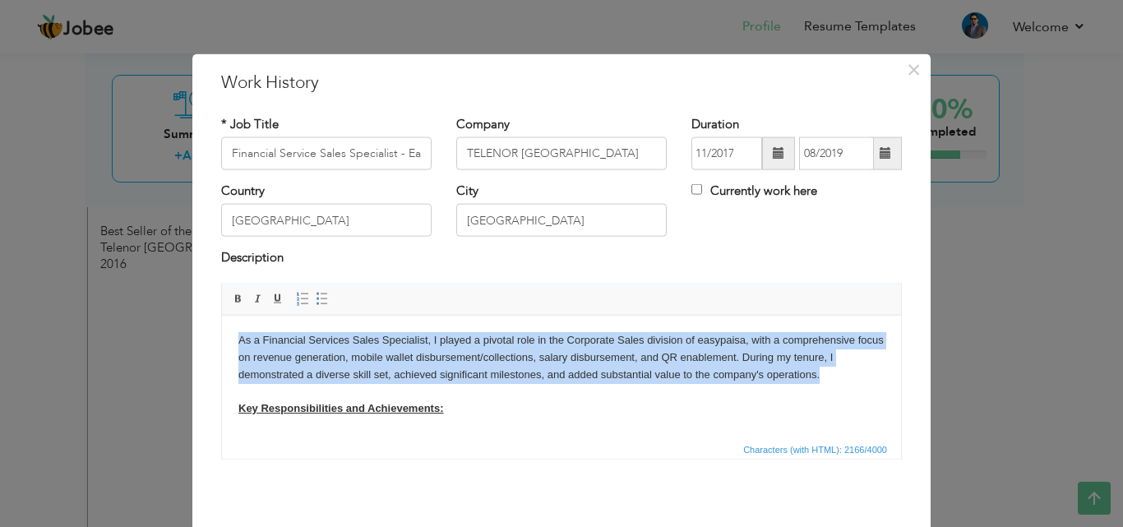
drag, startPoint x: 843, startPoint y: 376, endPoint x: 222, endPoint y: 343, distance: 622.1
click at [222, 343] on html "As a Financial Services Sales Specialist, I played a pivotal role in the Corpor…" at bounding box center [561, 533] width 679 height 436
copy body "As a Financial Services Sales Specialist, I played a pivotal role in the Corpor…"
paste body
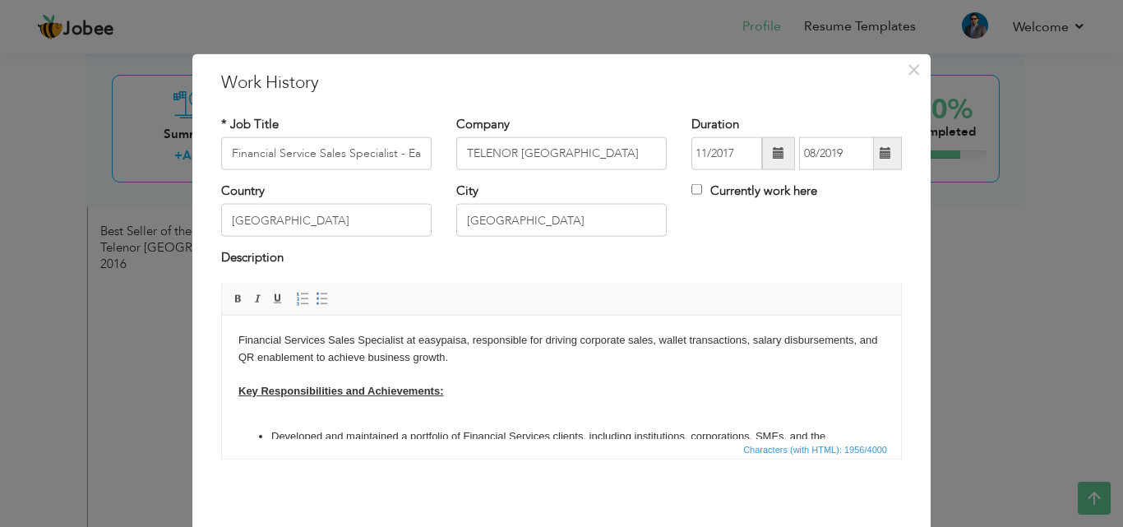
click at [240, 339] on body "Financial Services Sales Specialist at easypaisa, responsible for driving corpo…" at bounding box center [561, 524] width 646 height 387
click at [497, 341] on body "As a Financial Services Sales Specialist at easypaisa, responsible for driving …" at bounding box center [561, 524] width 646 height 387
click at [712, 343] on body "As a Financial Services Sales Specialist at easypaisa, I was responsible for dr…" at bounding box center [561, 524] width 646 height 387
click at [587, 360] on body "As a Financial Services Sales Specialist at easypaisa, I was responsible for dr…" at bounding box center [561, 524] width 646 height 387
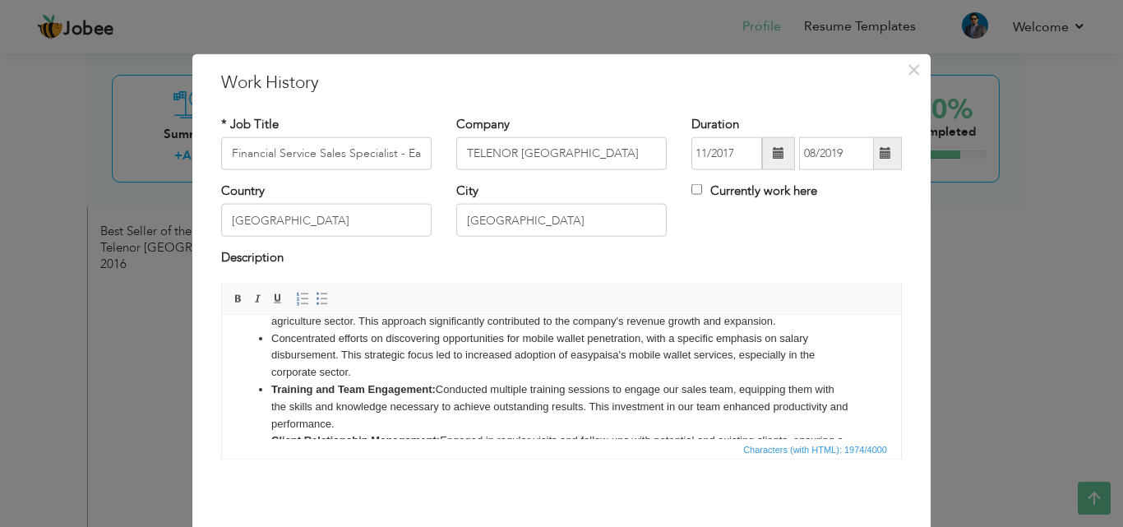
scroll to position [50, 0]
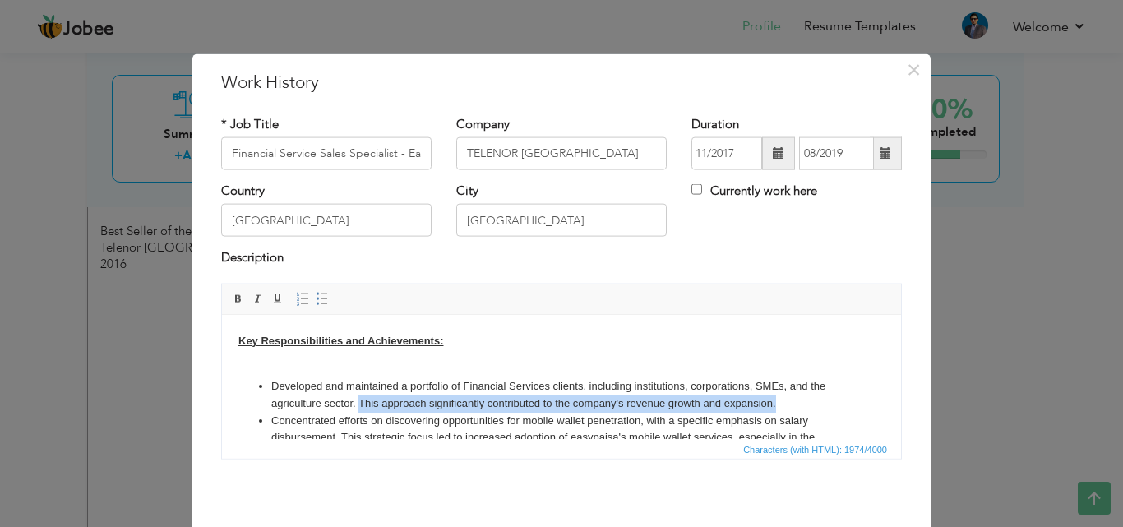
drag, startPoint x: 792, startPoint y: 402, endPoint x: 358, endPoint y: 401, distance: 433.9
click at [358, 401] on li "Developed and maintained a portfolio of Financial Services clients, including i…" at bounding box center [561, 394] width 580 height 35
click at [700, 403] on li "Developed and maintained a portfolio of Financial Services clients, including i…" at bounding box center [561, 394] width 580 height 35
drag, startPoint x: 785, startPoint y: 403, endPoint x: 357, endPoint y: 403, distance: 427.3
click at [357, 403] on li "Developed and maintained a portfolio of Financial Services clients, including i…" at bounding box center [561, 394] width 580 height 35
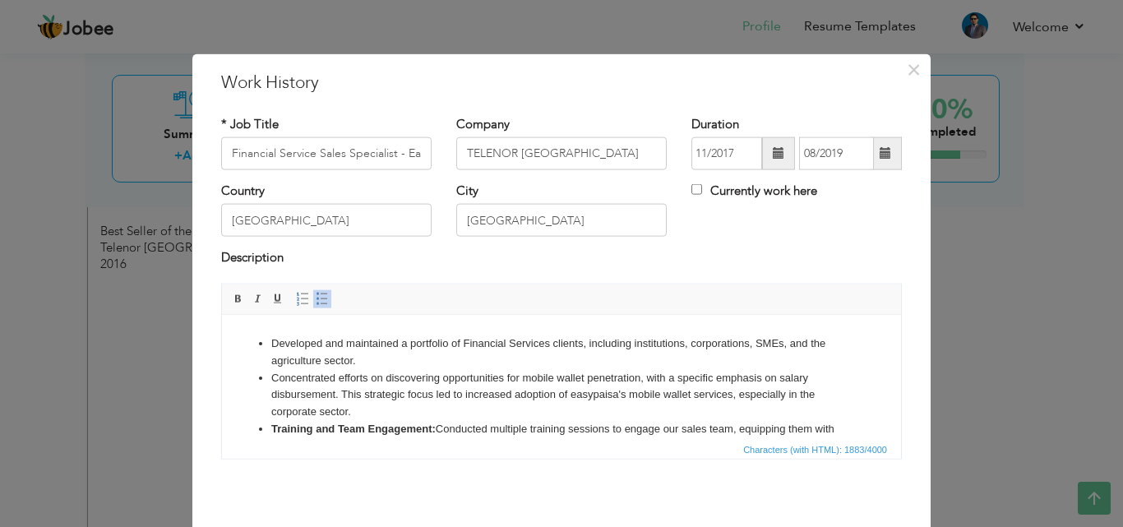
scroll to position [132, 0]
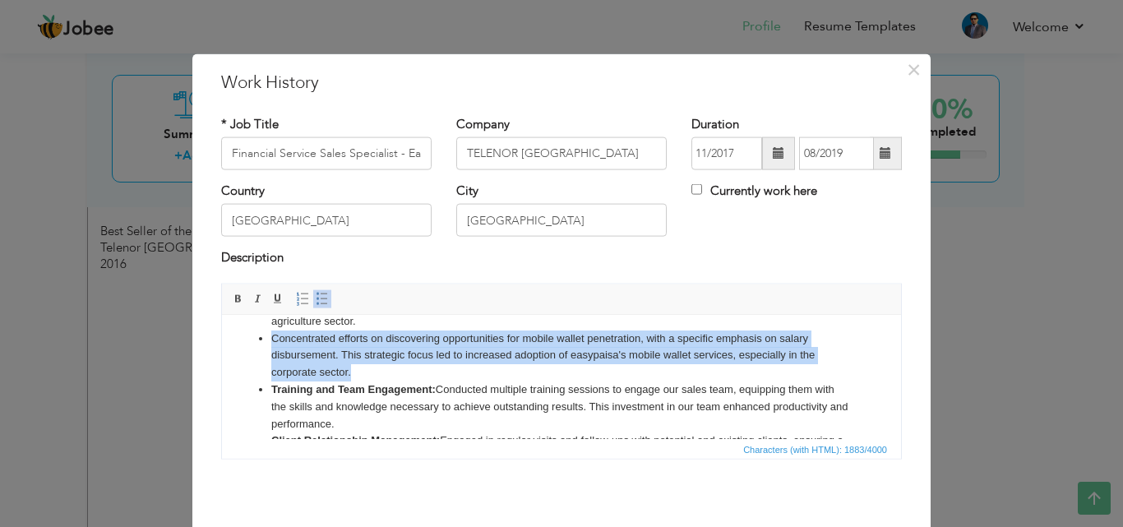
drag, startPoint x: 367, startPoint y: 367, endPoint x: 270, endPoint y: 339, distance: 100.1
click at [271, 339] on li "Concentrated efforts on discovering opportunities for mobile wallet penetration…" at bounding box center [561, 355] width 580 height 51
copy li "Concentrated efforts on discovering opportunities for mobile wallet penetration…"
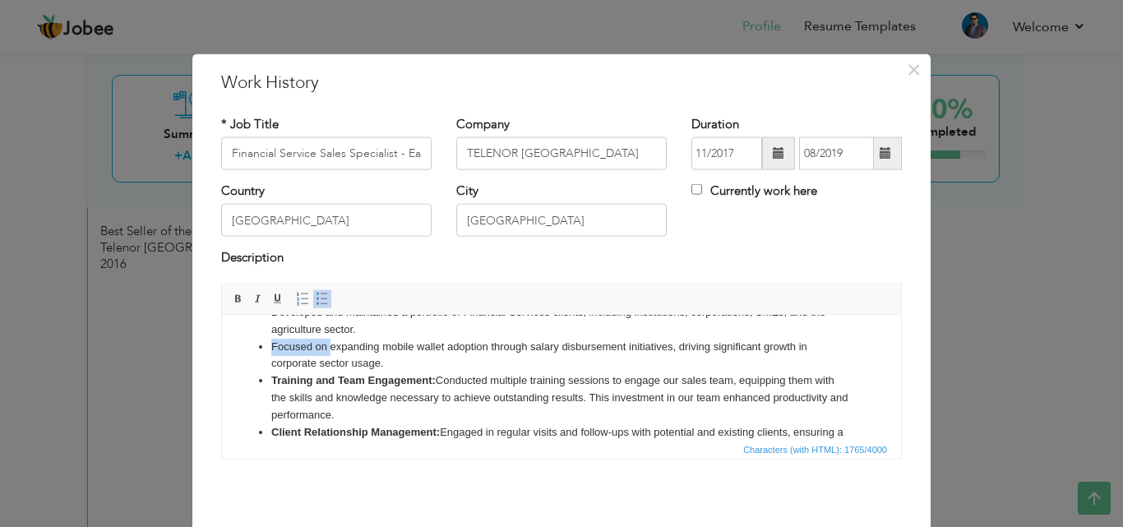
scroll to position [122, 0]
drag, startPoint x: 331, startPoint y: 340, endPoint x: 445, endPoint y: 351, distance: 114.7
click at [445, 351] on li "Focused on expanding mobile wallet adoption through salary disbursement initiat…" at bounding box center [561, 356] width 580 height 35
click at [565, 377] on li "Training and Team Engagement: Conducted multiple training sessions to engage ou…" at bounding box center [561, 398] width 580 height 51
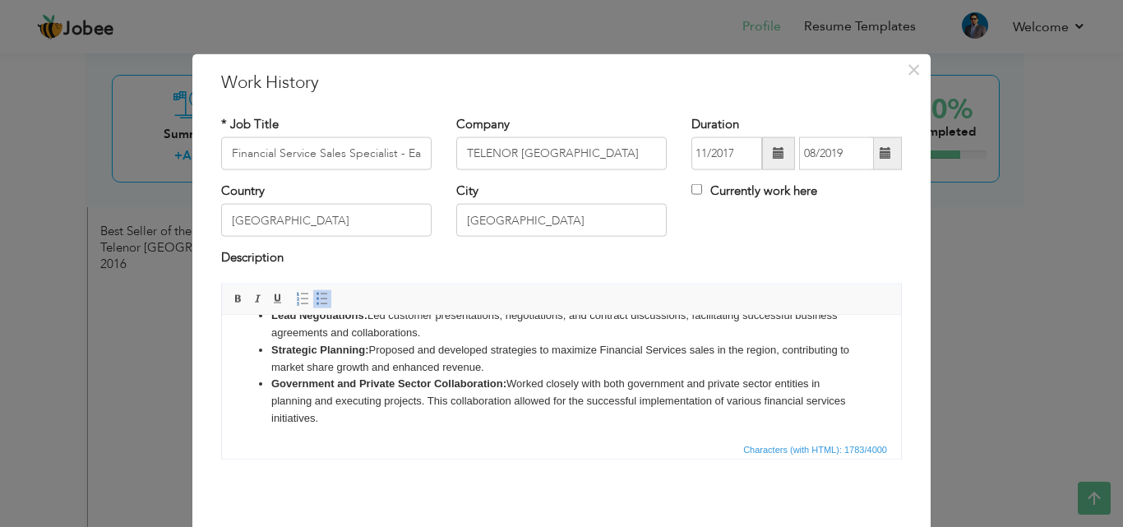
scroll to position [279, 0]
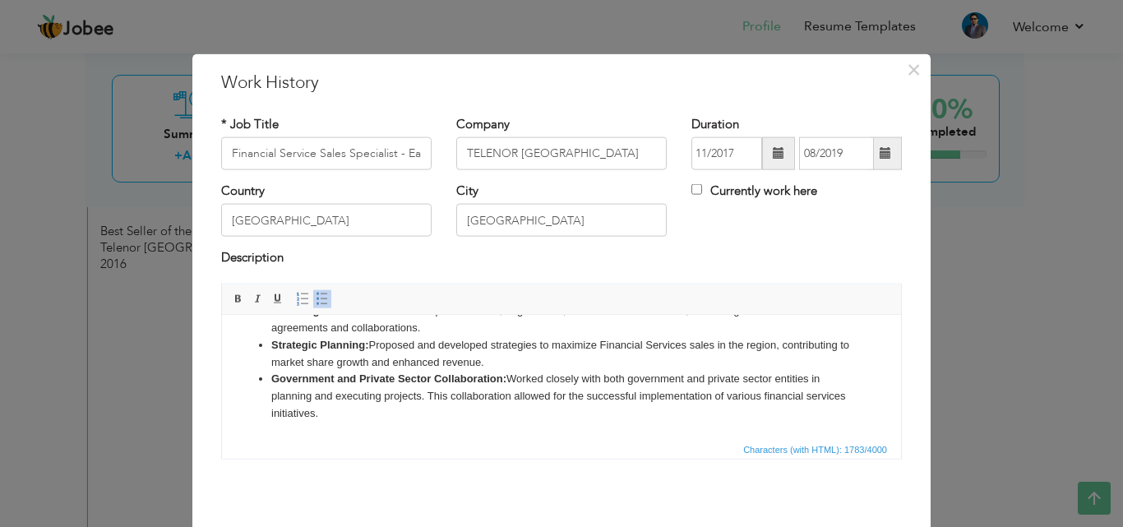
drag, startPoint x: 564, startPoint y: 362, endPoint x: 273, endPoint y: 340, distance: 291.8
click at [273, 340] on li "Strategic Planning: Proposed and developed strategies to maximize Financial Ser…" at bounding box center [561, 353] width 580 height 35
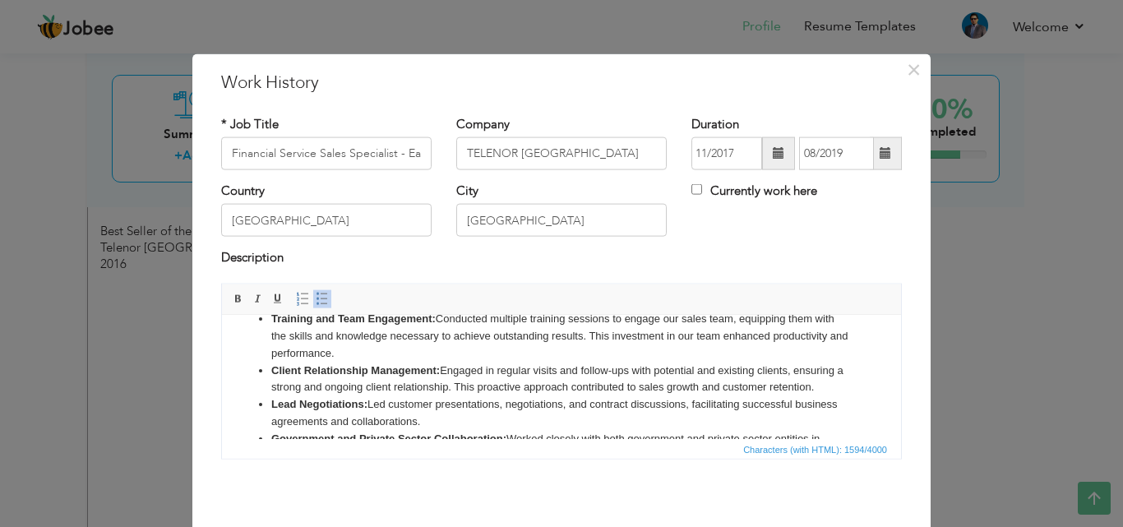
scroll to position [163, 0]
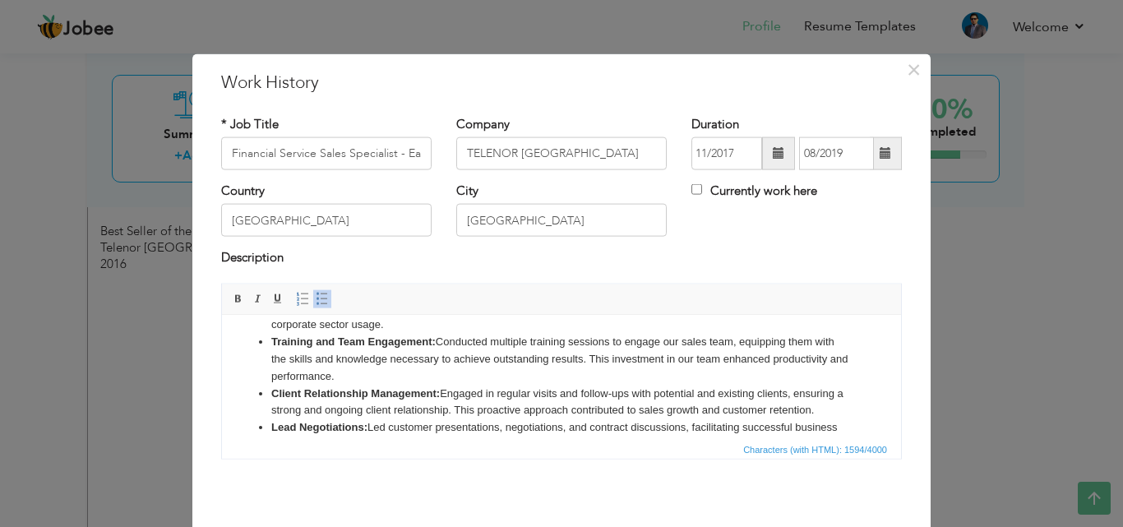
drag, startPoint x: 588, startPoint y: 356, endPoint x: 603, endPoint y: 372, distance: 22.7
click at [603, 372] on li "Training and Team Engagement: Conducted multiple training sessions to engage ou…" at bounding box center [561, 358] width 580 height 51
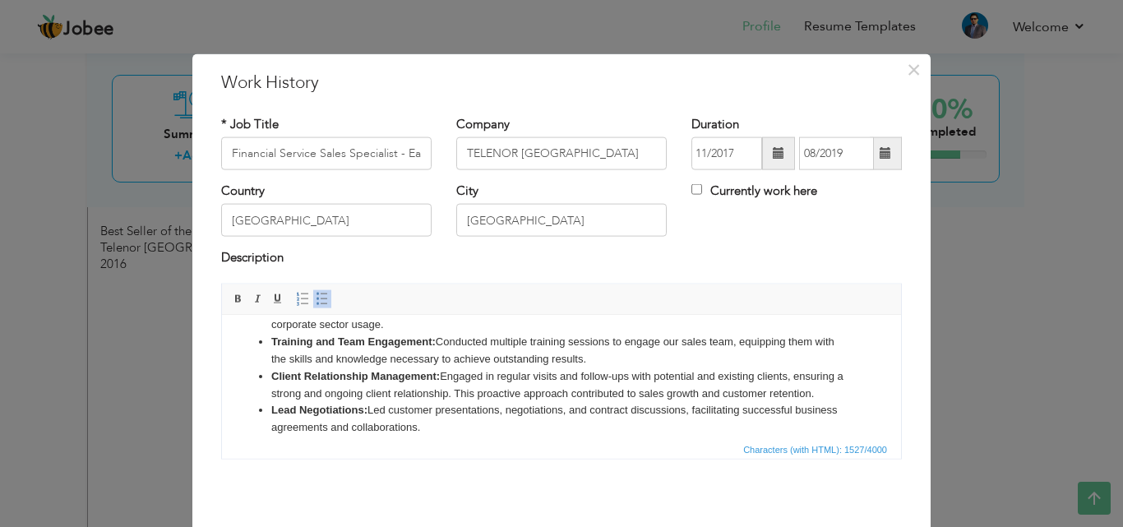
drag, startPoint x: 605, startPoint y: 361, endPoint x: 262, endPoint y: 344, distance: 343.1
click at [271, 344] on li "Training and Team Engagement: Conducted multiple training sessions to engage ou…" at bounding box center [561, 350] width 580 height 35
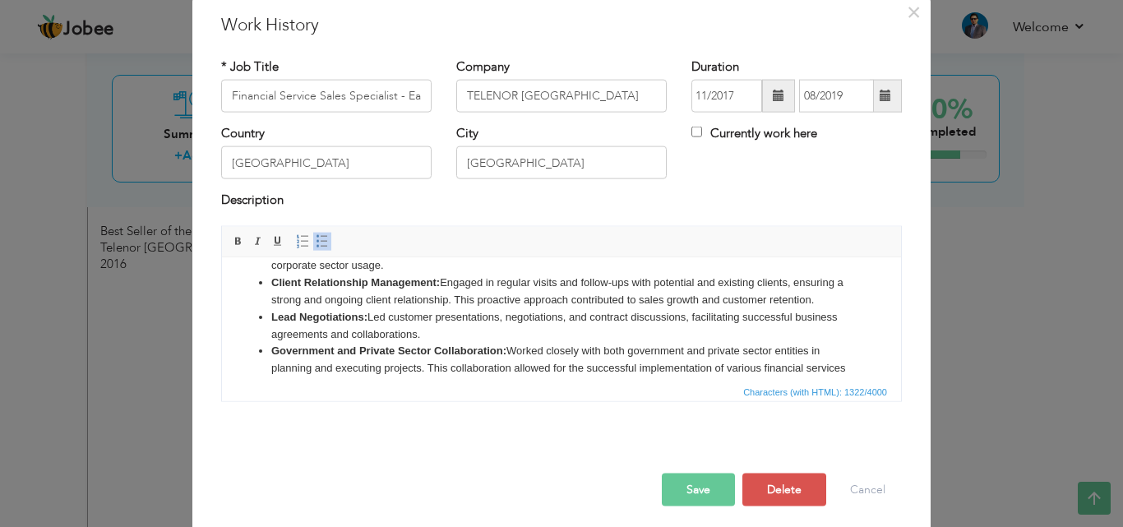
scroll to position [65, 0]
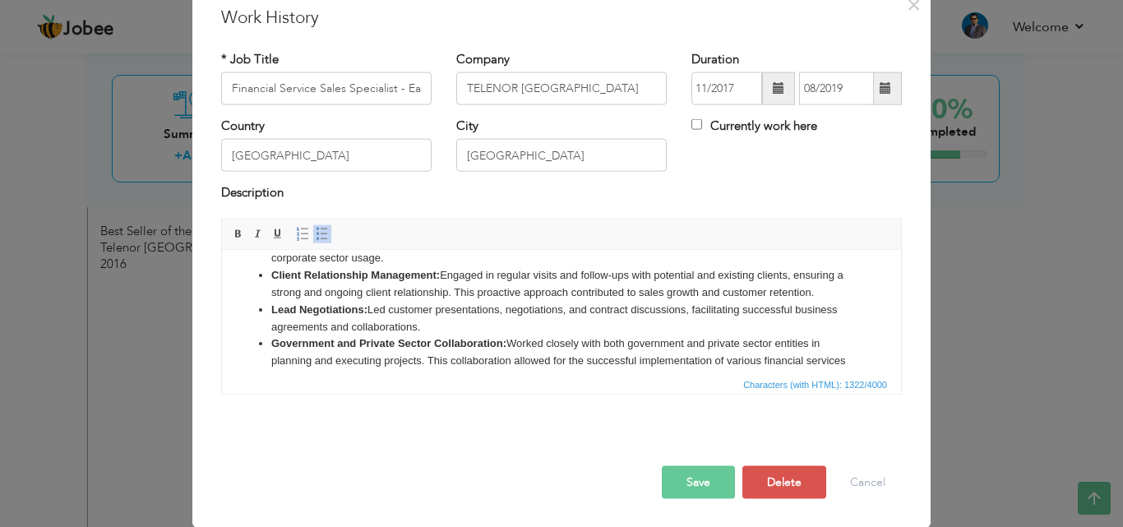
click at [680, 494] on button "Save" at bounding box center [698, 481] width 73 height 33
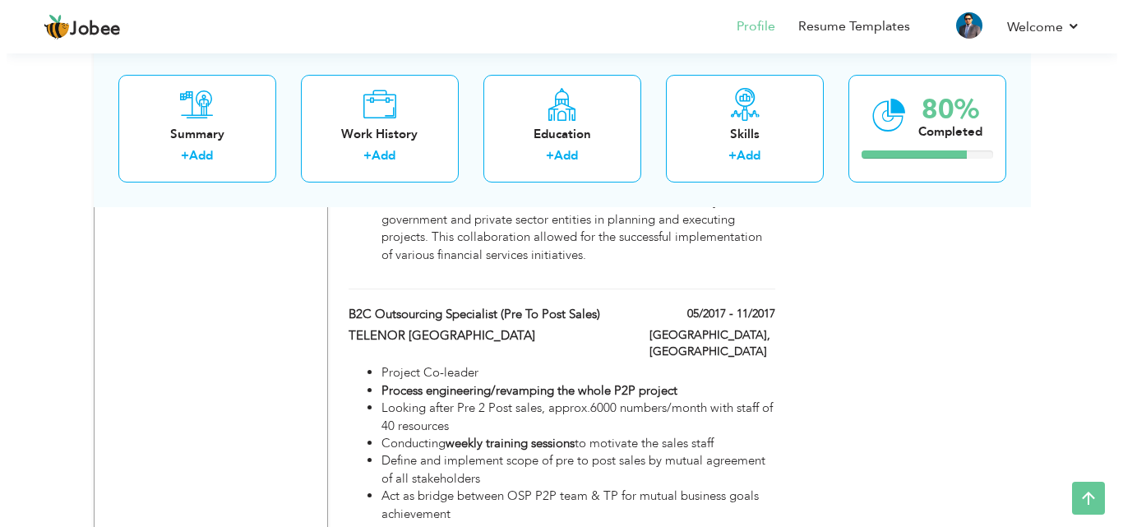
scroll to position [2465, 0]
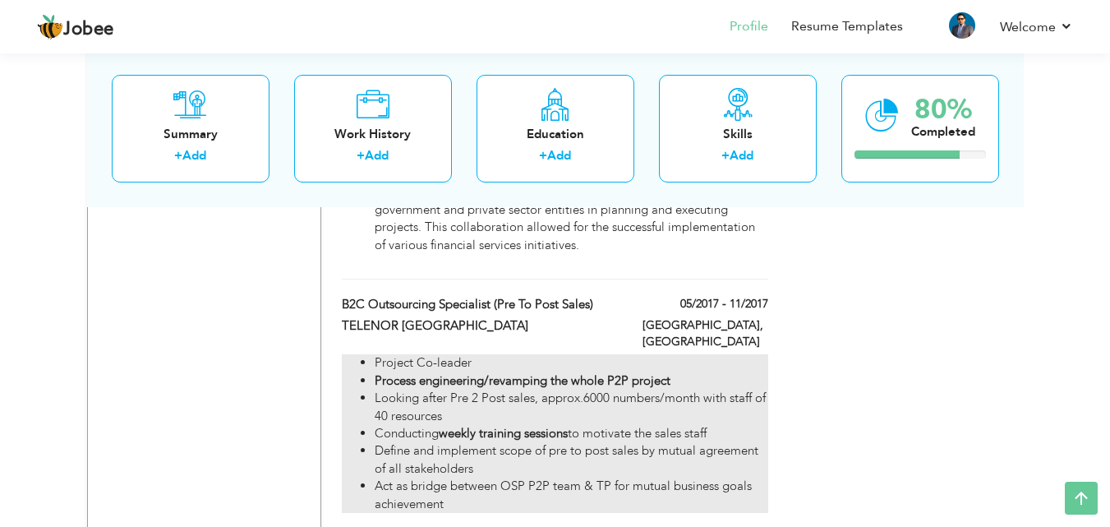
click at [660, 442] on li "Define and implement scope of pre to post sales by mutual agreement of all stak…" at bounding box center [571, 459] width 393 height 35
type input "B2C Outsourcing Specialist (Pre to Post Sales)"
type input "05/2017"
type input "11/2017"
type input "[GEOGRAPHIC_DATA]"
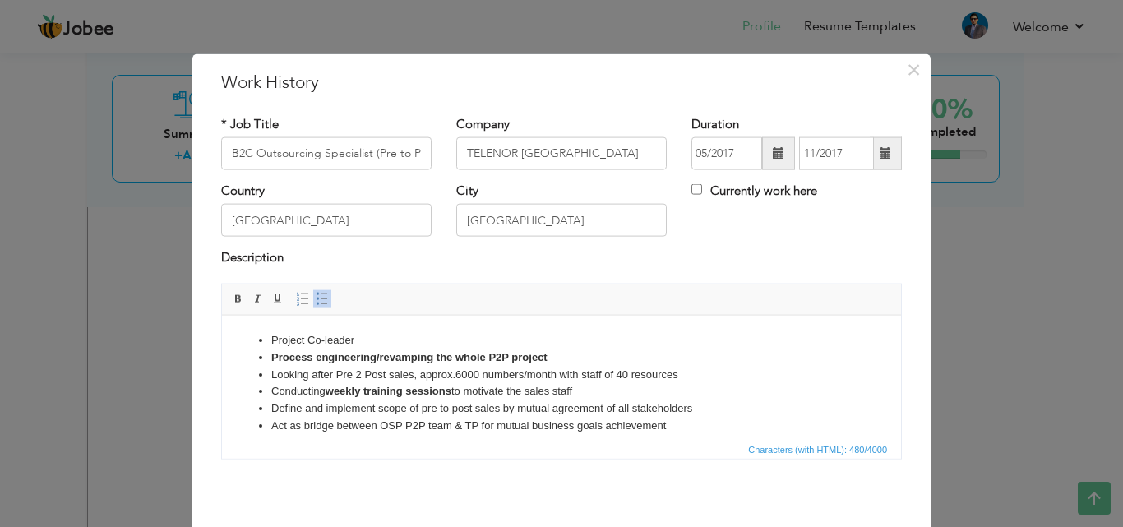
scroll to position [12, 0]
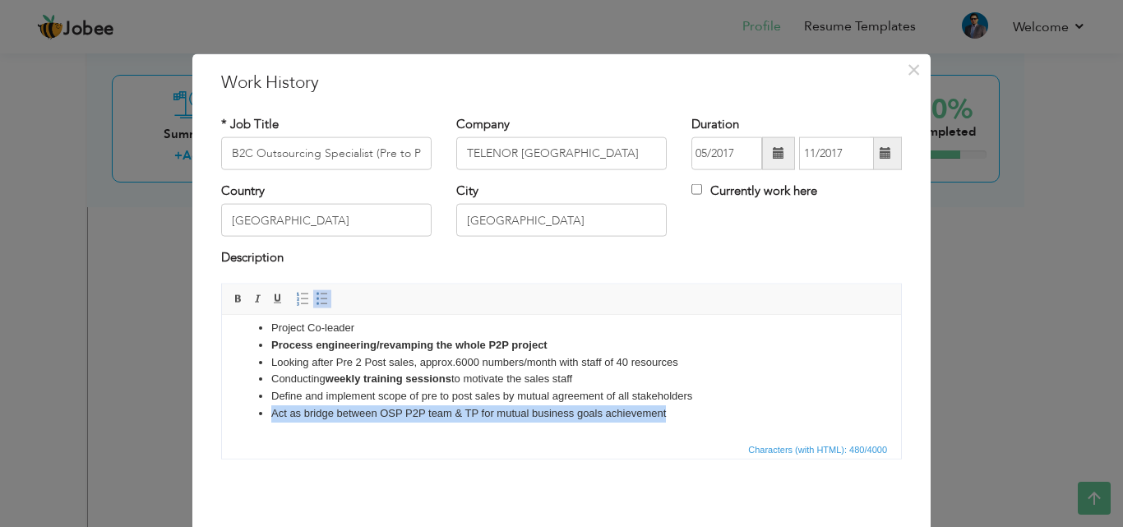
drag, startPoint x: 680, startPoint y: 421, endPoint x: 263, endPoint y: 417, distance: 416.7
click at [271, 413] on li "Act as bridge between OSP P2P team & TP for mutual business goals achievement" at bounding box center [561, 412] width 580 height 17
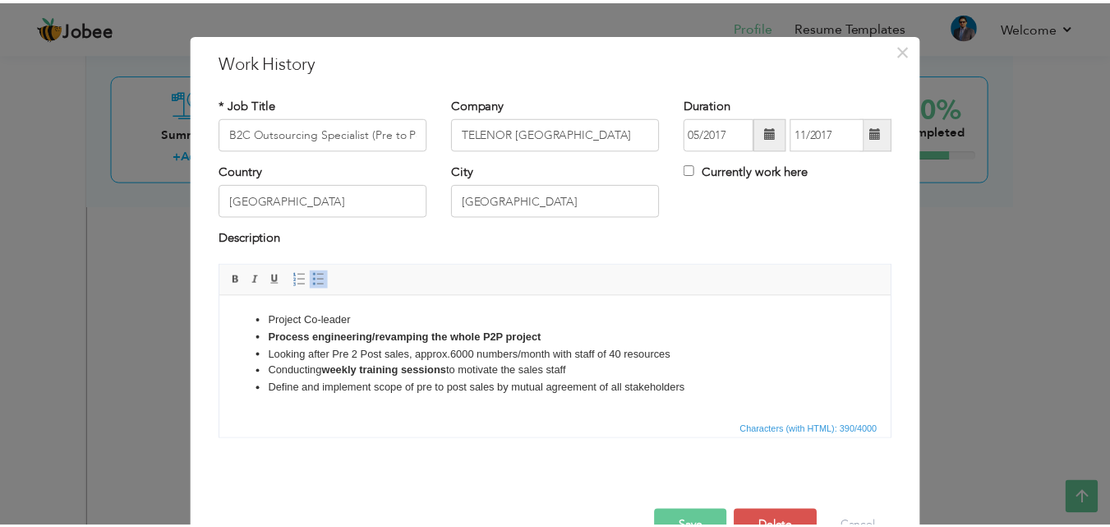
scroll to position [65, 0]
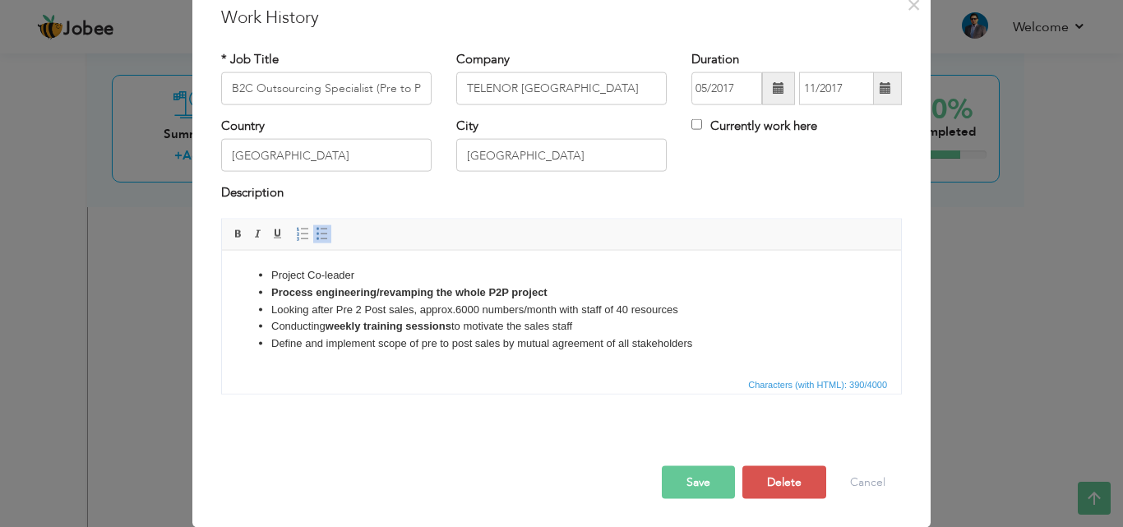
click at [688, 483] on button "Save" at bounding box center [698, 481] width 73 height 33
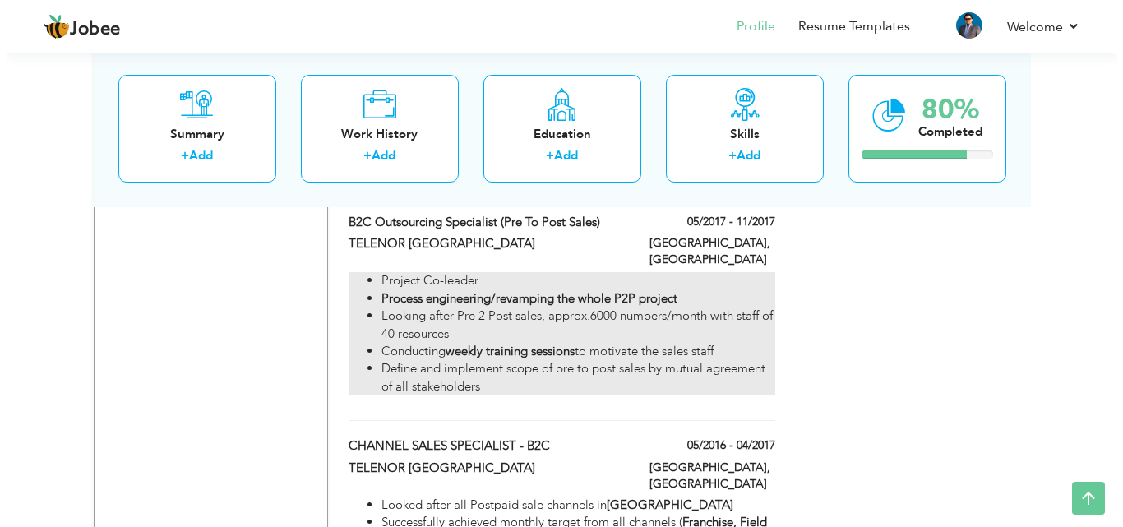
scroll to position [2630, 0]
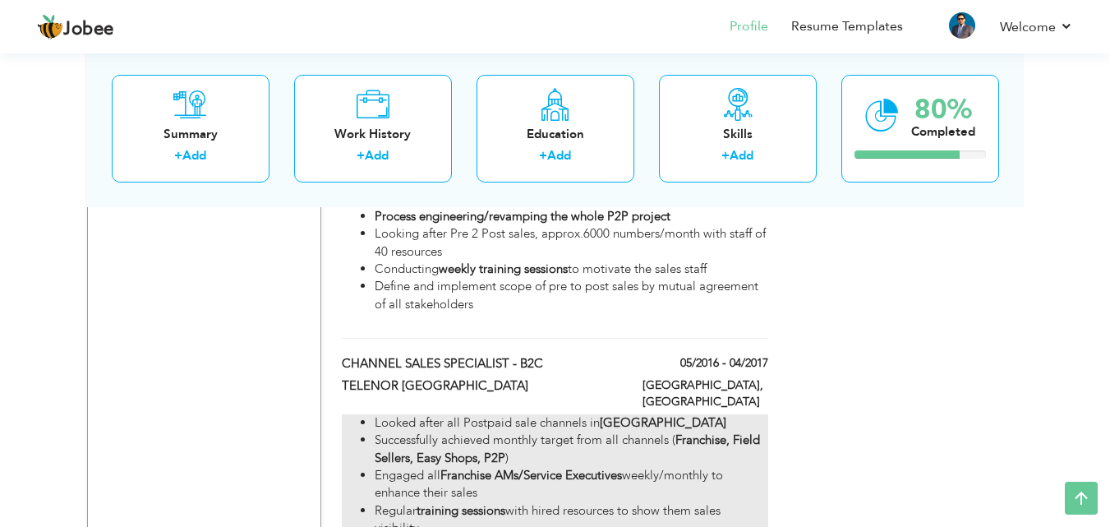
click at [664, 502] on li "Regular training sessions with hired resources to show them sales visibility" at bounding box center [571, 519] width 393 height 35
type input "CHANNEL SALES SPECIALIST - B2C"
type input "05/2016"
type input "04/2017"
type input "[GEOGRAPHIC_DATA]"
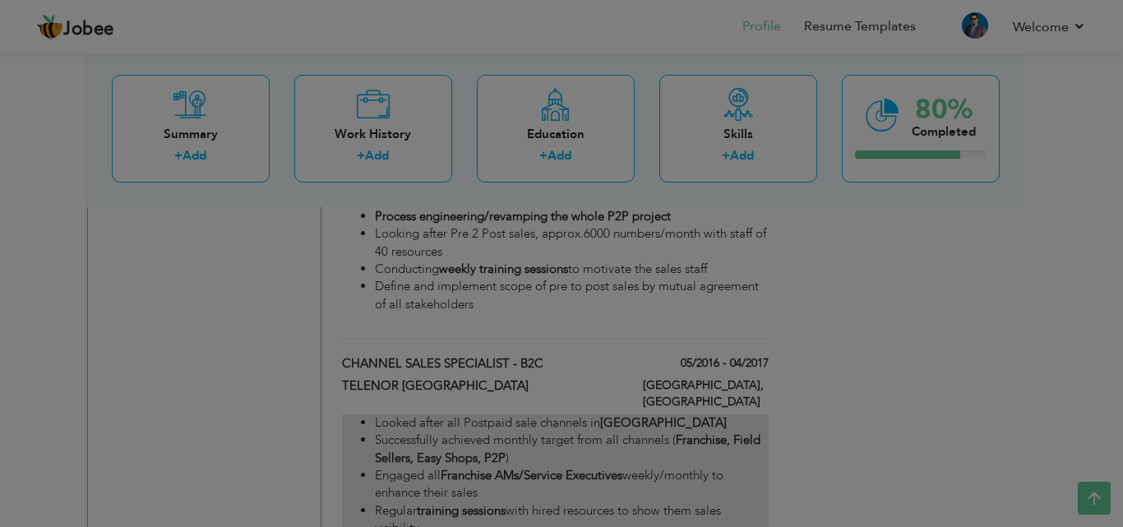
scroll to position [0, 0]
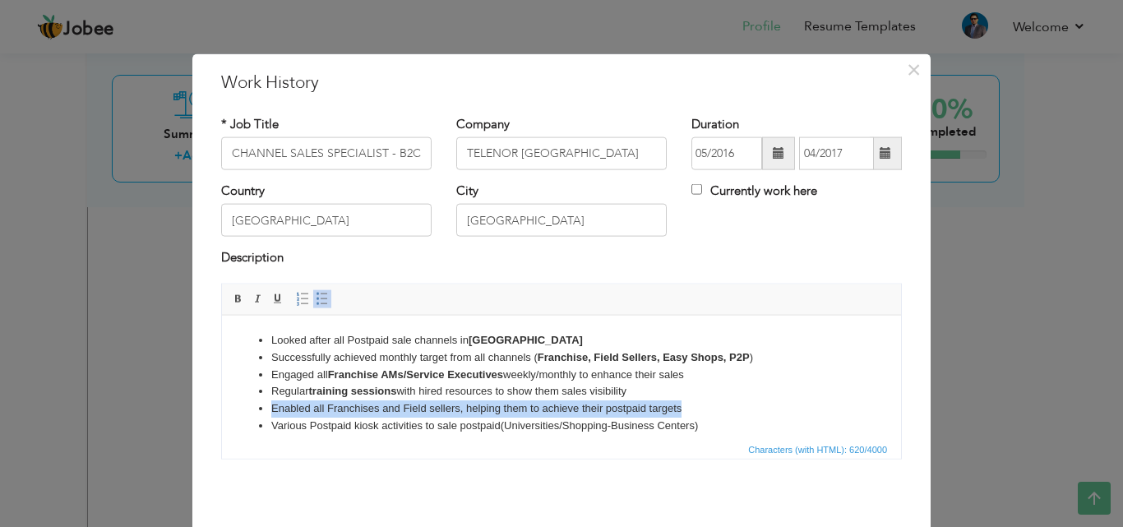
drag, startPoint x: 693, startPoint y: 407, endPoint x: 252, endPoint y: 407, distance: 440.5
click at [252, 407] on ul "Looked after all Postpaid sale channels in [GEOGRAPHIC_DATA] Successfully achie…" at bounding box center [561, 382] width 646 height 103
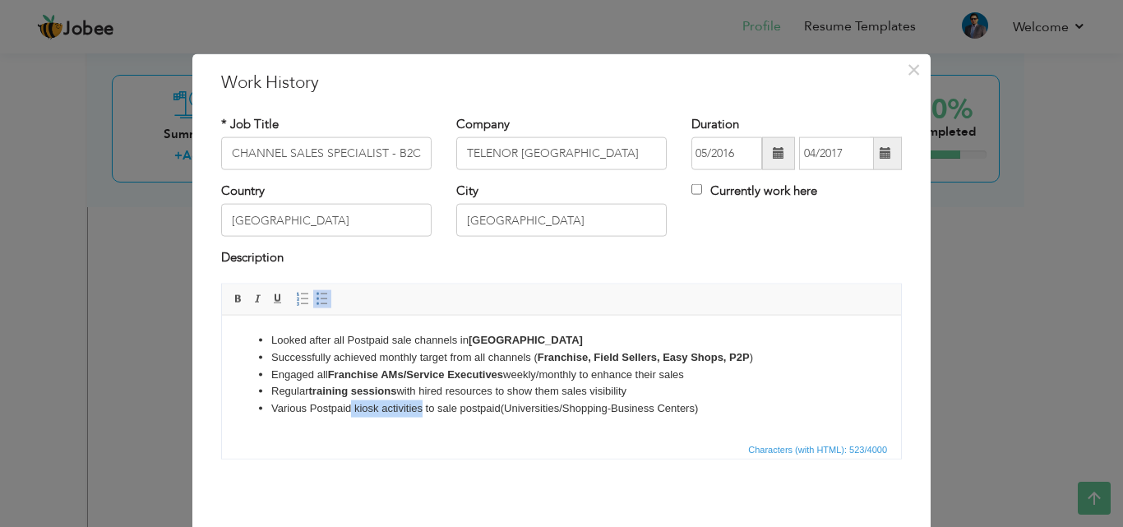
drag, startPoint x: 352, startPoint y: 403, endPoint x: 421, endPoint y: 403, distance: 69.0
click at [421, 403] on li "Various Postpaid kiosk activities to sale postpaid(Universities/Shopping-Busine…" at bounding box center [561, 407] width 580 height 17
click at [723, 403] on li "Various Postpaid kiosk activities to sale postpaid(Universities/Shopping-Busine…" at bounding box center [561, 407] width 580 height 17
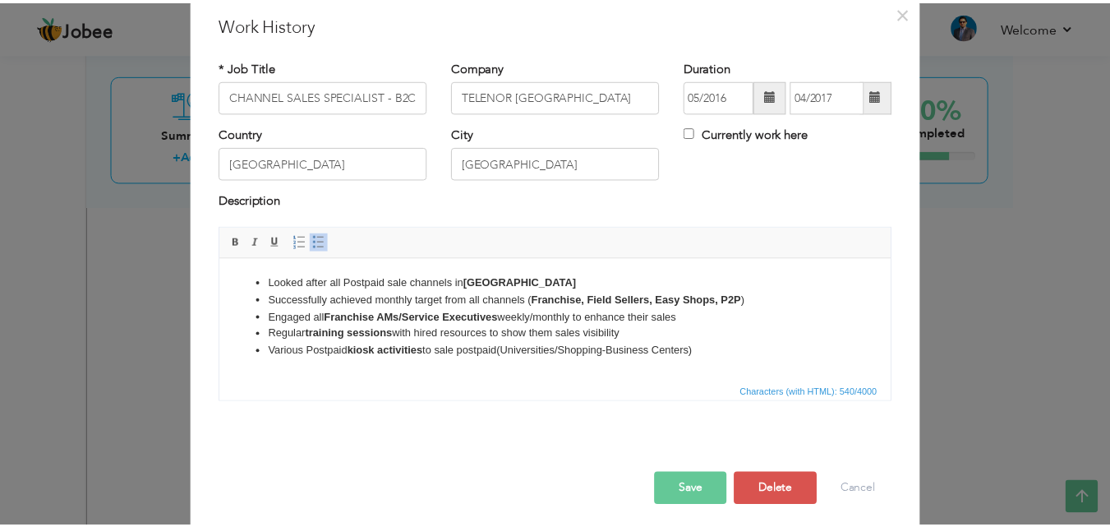
scroll to position [65, 0]
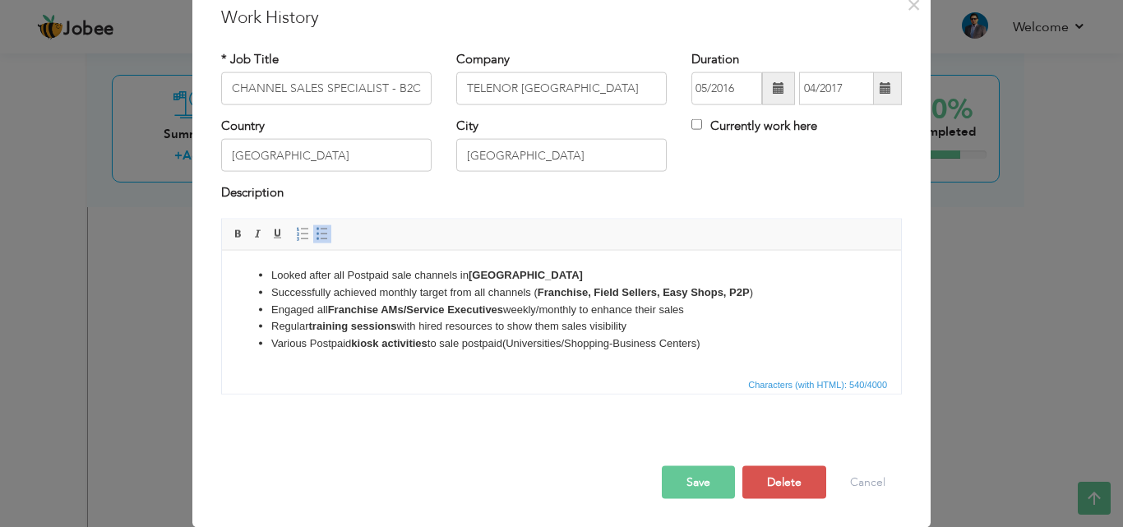
click at [695, 473] on button "Save" at bounding box center [698, 481] width 73 height 33
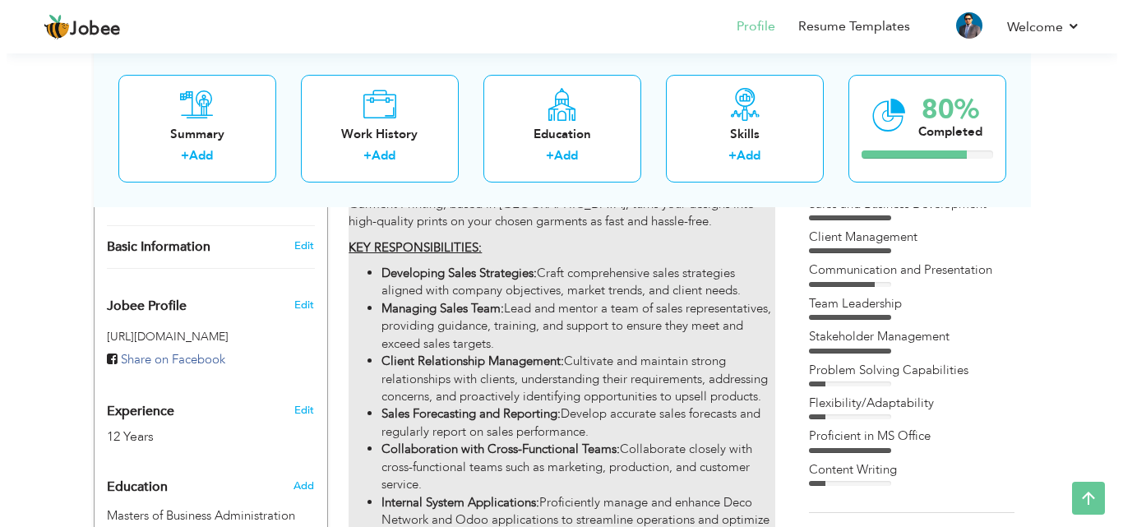
scroll to position [493, 0]
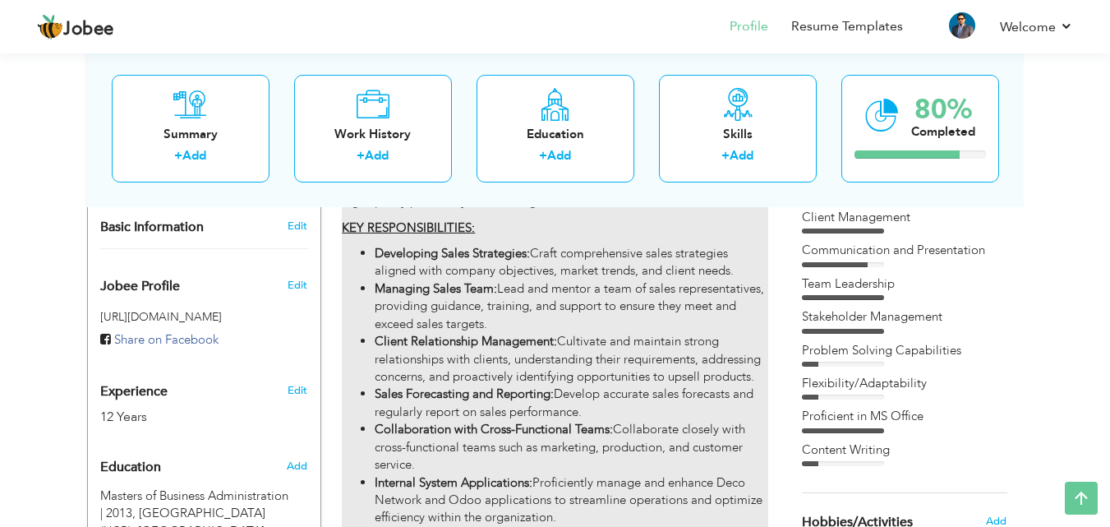
click at [624, 385] on li "Sales Forecasting and Reporting: Develop accurate sales forecasts and regularly…" at bounding box center [571, 402] width 393 height 35
type input "Manager Sales and Planning"
type input "GARMENT PRINTING - [GEOGRAPHIC_DATA]"
type input "08/2023"
type input "06/2024"
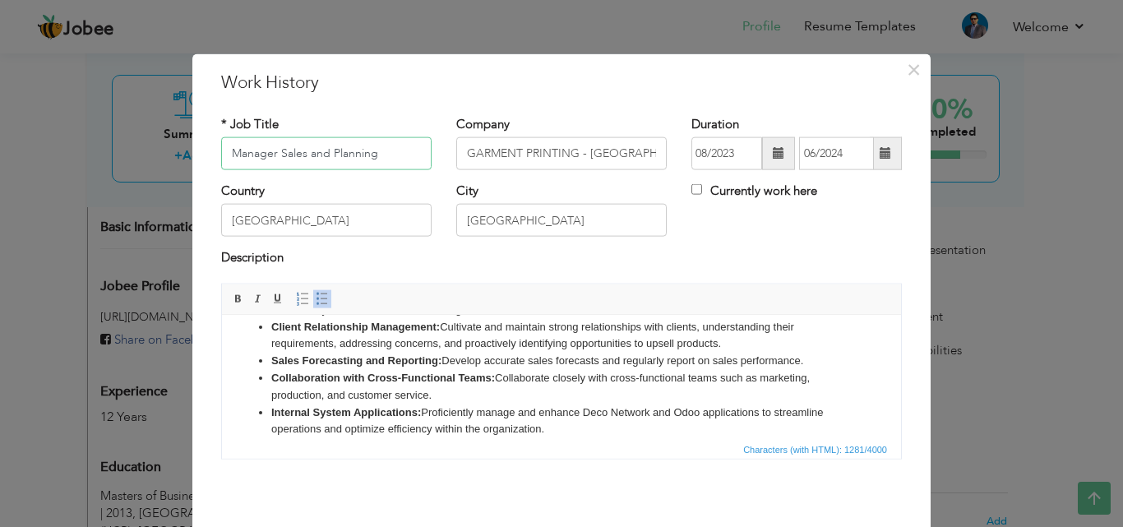
scroll to position [164, 0]
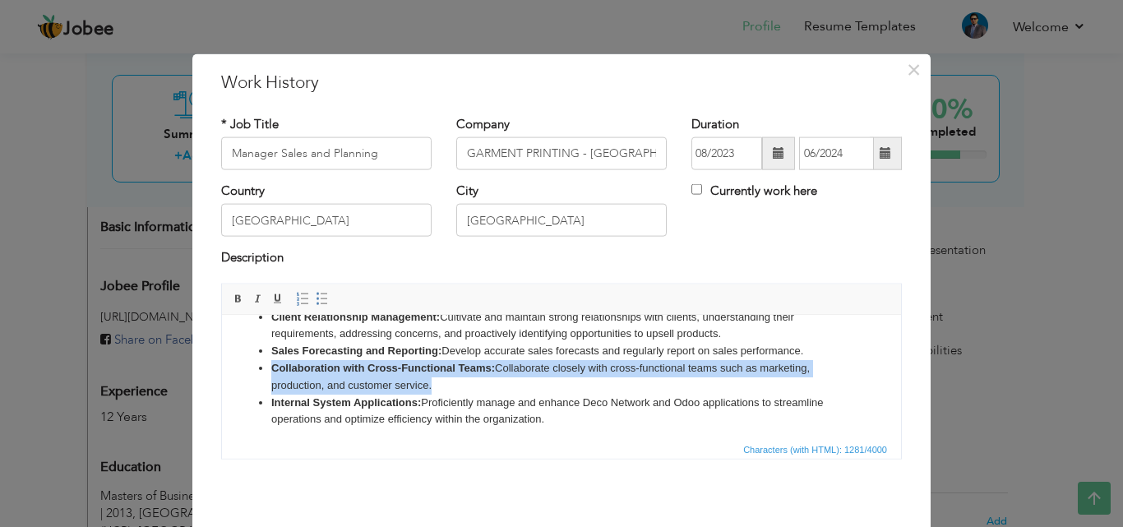
drag, startPoint x: 436, startPoint y: 385, endPoint x: 267, endPoint y: 371, distance: 169.0
click at [267, 371] on ul "Developing Sales Strategies: Craft comprehensive sales strategies aligned with …" at bounding box center [561, 333] width 646 height 188
click at [510, 380] on li "Collaboration with Cross-Functional Teams: Collaborate closely with cross-funct…" at bounding box center [561, 376] width 580 height 35
drag, startPoint x: 443, startPoint y: 381, endPoint x: 256, endPoint y: 370, distance: 186.9
click at [256, 370] on ul "Developing Sales Strategies: Craft comprehensive sales strategies aligned with …" at bounding box center [561, 333] width 646 height 188
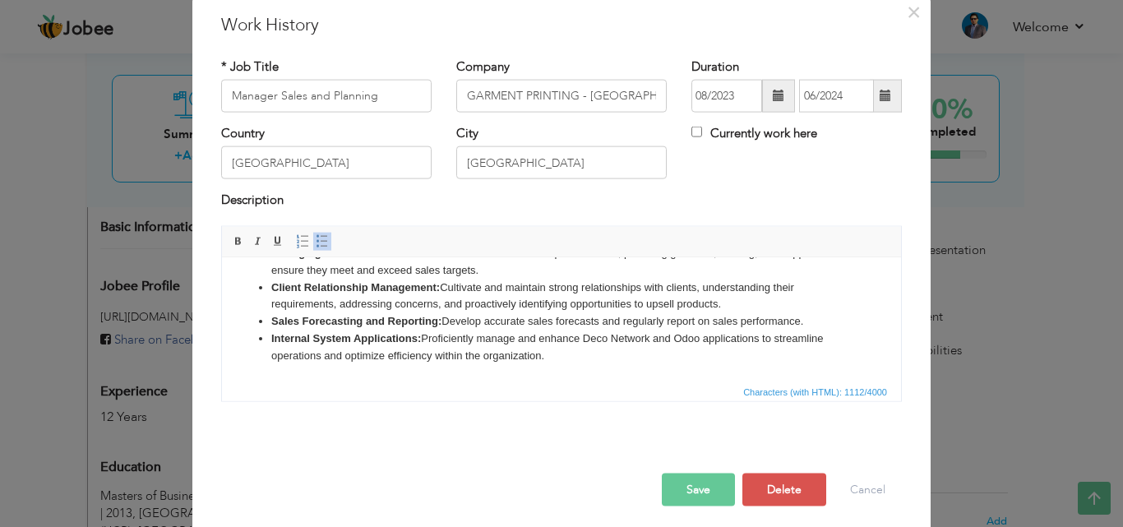
scroll to position [65, 0]
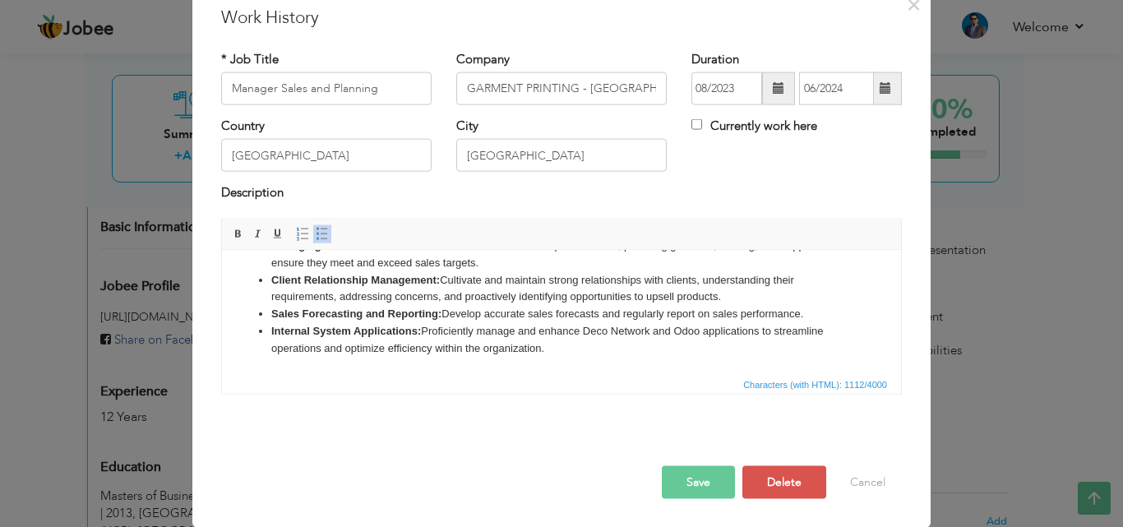
click at [688, 473] on button "Save" at bounding box center [698, 481] width 73 height 33
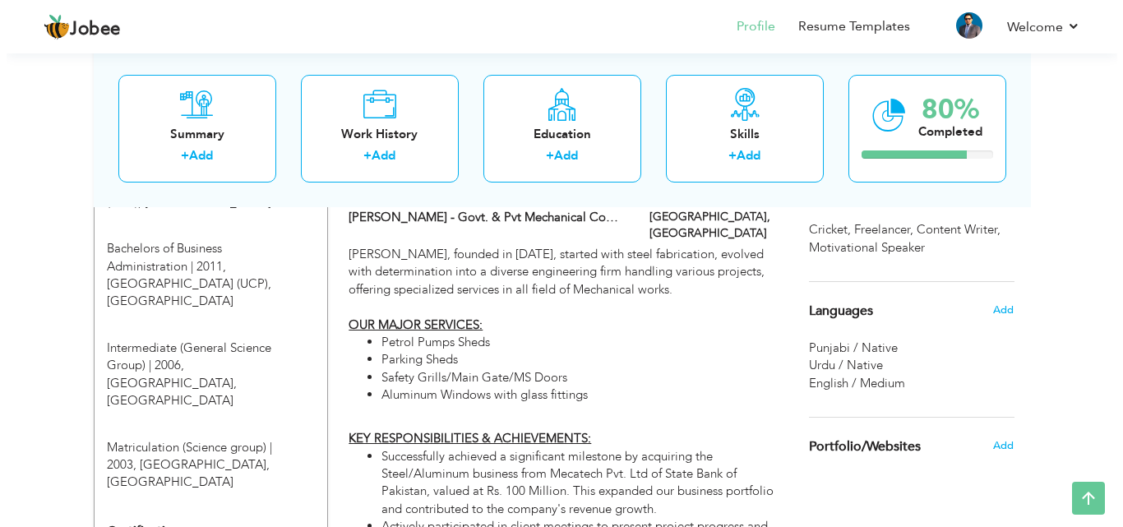
scroll to position [904, 0]
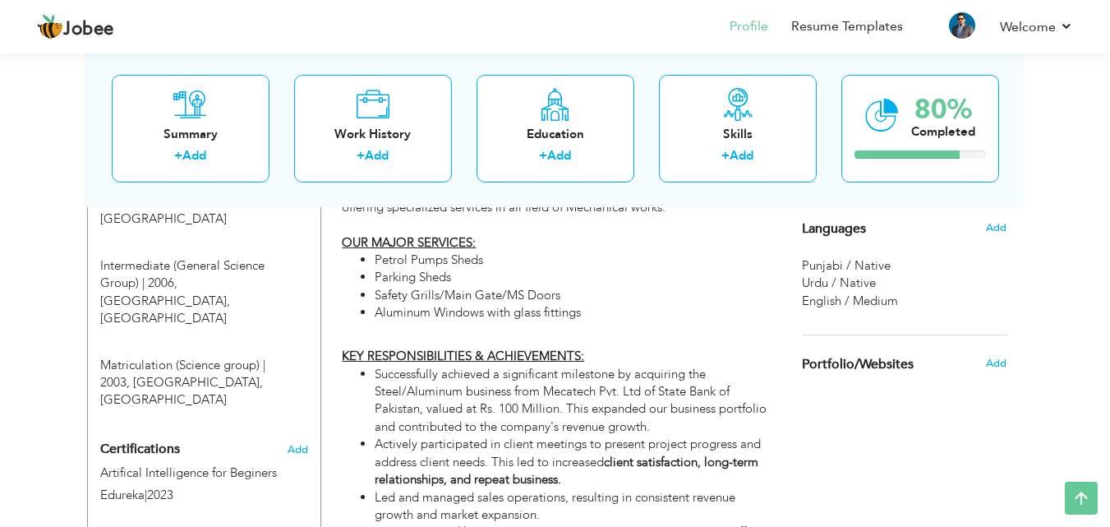
click at [554, 381] on li "Successfully achieved a significant milestone by acquiring the Steel/Aluminum b…" at bounding box center [571, 401] width 393 height 71
type input "Manager Sales and Marketing"
type input "[PERSON_NAME] - Govt. & Pvt Mechanical Contractors"
type input "05/2021"
type input "07/2023"
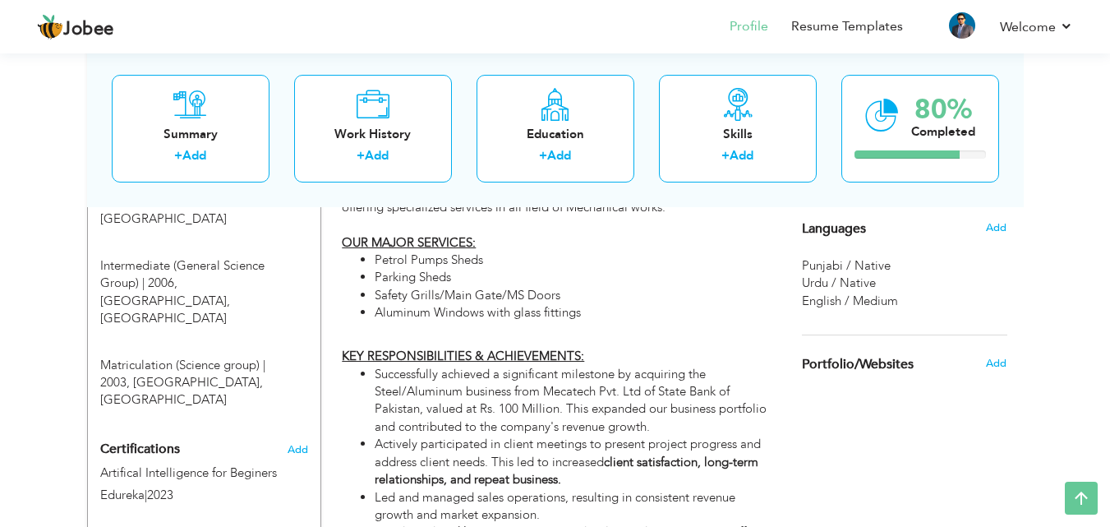
type input "[GEOGRAPHIC_DATA]"
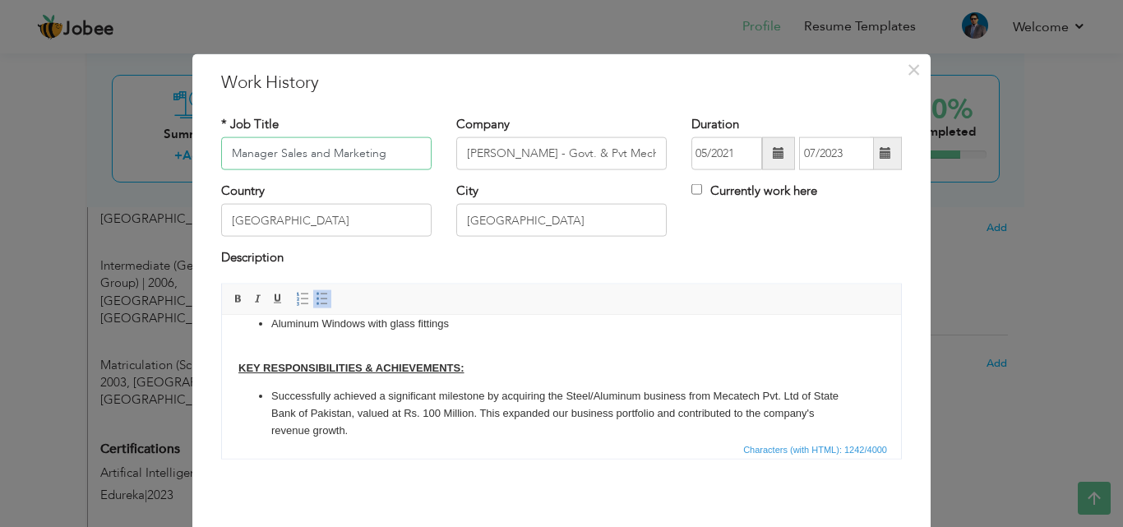
scroll to position [164, 0]
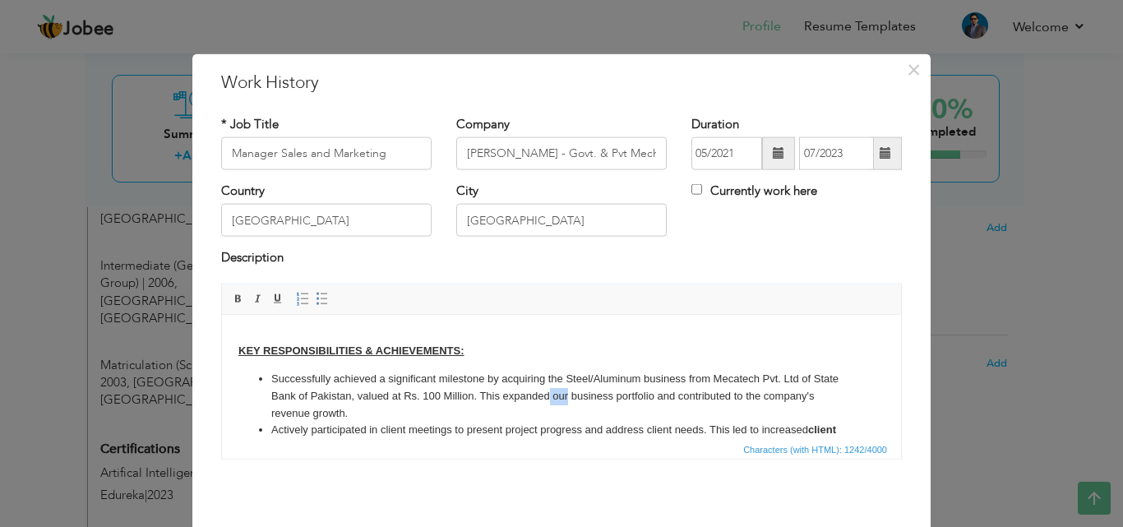
drag, startPoint x: 568, startPoint y: 394, endPoint x: 546, endPoint y: 397, distance: 21.5
click at [546, 397] on li "Successfully achieved a significant milestone by acquiring the Steel/Aluminum b…" at bounding box center [561, 395] width 580 height 51
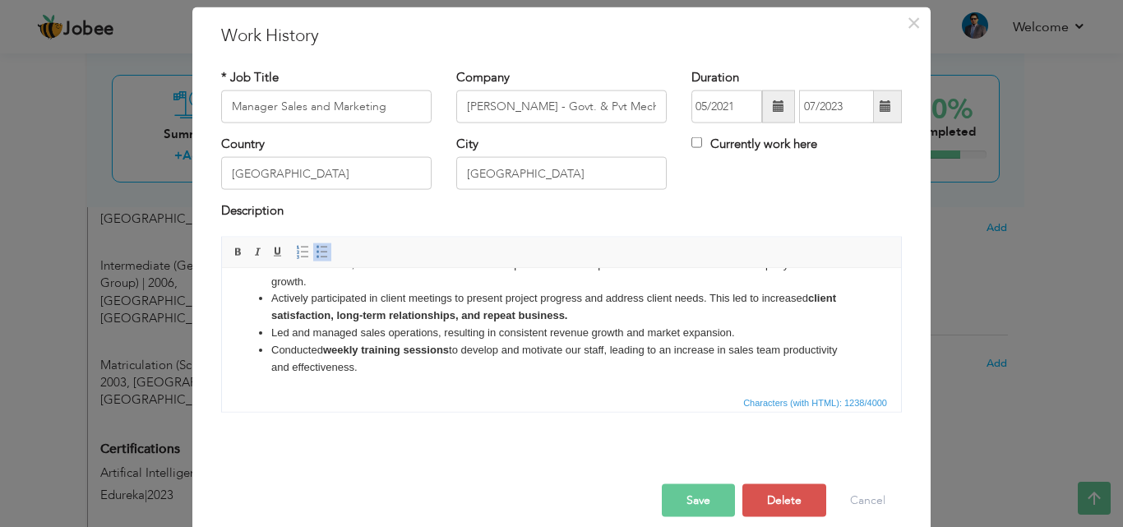
scroll to position [65, 0]
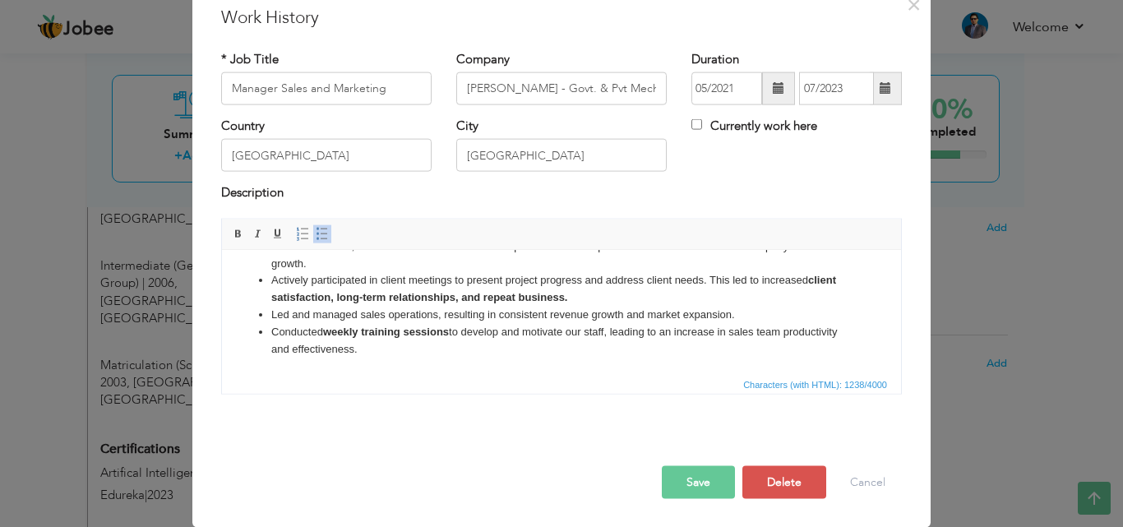
click at [671, 481] on button "Save" at bounding box center [698, 481] width 73 height 33
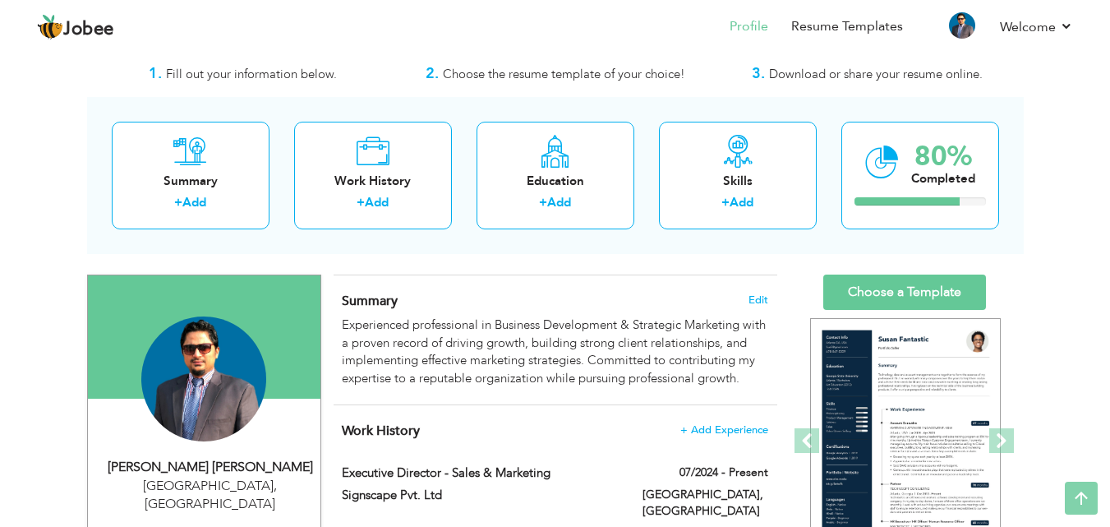
scroll to position [0, 0]
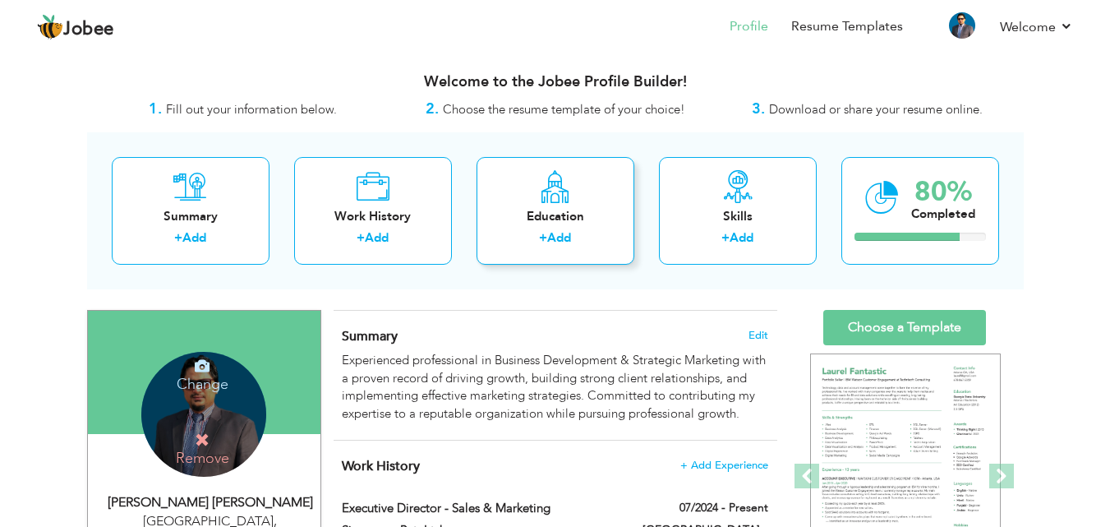
click at [551, 186] on icon at bounding box center [555, 186] width 32 height 33
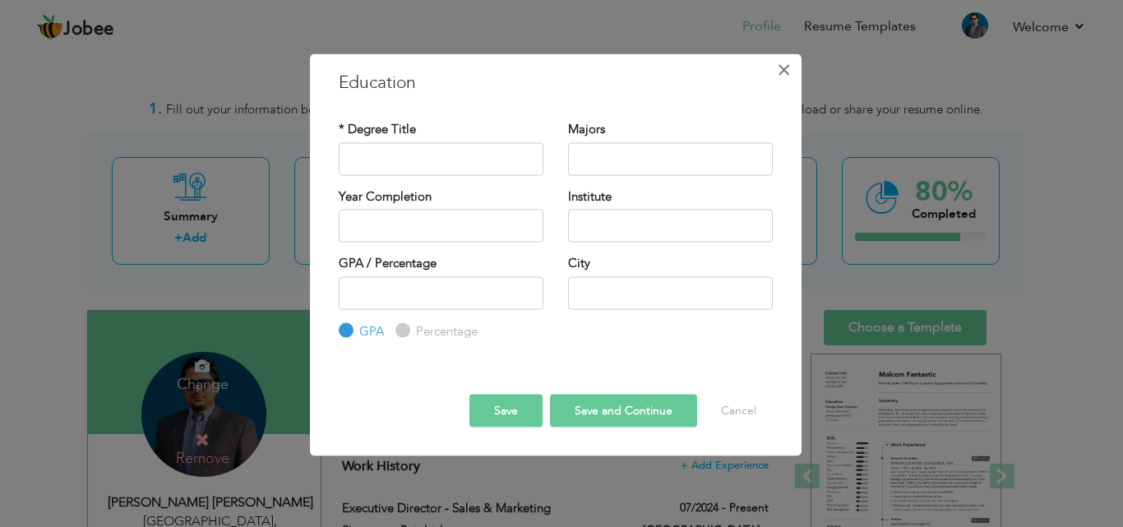
click at [789, 71] on span "×" at bounding box center [784, 69] width 14 height 30
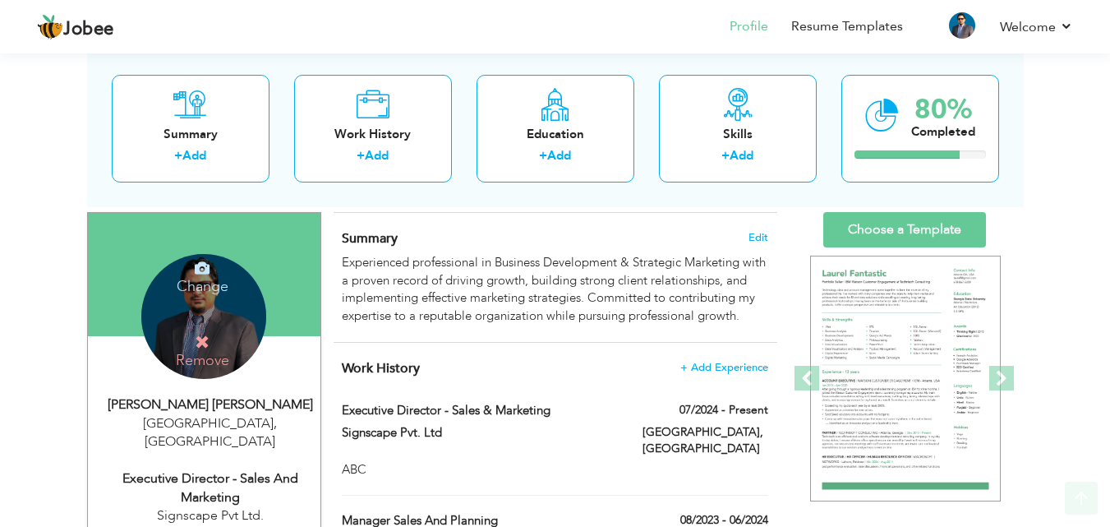
scroll to position [164, 0]
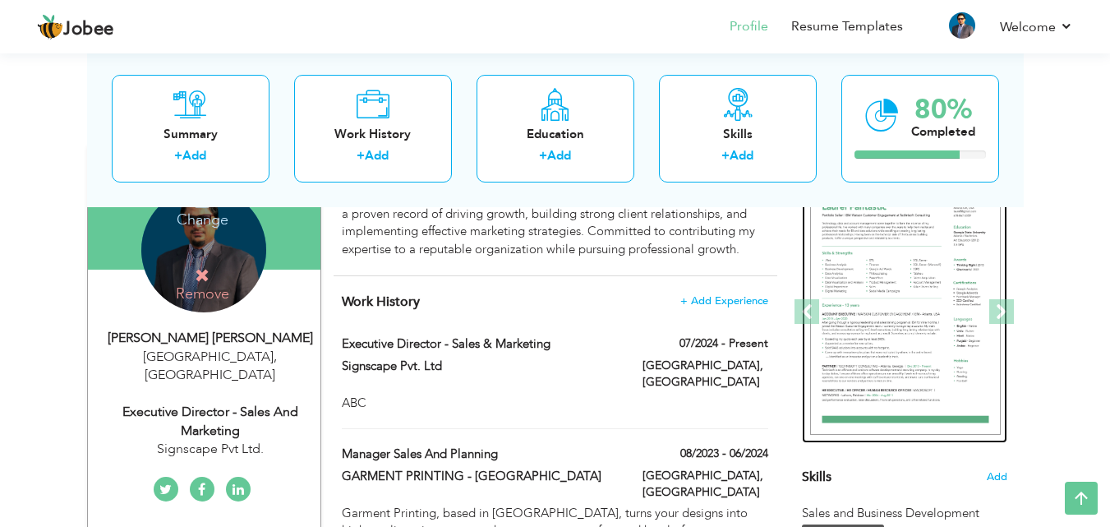
click at [957, 327] on img at bounding box center [905, 312] width 191 height 247
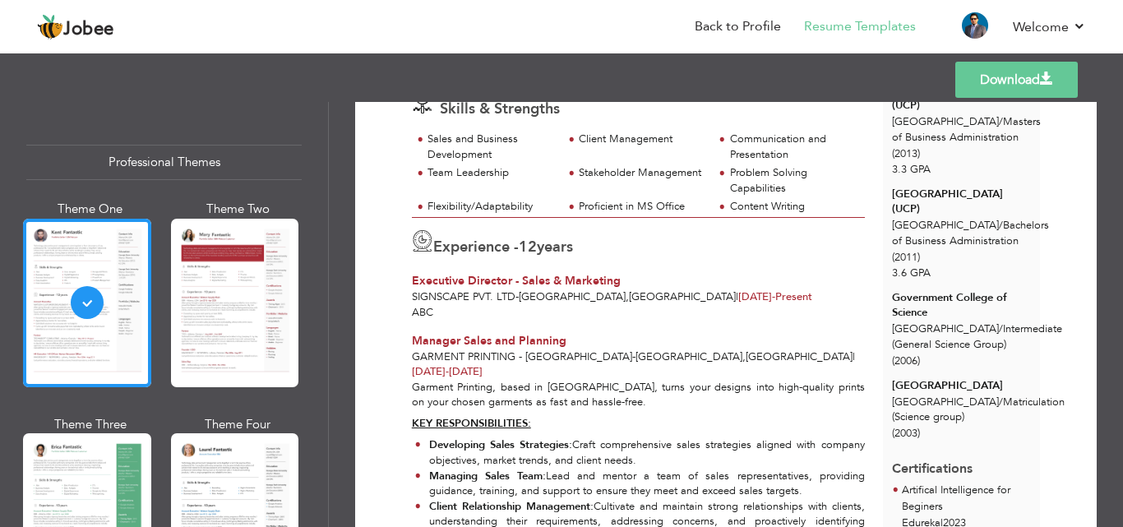
scroll to position [164, 0]
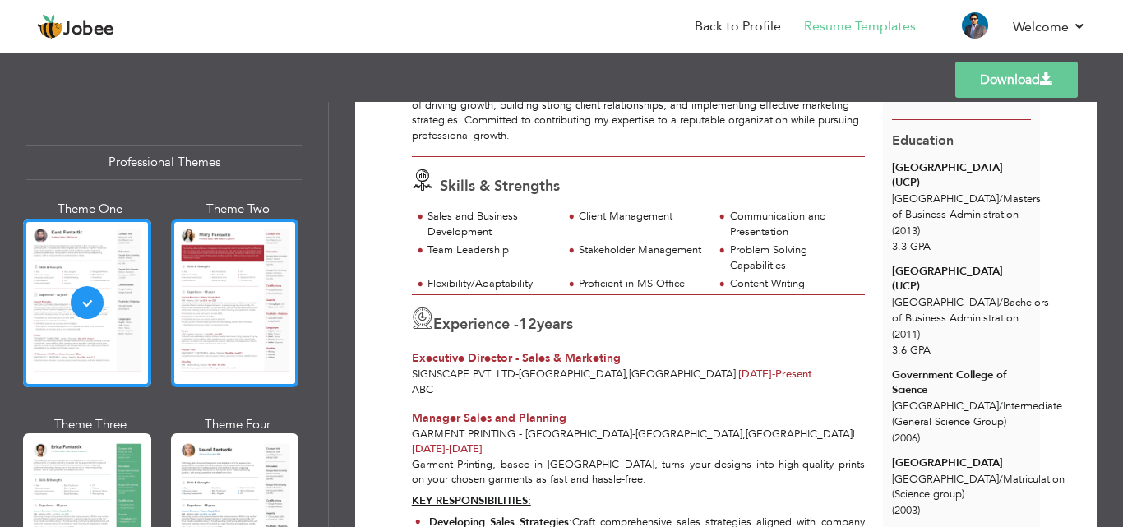
click at [253, 287] on div at bounding box center [235, 303] width 128 height 168
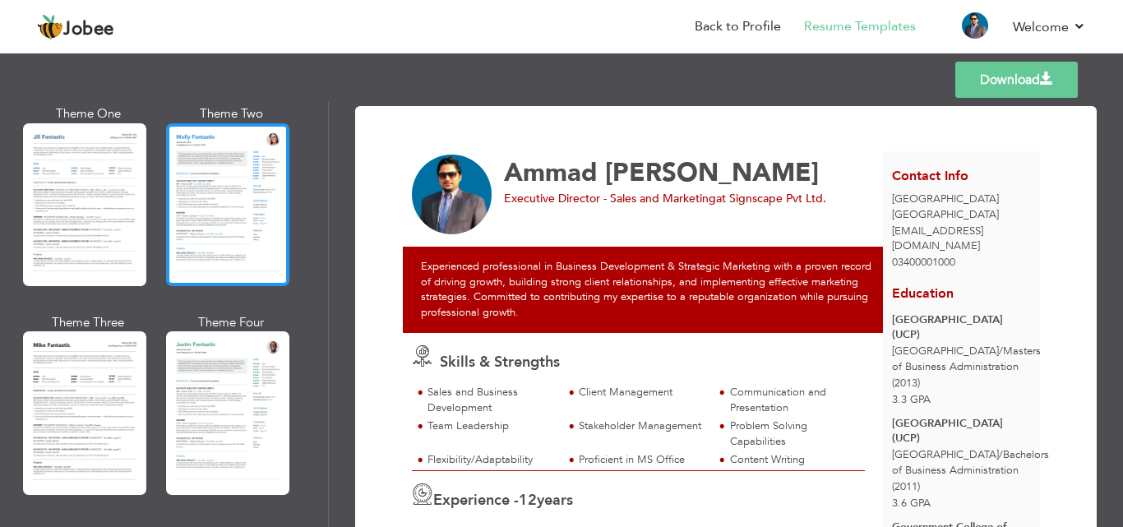
scroll to position [822, 0]
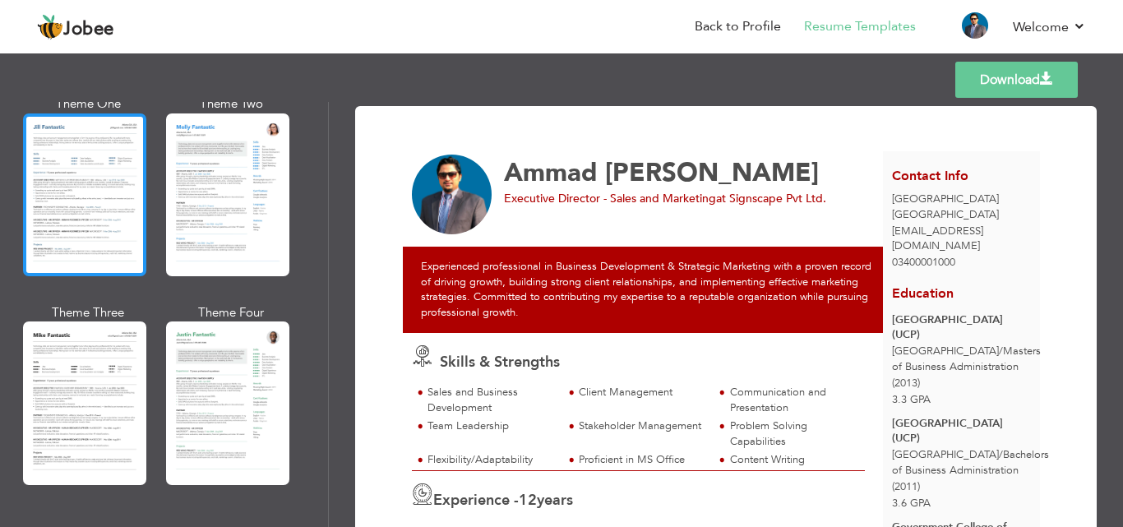
click at [90, 199] on div at bounding box center [84, 194] width 123 height 163
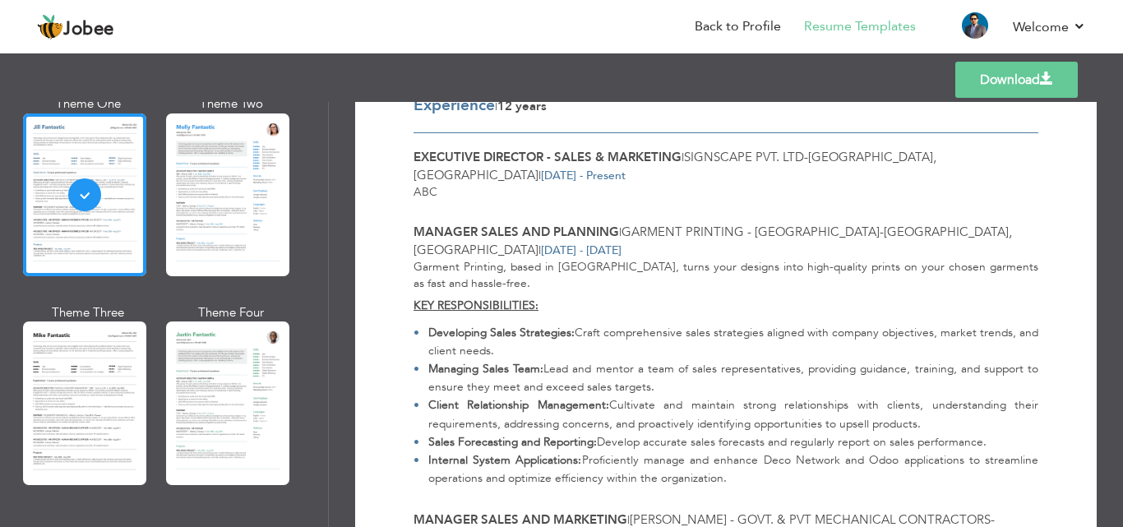
scroll to position [411, 0]
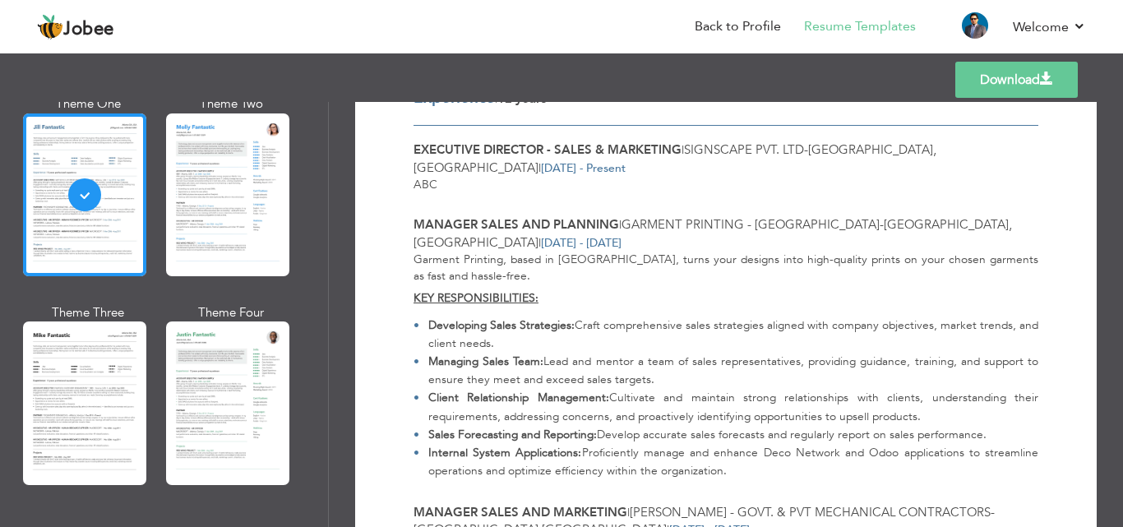
click at [166, 380] on div "Theme One Theme Two Theme Three Theme Four" at bounding box center [159, 303] width 266 height 417
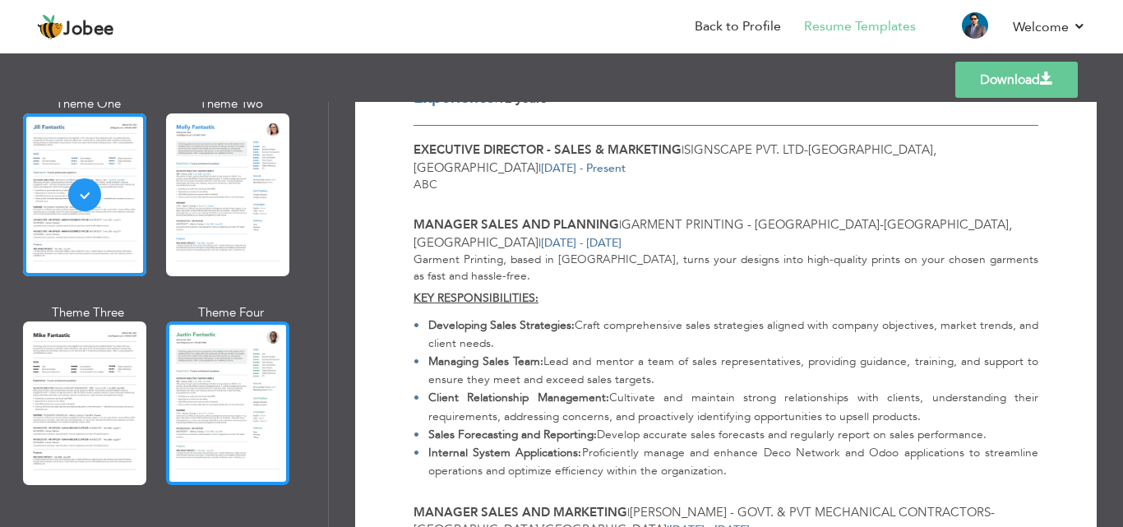
click at [261, 380] on div at bounding box center [227, 402] width 123 height 163
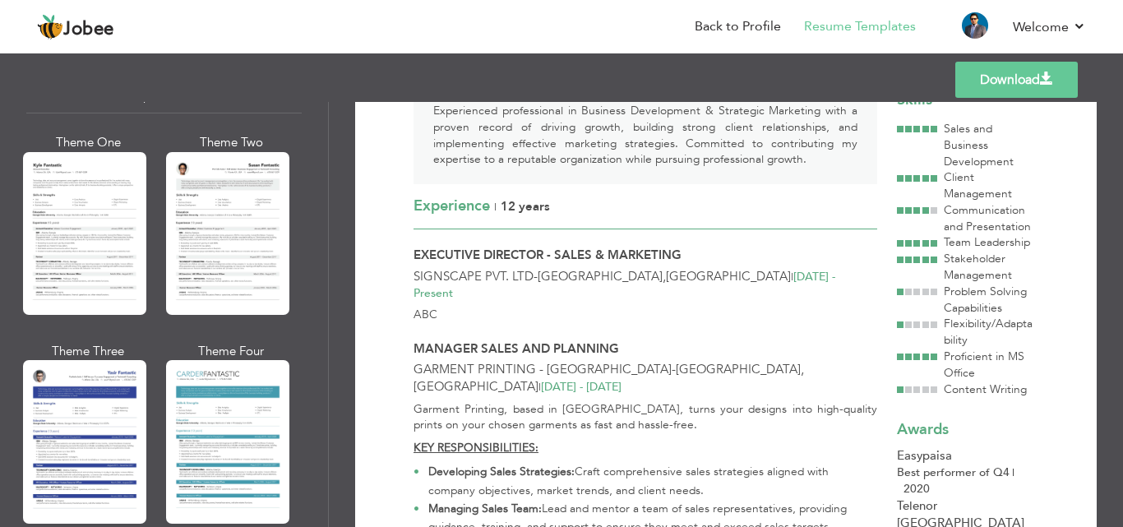
scroll to position [2926, 0]
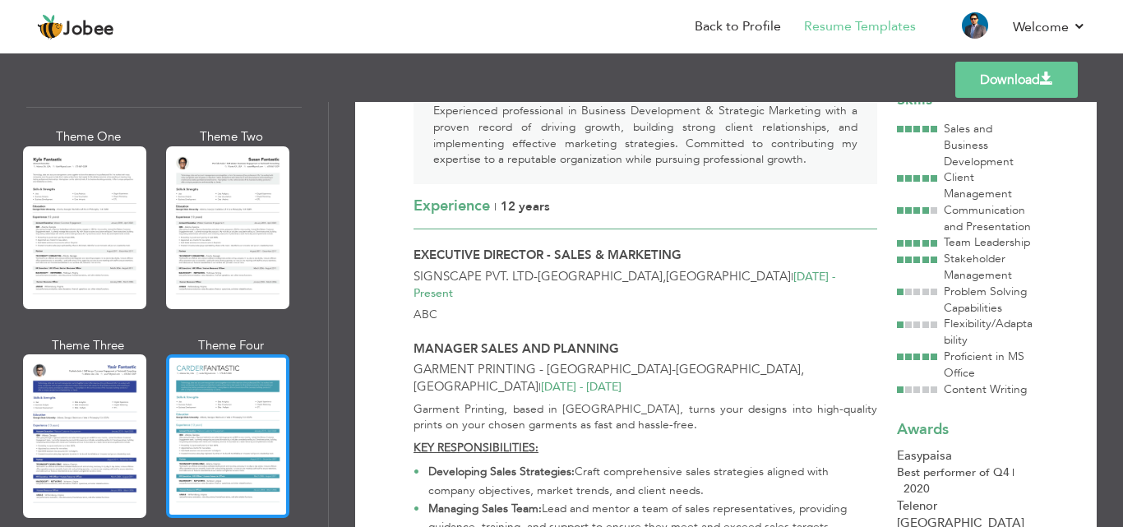
click at [237, 417] on div at bounding box center [227, 435] width 123 height 163
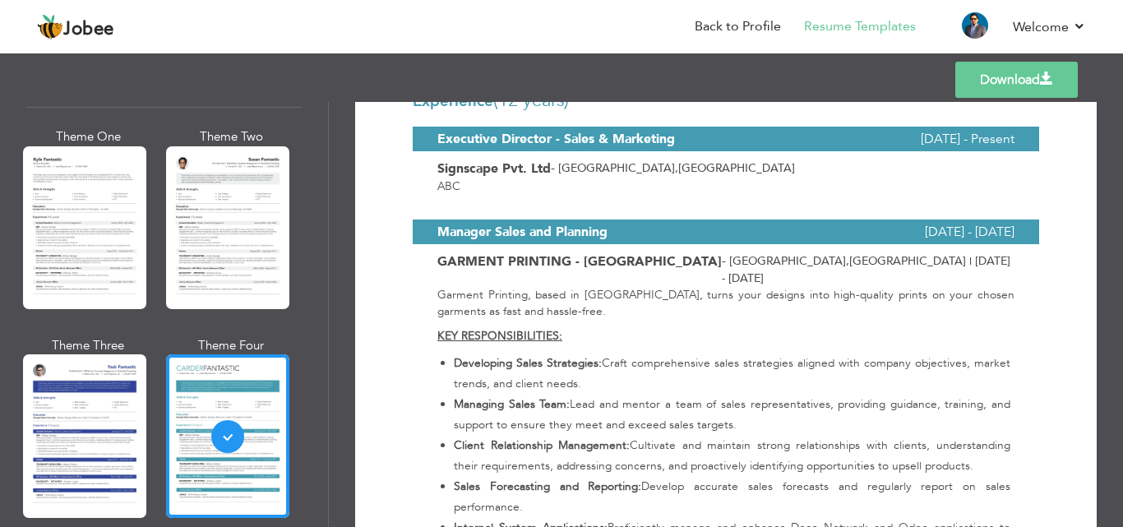
scroll to position [657, 0]
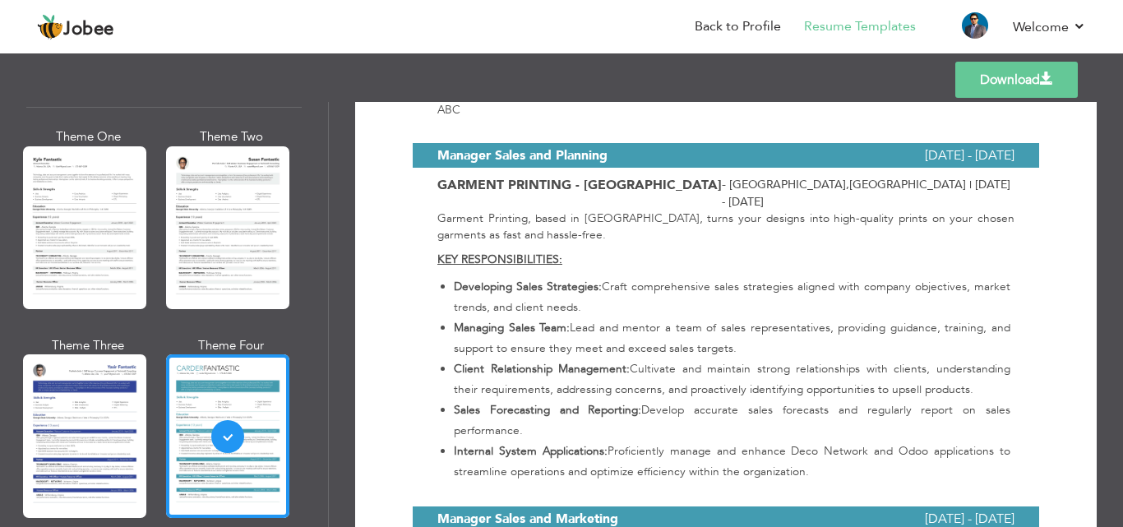
click at [998, 76] on link "Download" at bounding box center [1016, 80] width 122 height 36
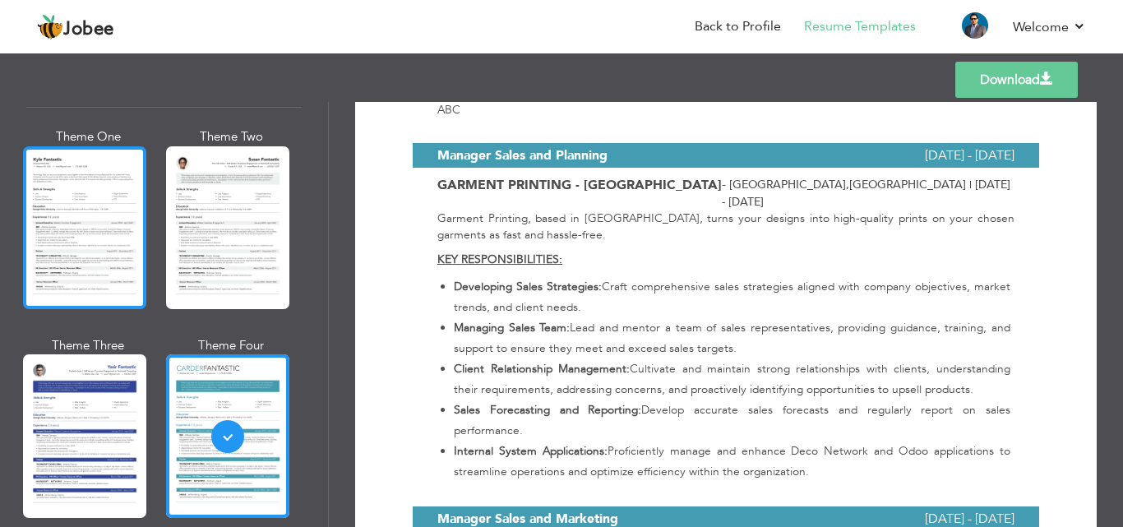
click at [107, 226] on div at bounding box center [84, 227] width 123 height 163
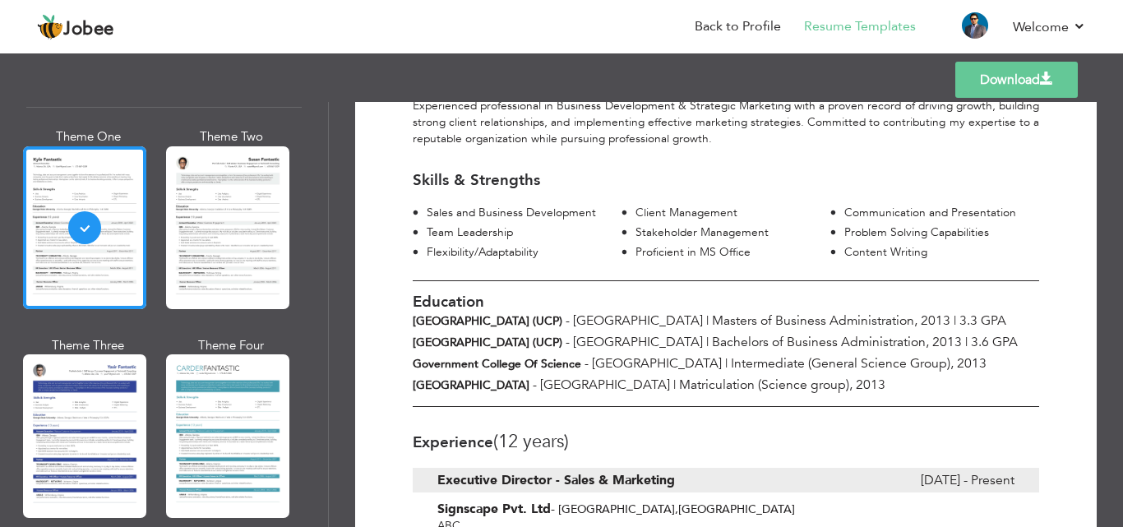
scroll to position [82, 0]
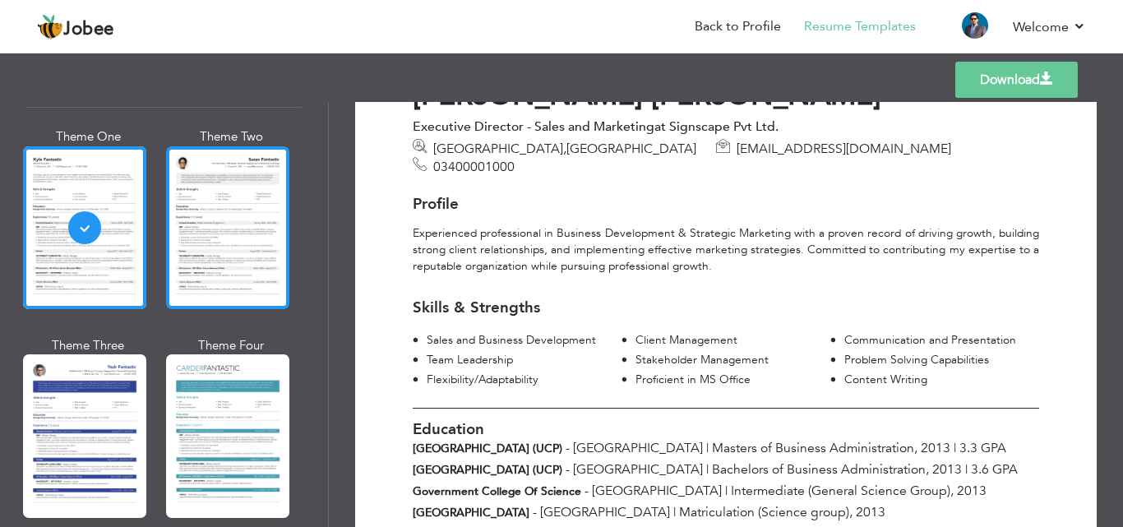
click at [233, 215] on div at bounding box center [227, 227] width 123 height 163
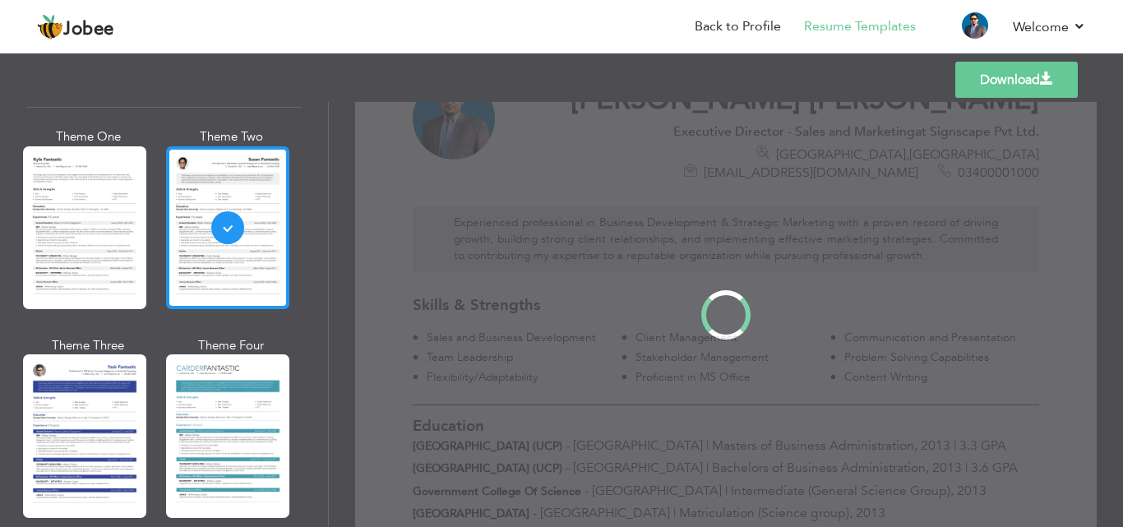
scroll to position [0, 0]
